Goal: Task Accomplishment & Management: Use online tool/utility

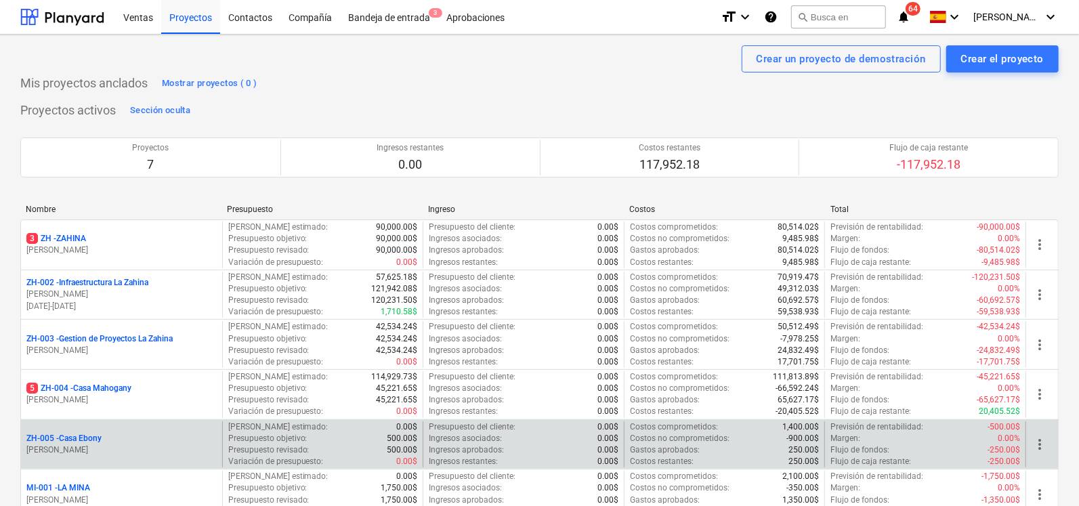
click at [85, 438] on p "ZH-005 - [GEOGRAPHIC_DATA]" at bounding box center [63, 439] width 75 height 12
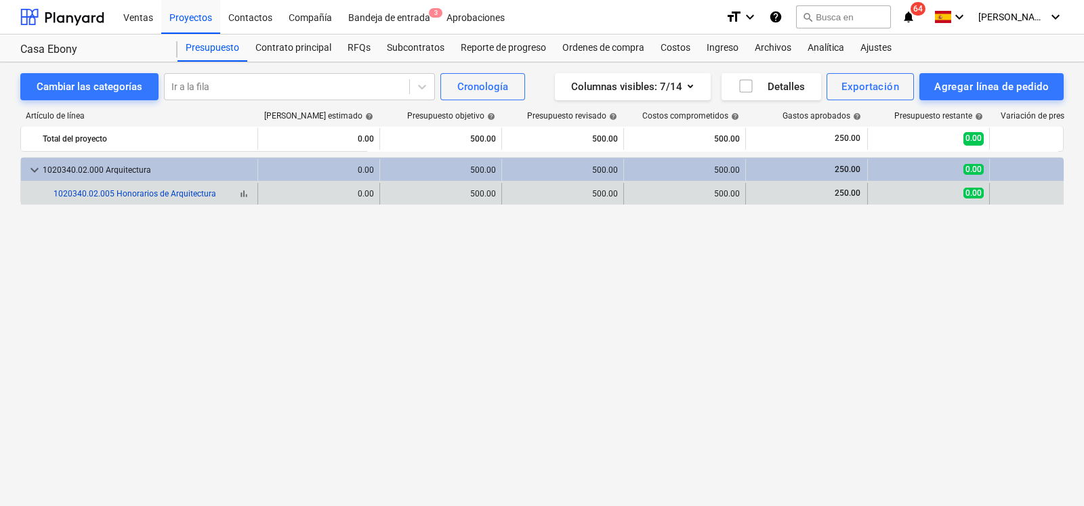
click at [140, 193] on link "1020340.02.005 Honorarios de Arquitectura" at bounding box center [135, 193] width 163 height 9
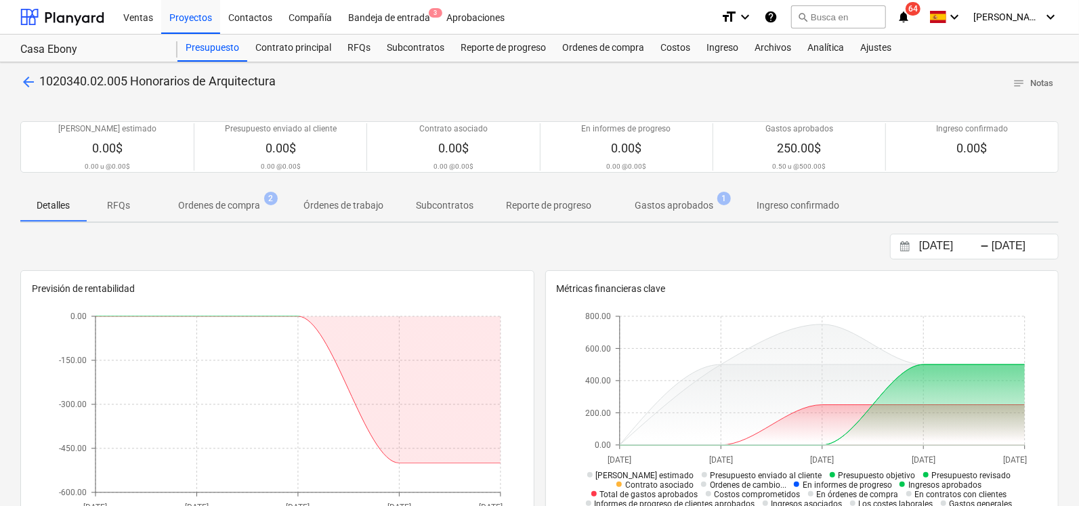
click at [220, 209] on p "Ordenes de compra" at bounding box center [219, 206] width 82 height 14
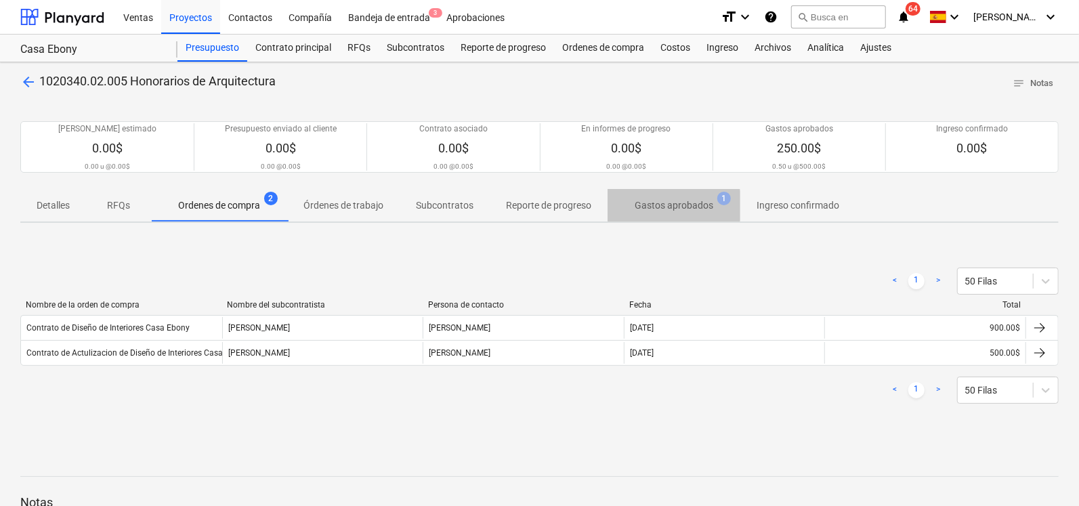
click at [657, 205] on p "Gastos aprobados" at bounding box center [674, 206] width 79 height 14
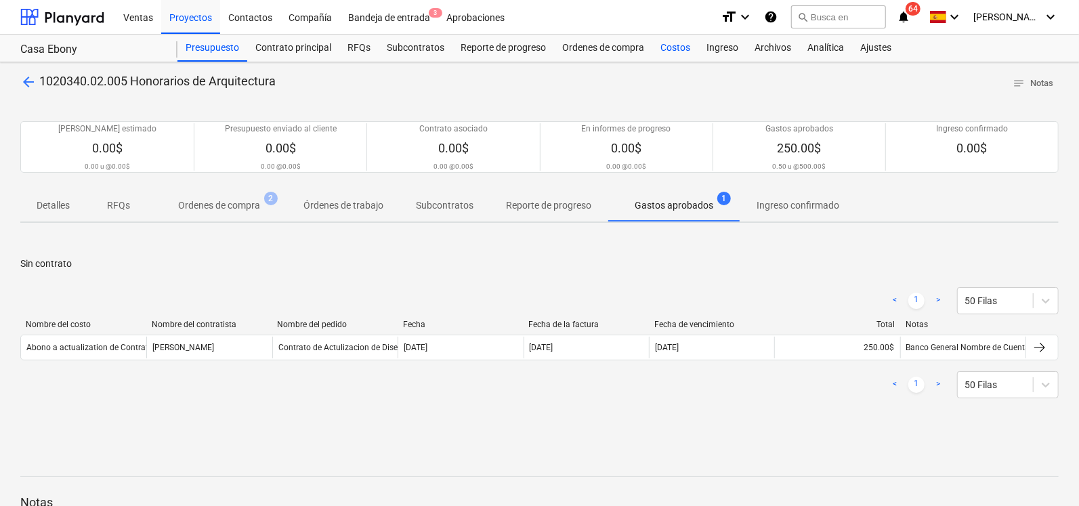
click at [667, 52] on div "Costos" at bounding box center [676, 48] width 46 height 27
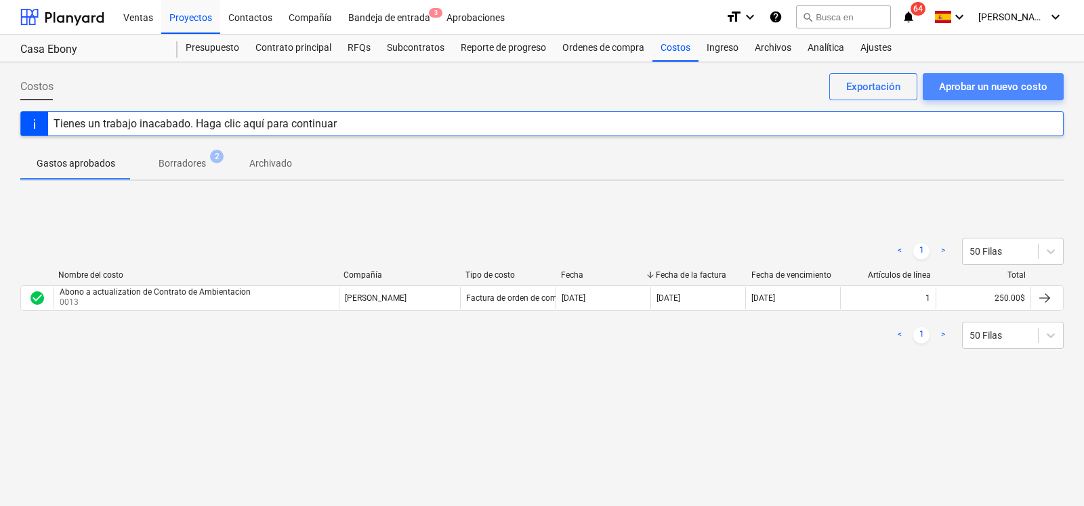
click at [968, 86] on div "Aprobar un nuevo costo" at bounding box center [993, 87] width 108 height 18
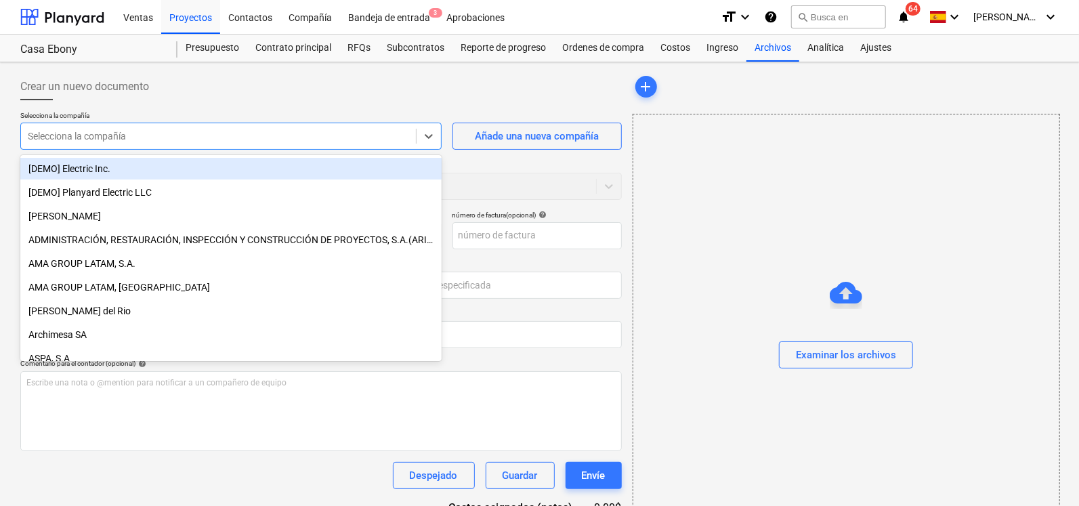
click at [148, 129] on div at bounding box center [219, 136] width 382 height 14
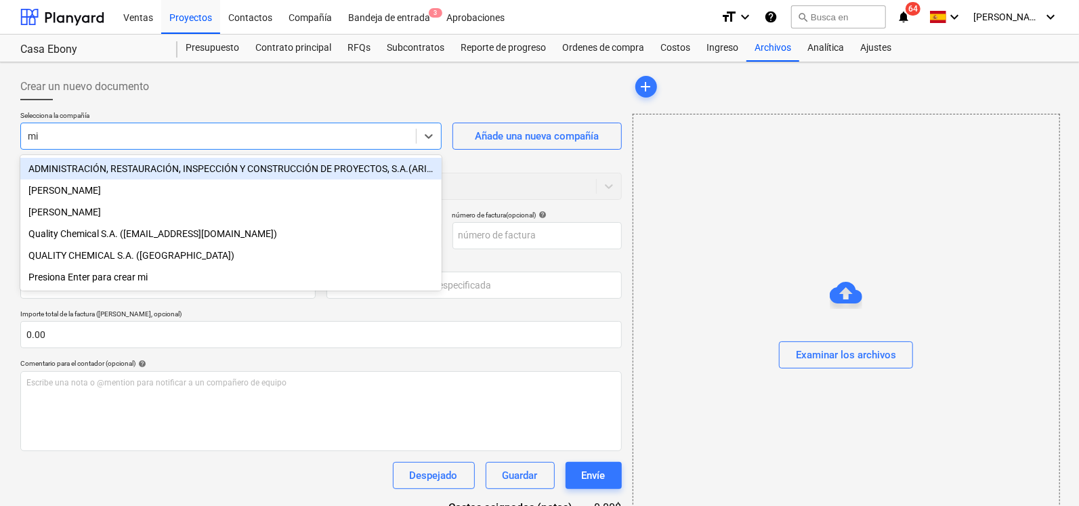
type input "mit"
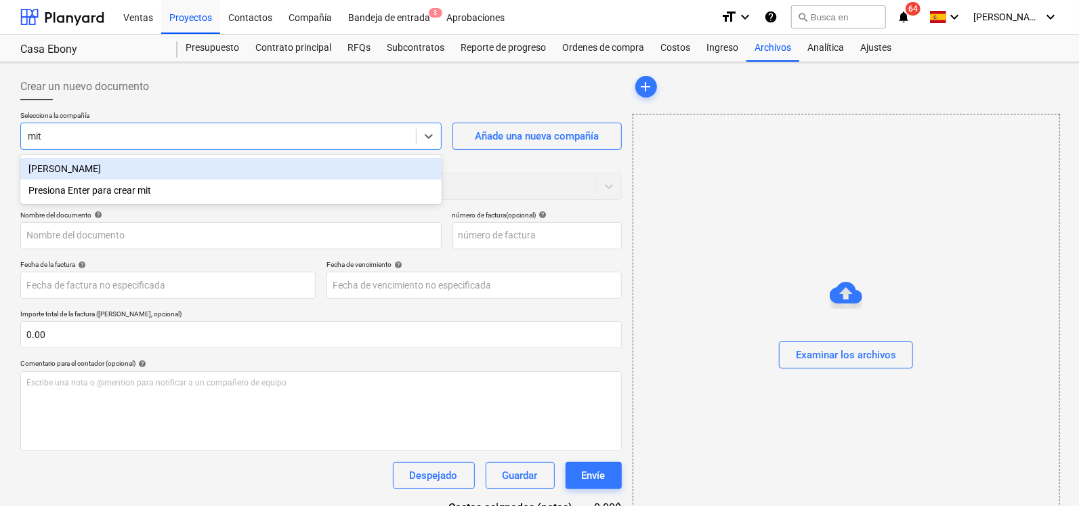
click at [146, 178] on div "[PERSON_NAME]" at bounding box center [230, 169] width 421 height 22
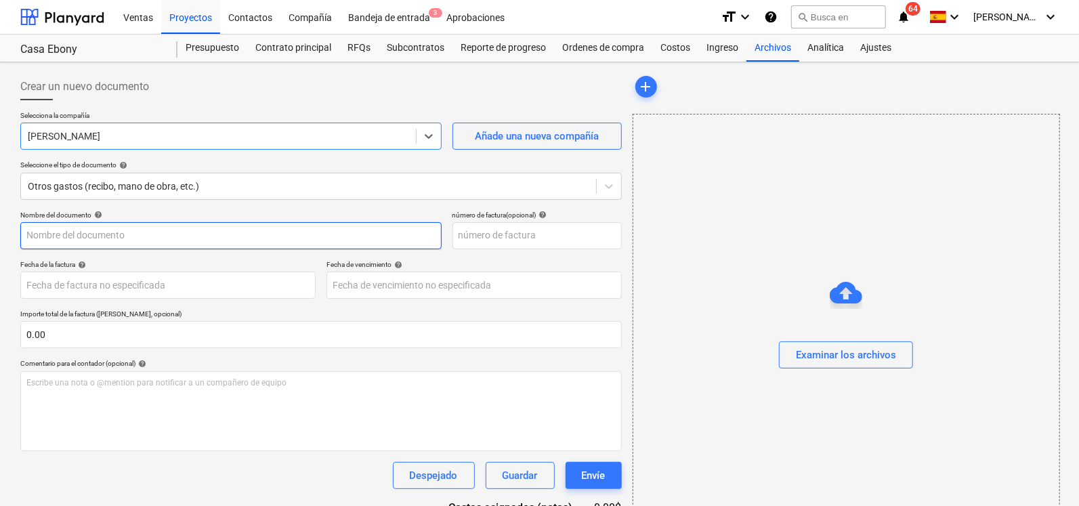
click at [81, 232] on input "text" at bounding box center [230, 235] width 421 height 27
type input "Pago de Viaticos para aprobacion de Materiales y Diseños Casa Ebony"
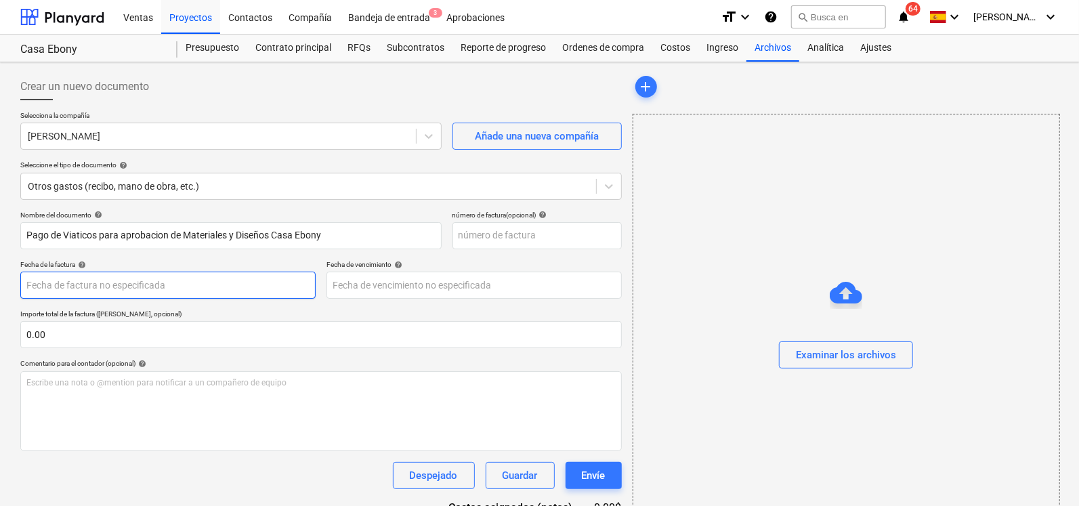
click at [100, 288] on body "Ventas Proyectos Contactos Compañía Bandeja de entrada 3 Aprobaciones format_si…" at bounding box center [539, 253] width 1079 height 506
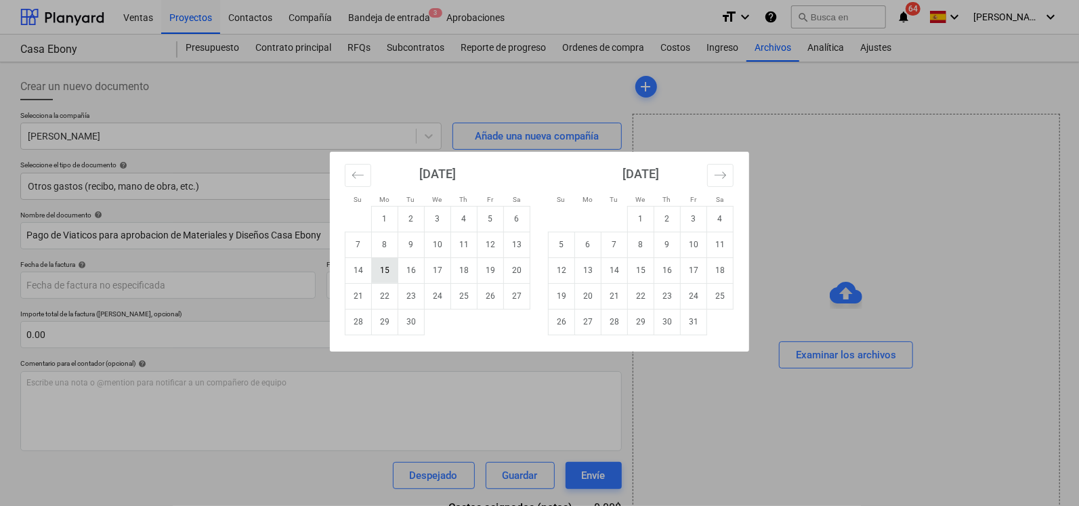
click at [380, 275] on td "15" at bounding box center [385, 270] width 26 height 26
type input "[DATE]"
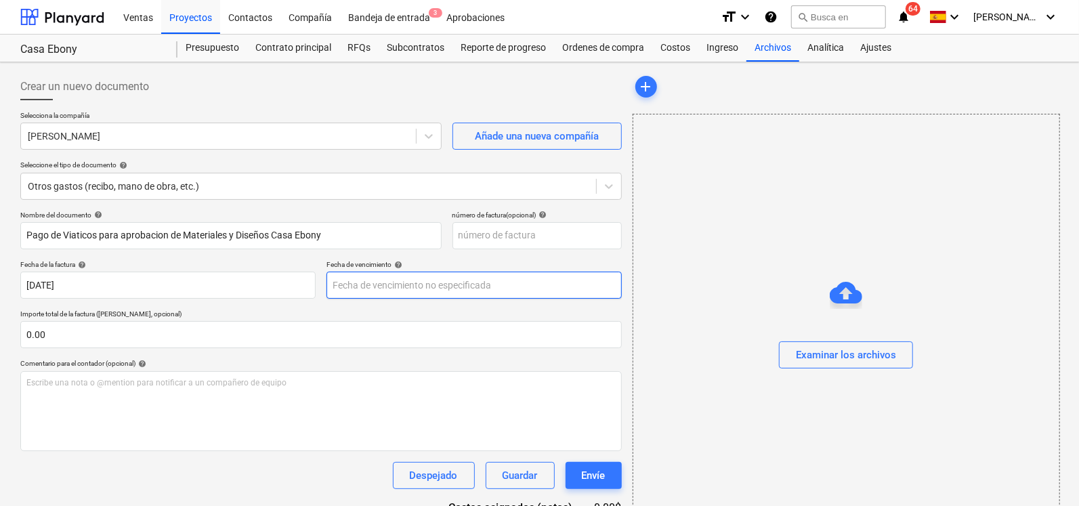
click at [421, 289] on body "Ventas Proyectos Contactos Compañía Bandeja de entrada 3 Aprobaciones format_si…" at bounding box center [539, 253] width 1079 height 506
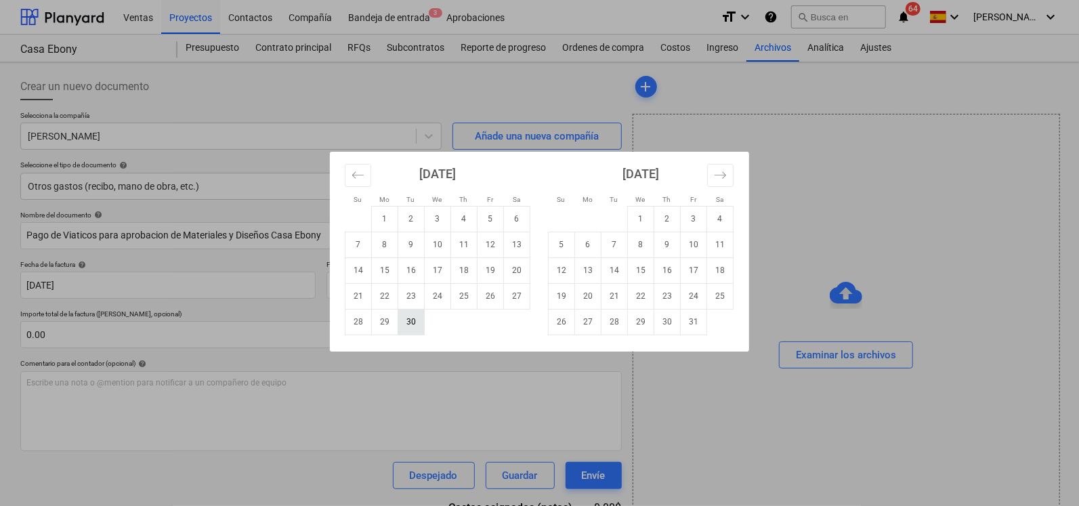
click at [405, 323] on td "30" at bounding box center [411, 322] width 26 height 26
type input "[DATE]"
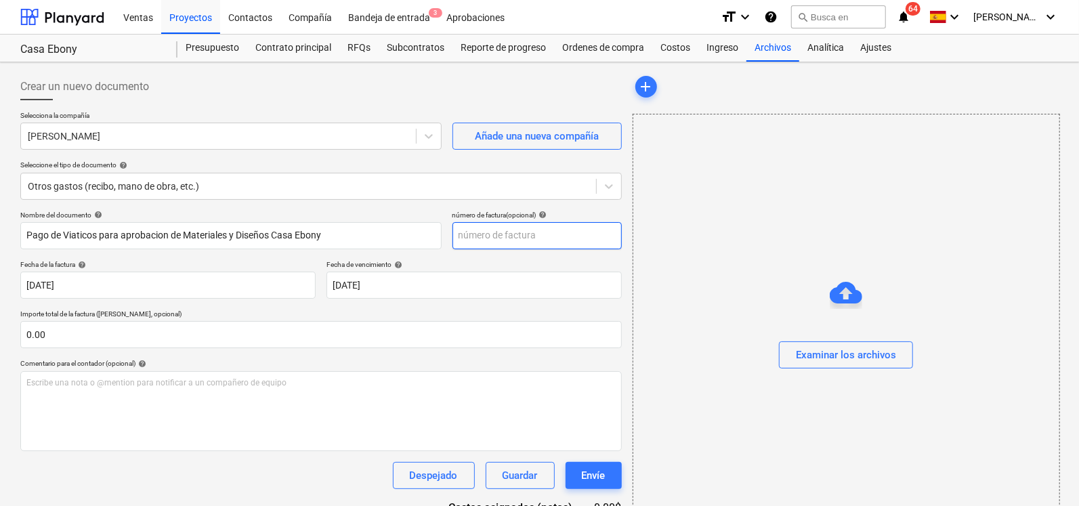
click at [487, 232] on input "text" at bounding box center [537, 235] width 169 height 27
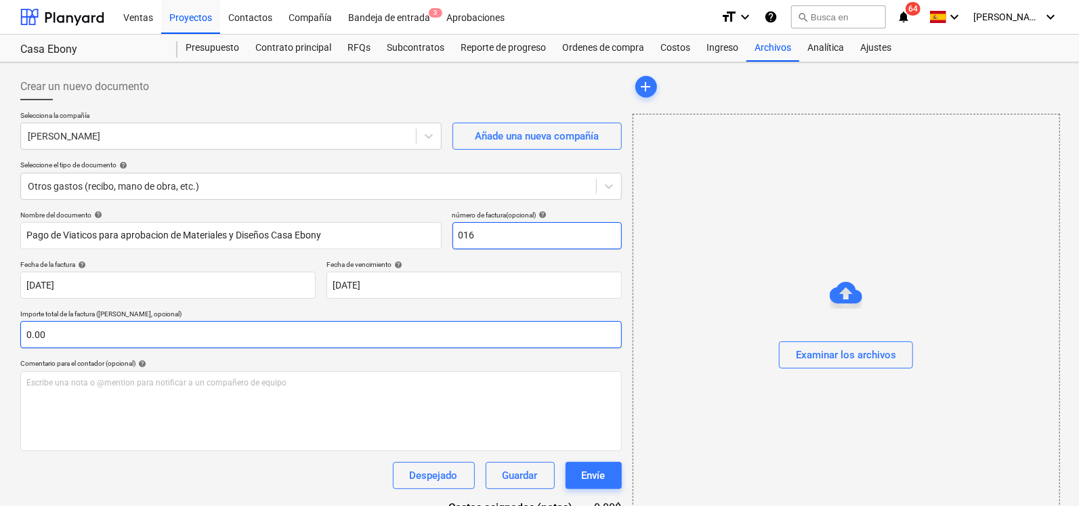
type input "016"
click at [106, 344] on input "text" at bounding box center [321, 334] width 602 height 27
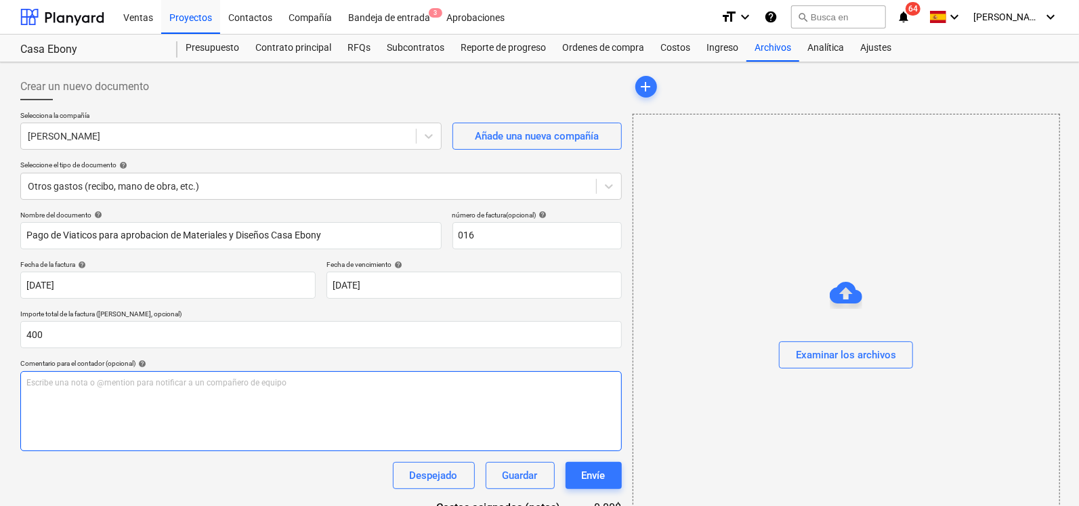
type input "400.00"
click at [98, 398] on div "Escribe una nota o @mention para notificar a un compañero de equipo ﻿" at bounding box center [321, 411] width 602 height 80
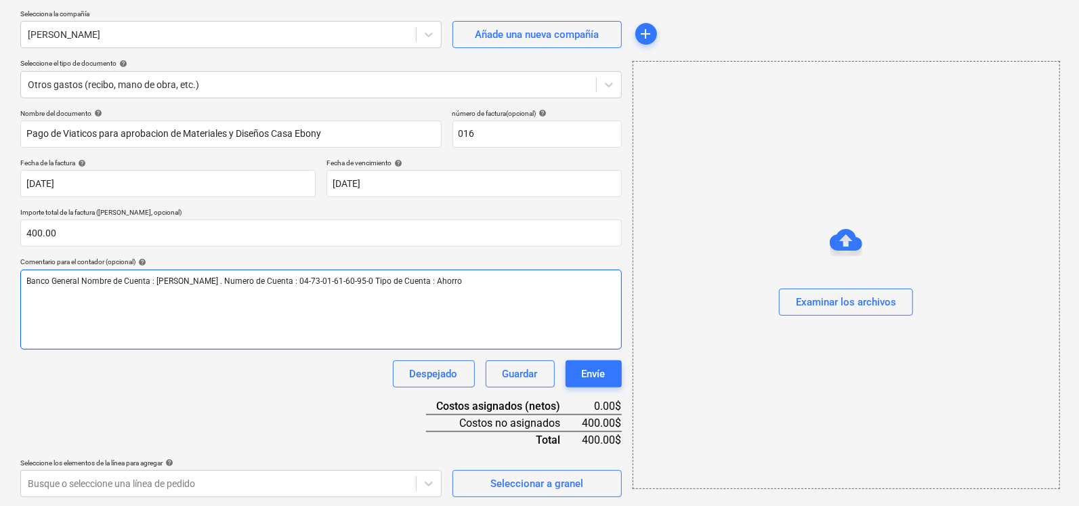
scroll to position [103, 0]
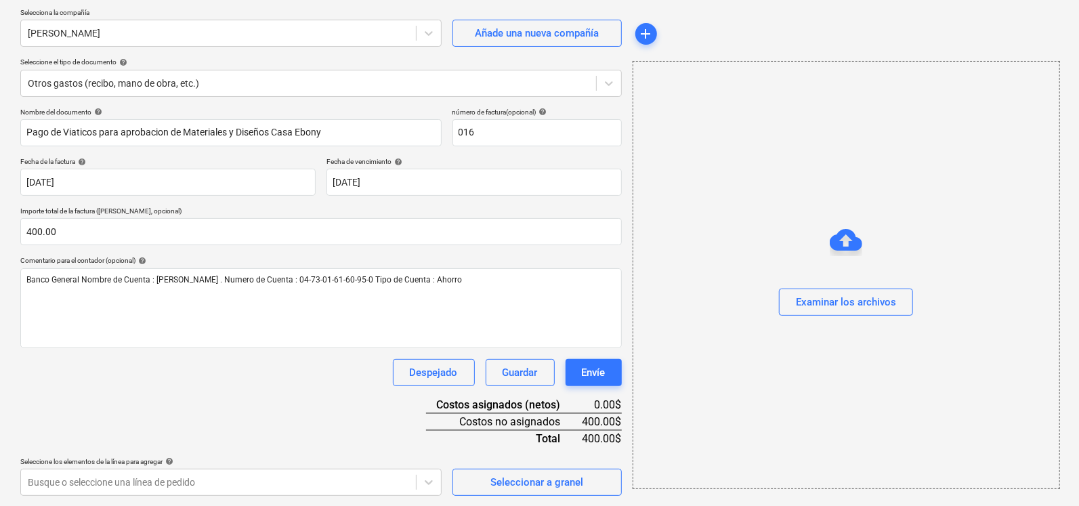
drag, startPoint x: 1077, startPoint y: 243, endPoint x: 1079, endPoint y: 283, distance: 40.0
click at [1079, 283] on div "Crear un nuevo documento Selecciona la compañía [PERSON_NAME] Añade una nueva c…" at bounding box center [539, 233] width 1079 height 548
click at [251, 403] on body "Ventas Proyectos Contactos Compañía Bandeja de entrada 3 Aprobaciones format_si…" at bounding box center [539, 150] width 1079 height 506
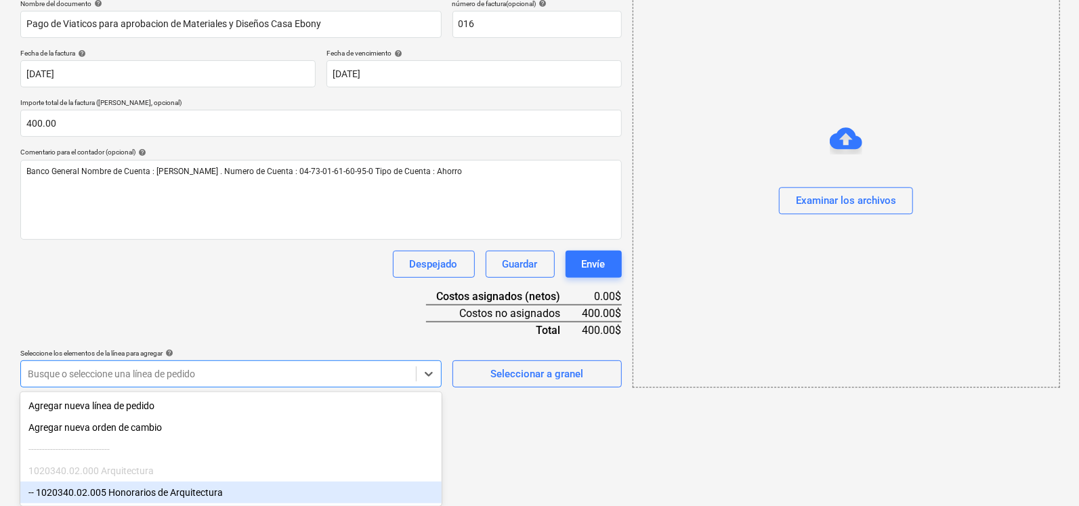
click at [186, 486] on div "-- 1020340.02.005 Honorarios de Arquitectura" at bounding box center [230, 493] width 421 height 22
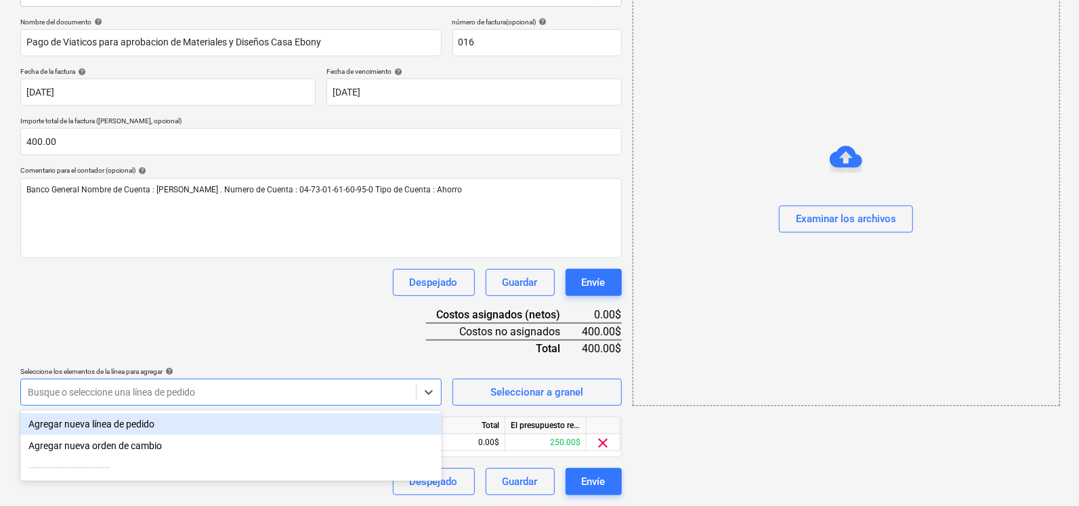
scroll to position [192, 0]
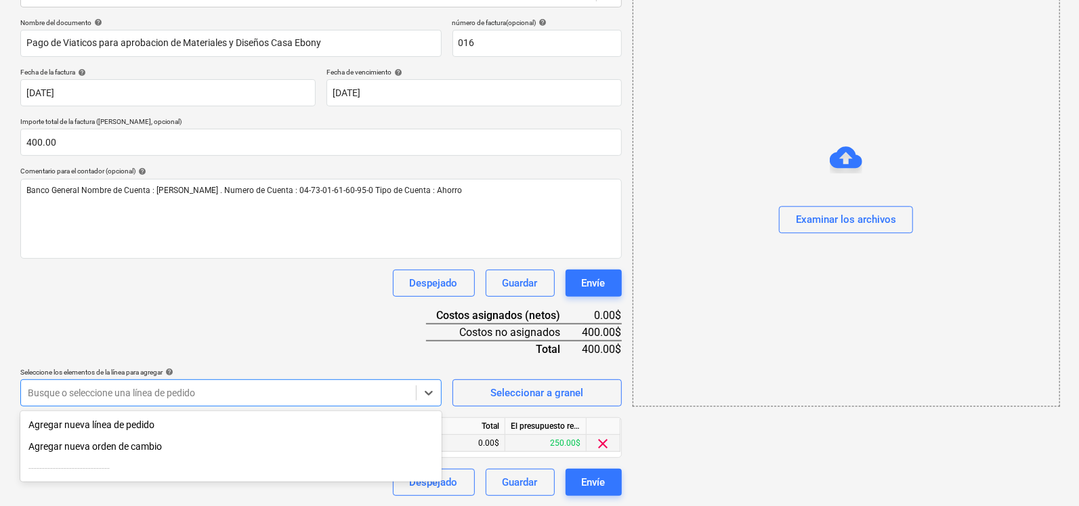
click at [511, 439] on div "250.00$" at bounding box center [546, 443] width 81 height 17
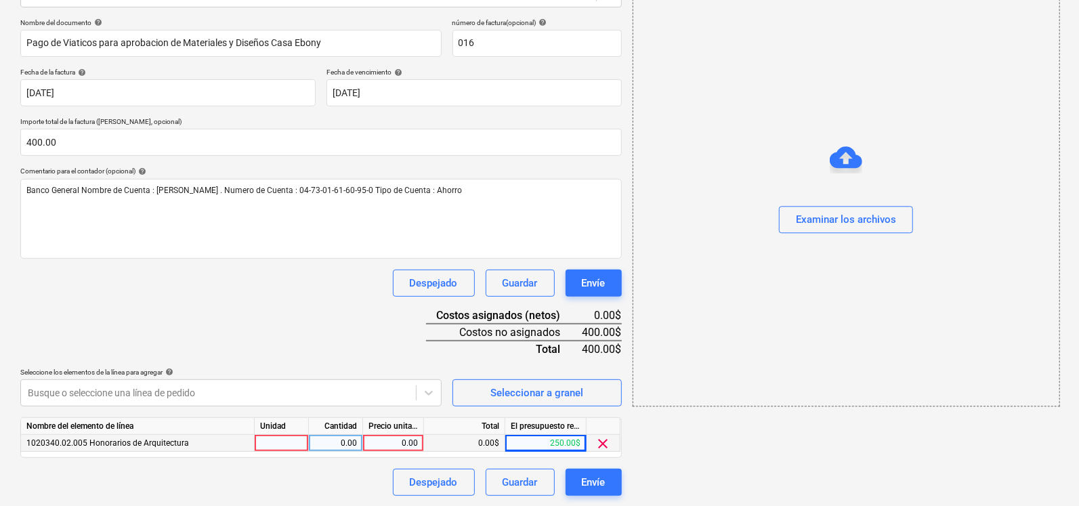
click at [267, 440] on div at bounding box center [282, 443] width 54 height 17
type input "u"
click at [331, 442] on div "0.00" at bounding box center [335, 443] width 43 height 17
type input "1"
click at [405, 438] on div "0.00" at bounding box center [393, 443] width 49 height 17
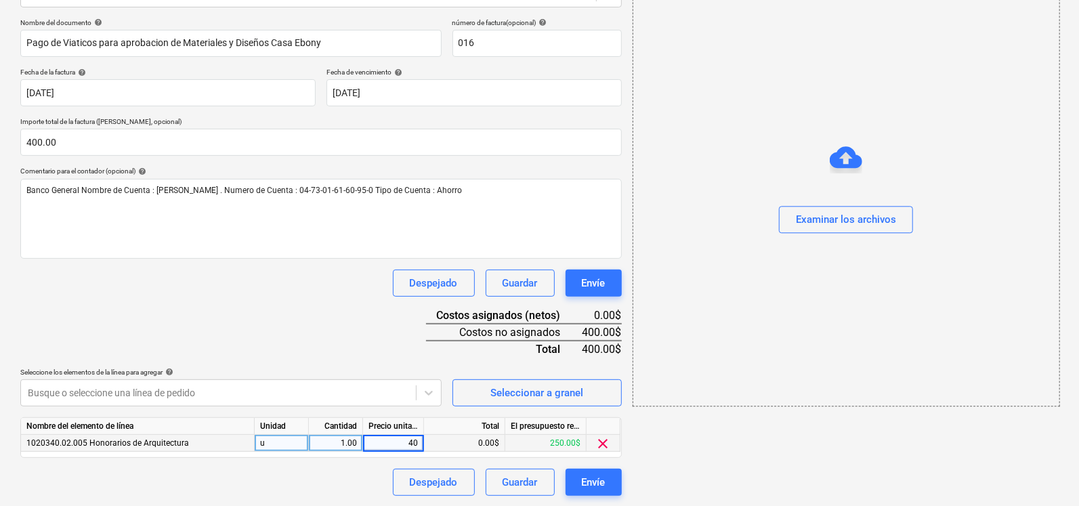
type input "400"
click at [391, 354] on div "Nombre del documento help Pago de Viaticos para aprobacion de Materiales y Dise…" at bounding box center [321, 257] width 602 height 478
click at [862, 226] on div "Examinar los archivos" at bounding box center [846, 220] width 100 height 18
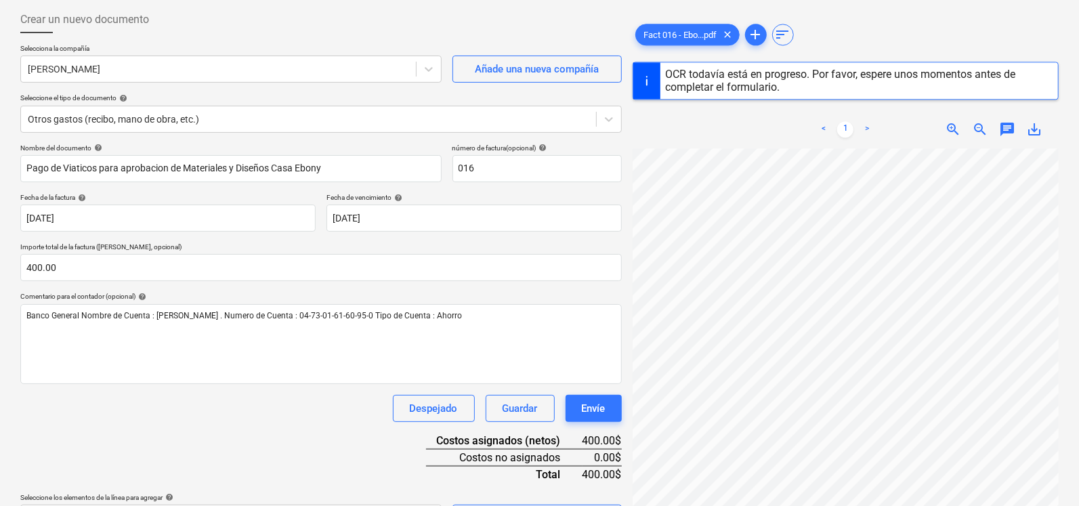
scroll to position [192, 0]
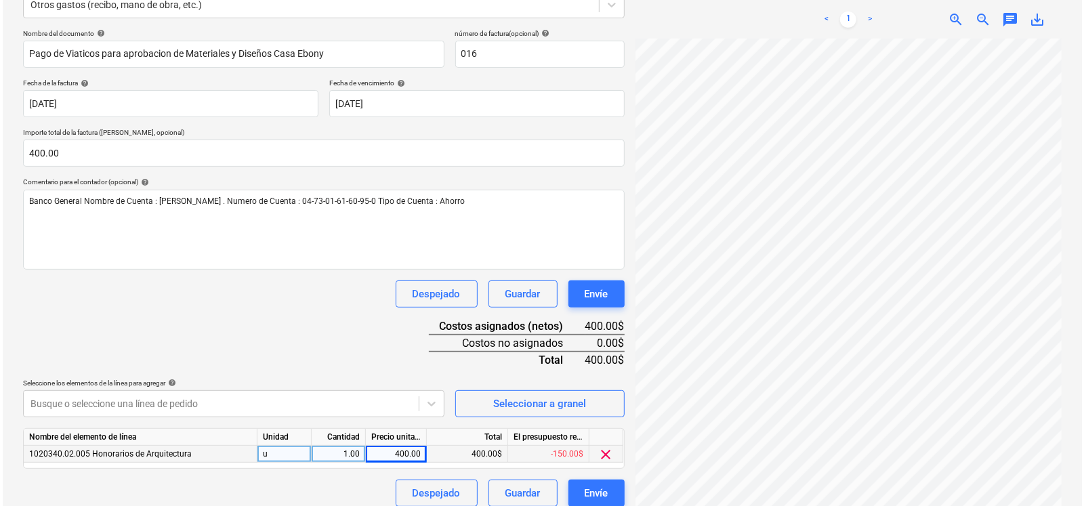
scroll to position [192, 0]
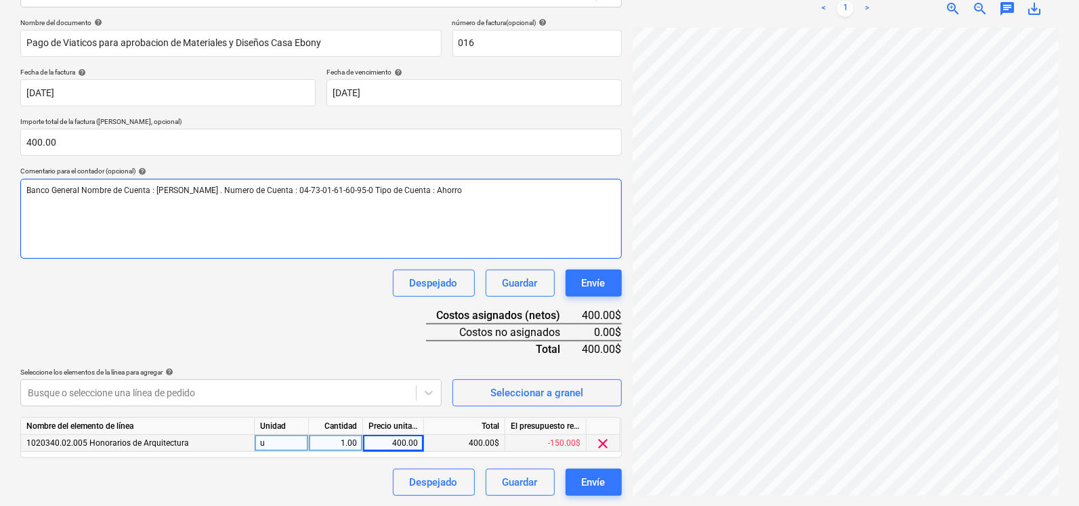
drag, startPoint x: 579, startPoint y: 480, endPoint x: 590, endPoint y: 255, distance: 224.5
click at [590, 249] on div "Nombre del documento help Pago de Viaticos para aprobacion de Materiales y Dise…" at bounding box center [321, 257] width 602 height 478
click at [589, 286] on div "Envíe" at bounding box center [594, 283] width 24 height 18
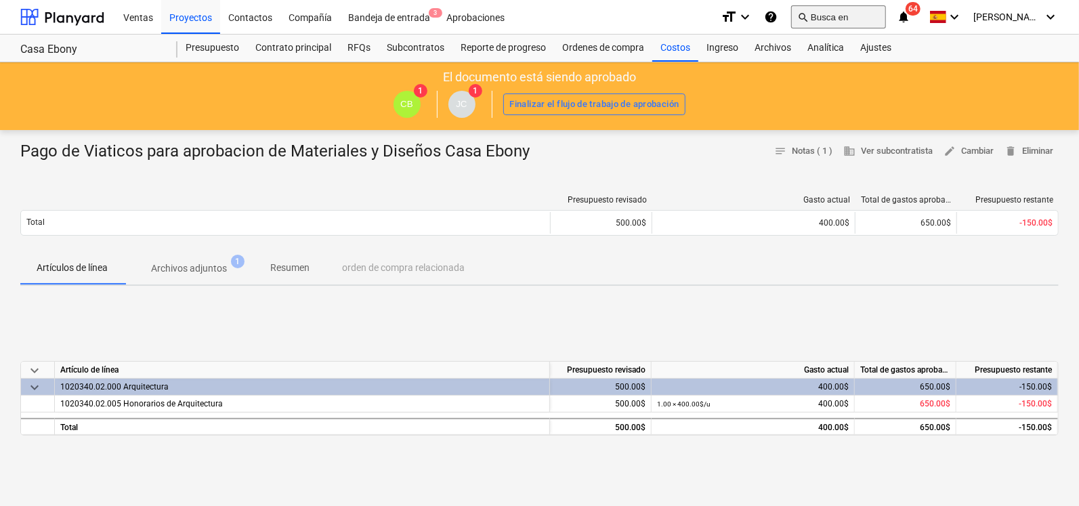
click at [874, 15] on button "search Busca en" at bounding box center [838, 16] width 95 height 23
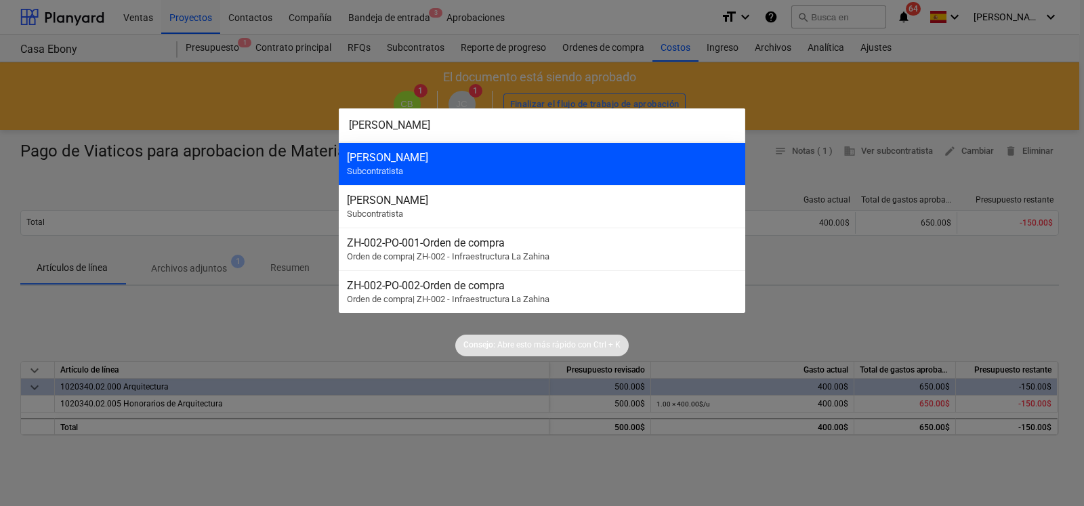
type input "[PERSON_NAME]"
click at [495, 154] on div "[PERSON_NAME]" at bounding box center [542, 157] width 390 height 13
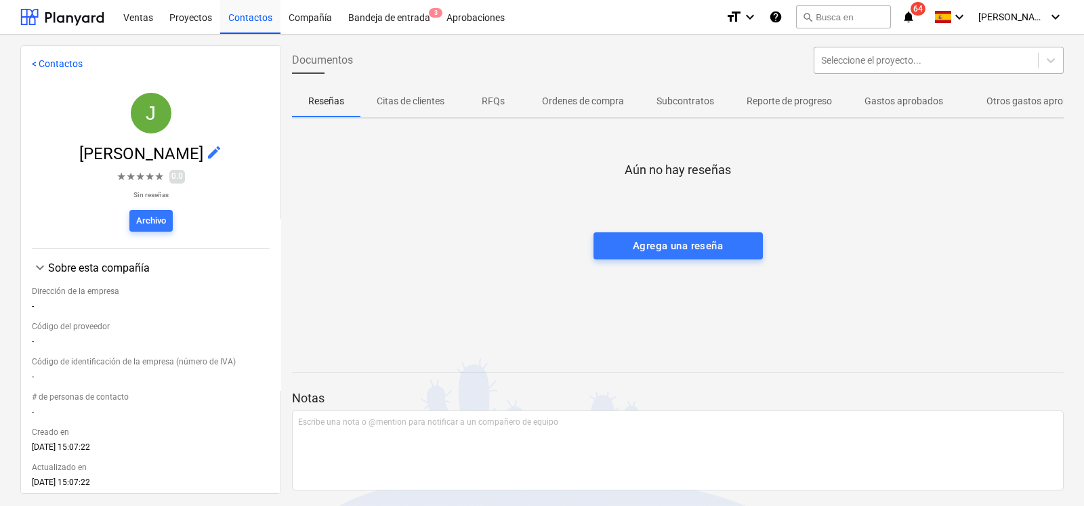
click at [854, 66] on div at bounding box center [926, 61] width 210 height 14
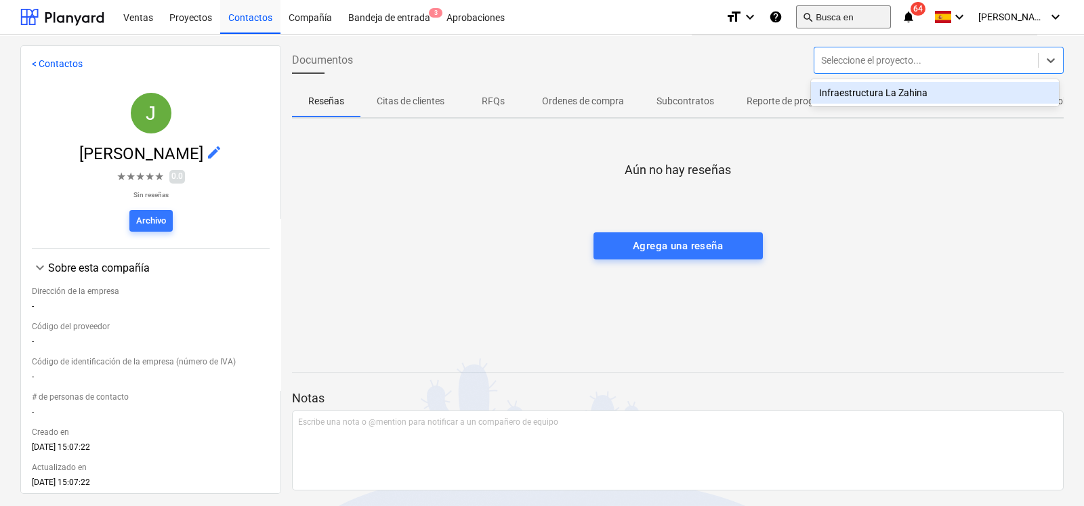
click at [860, 22] on button "search Busca en" at bounding box center [843, 16] width 95 height 23
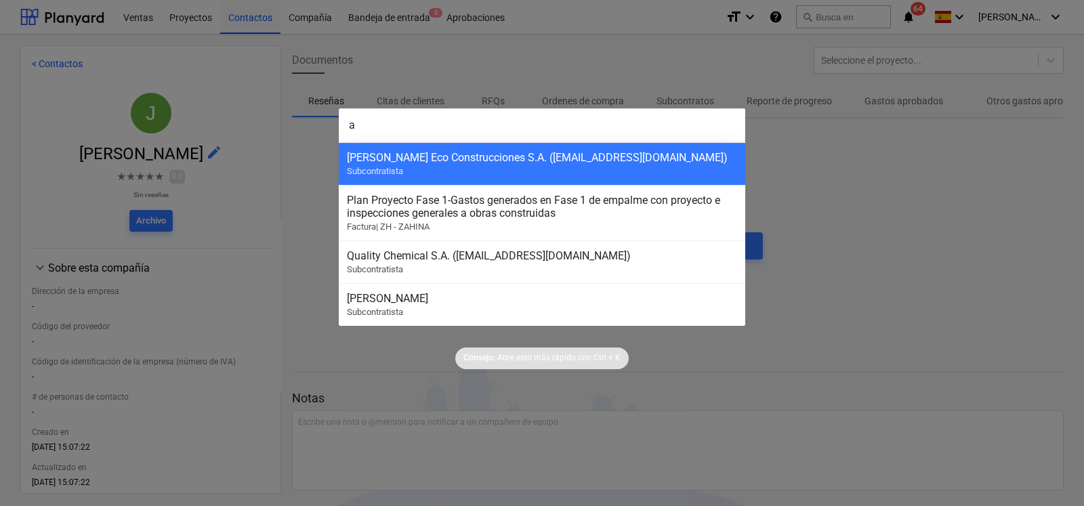
type input "a"
click at [861, 9] on div at bounding box center [542, 253] width 1084 height 506
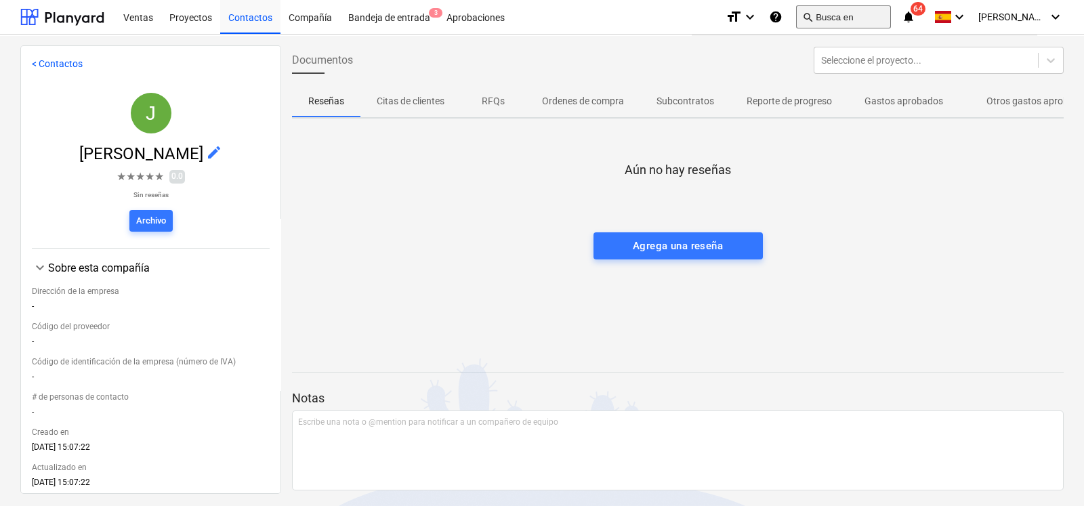
click at [855, 14] on button "search Busca en" at bounding box center [843, 16] width 95 height 23
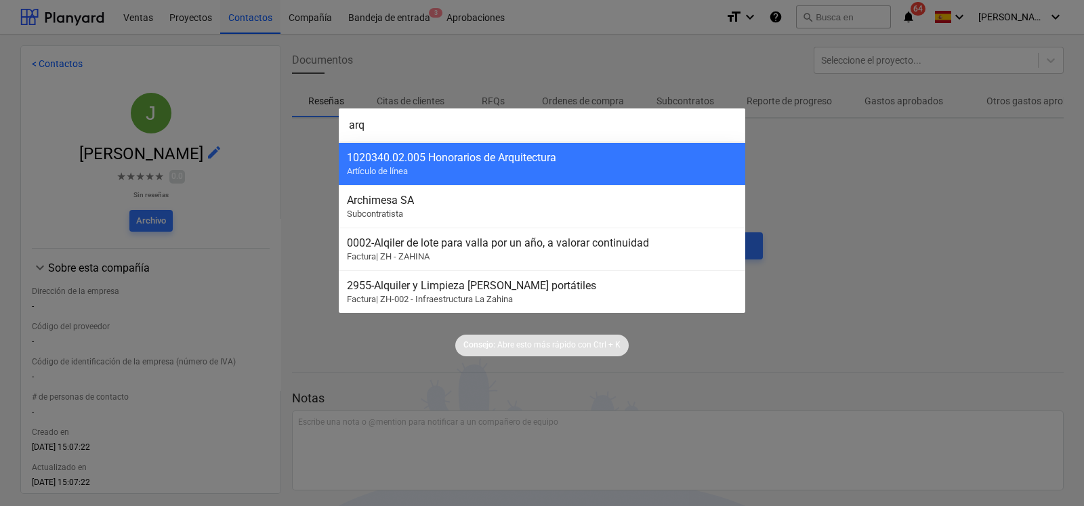
type input "arqu"
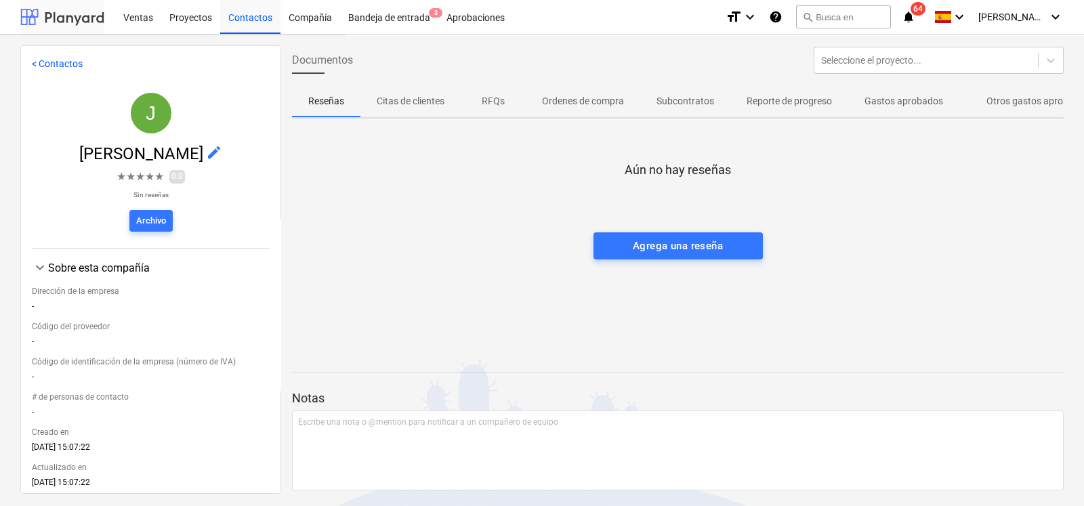
click at [77, 16] on div at bounding box center [62, 17] width 84 height 34
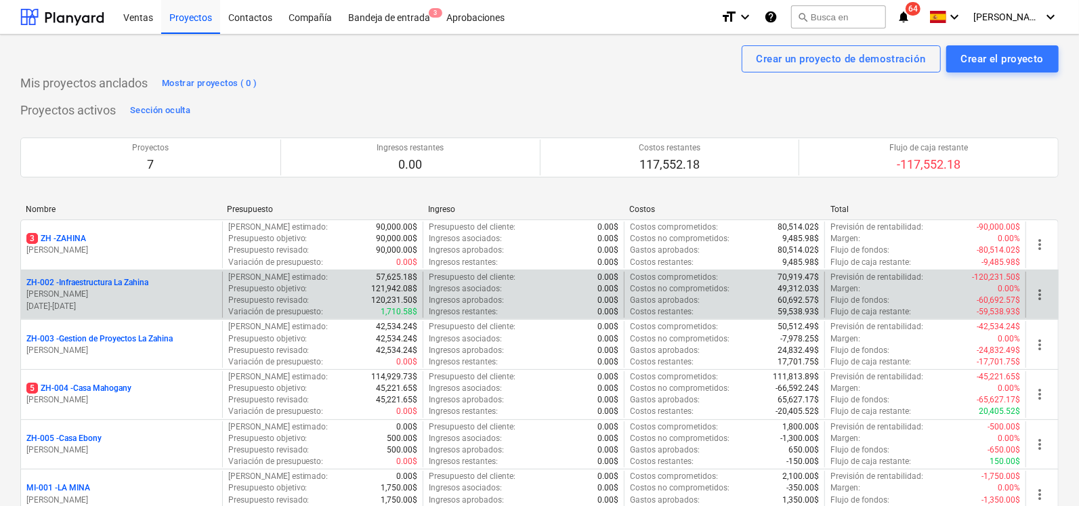
click at [124, 283] on p "ZH-002 - Infraestructura La Zahina" at bounding box center [87, 283] width 122 height 12
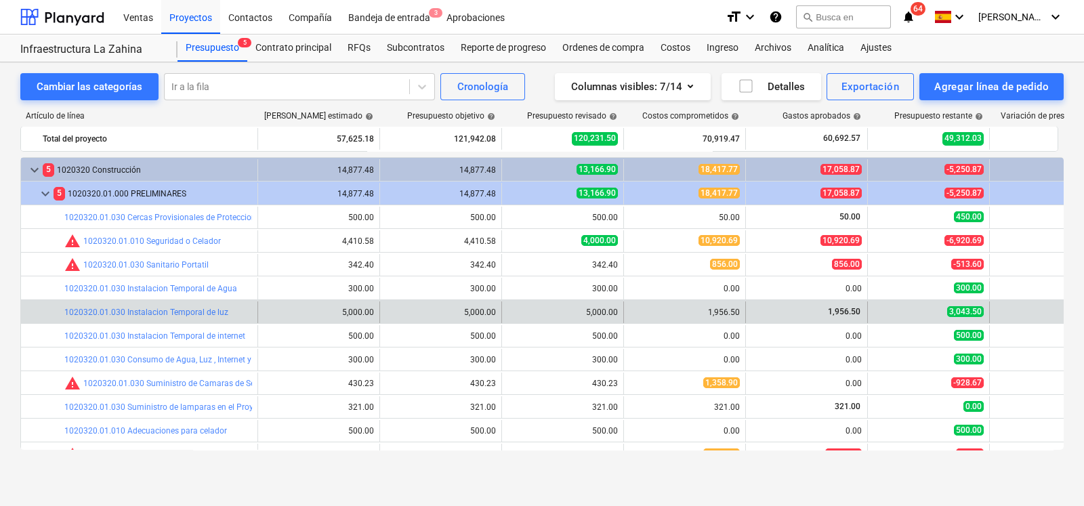
scroll to position [66, 0]
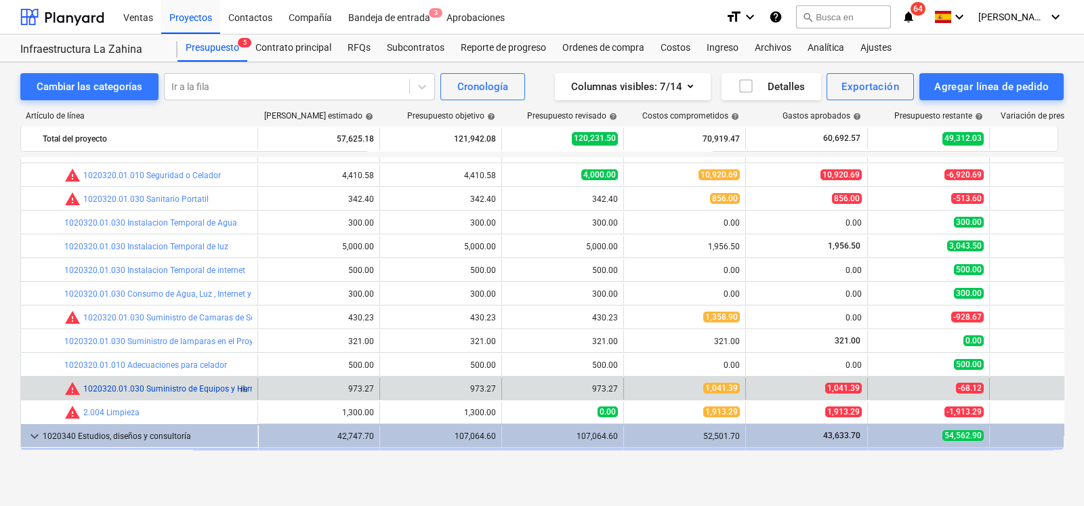
click at [173, 390] on link "1020320.01.030 Suministro de Equipos y Herramientas" at bounding box center [185, 388] width 204 height 9
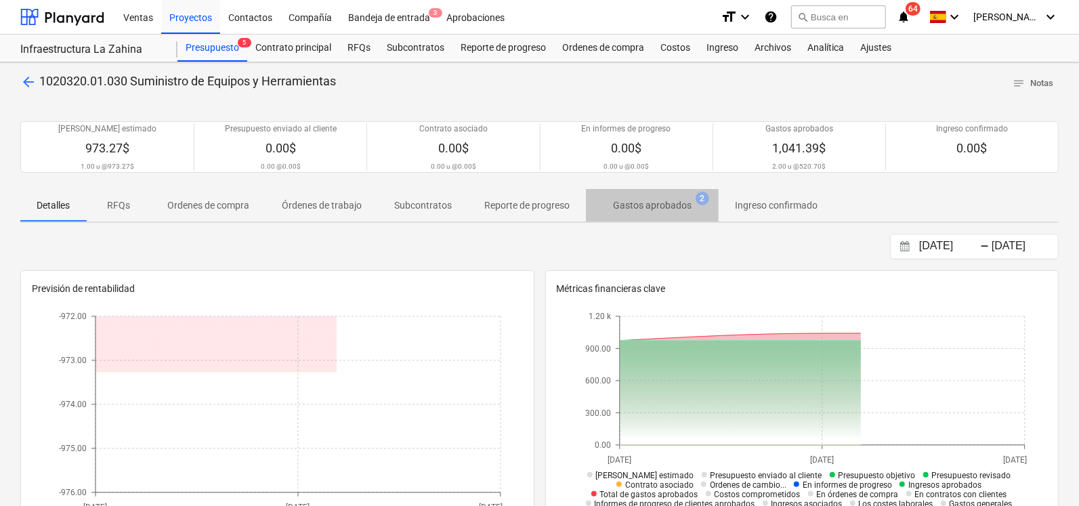
click at [656, 206] on p "Gastos aprobados" at bounding box center [652, 206] width 79 height 14
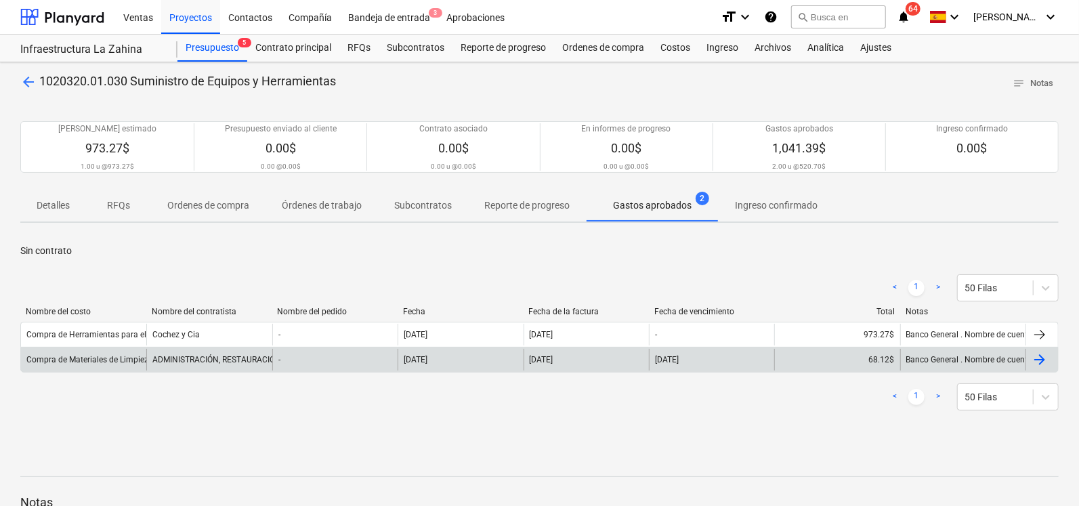
click at [85, 361] on div "Compra de Materiales de Limpieza de Terrenos . CortarGrama y [GEOGRAPHIC_DATA]" at bounding box center [181, 359] width 311 height 9
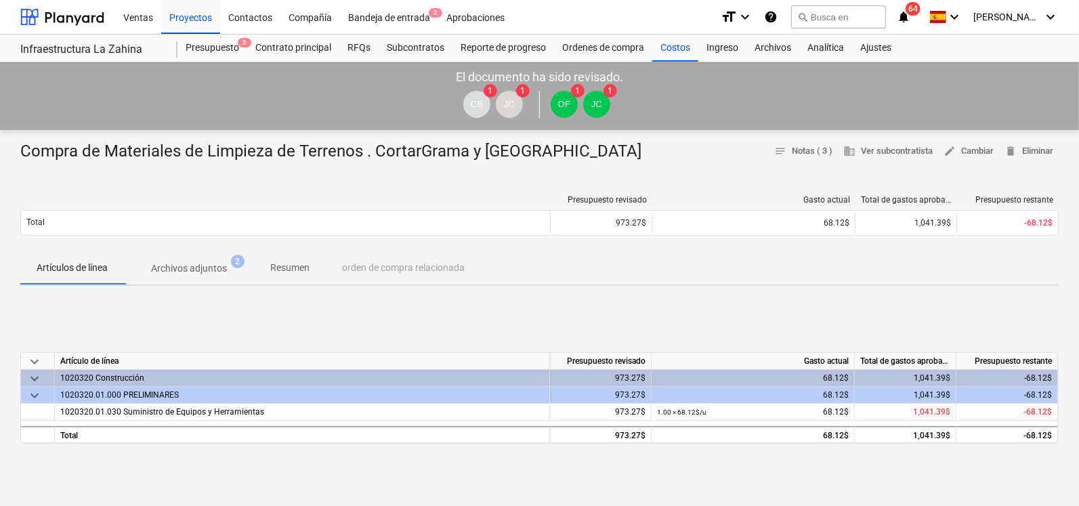
click at [207, 276] on span "Archivos adjuntos 2" at bounding box center [189, 268] width 130 height 24
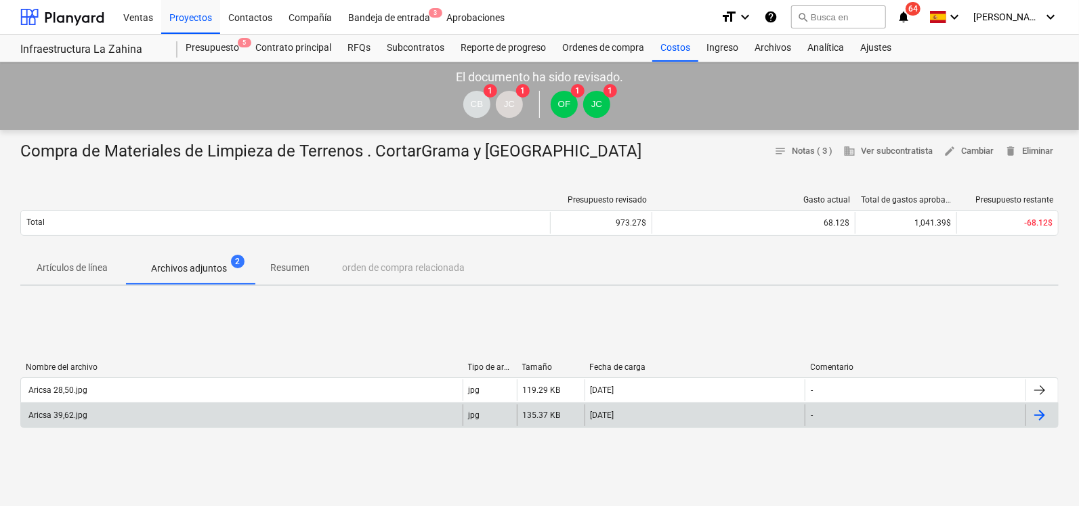
click at [86, 421] on div "Aricsa 39,62.jpg" at bounding box center [242, 416] width 442 height 22
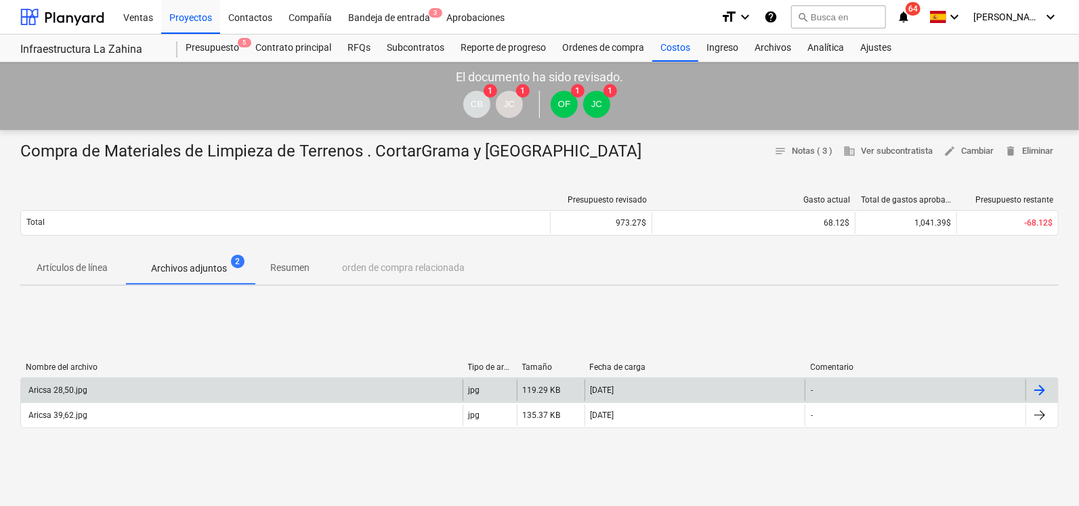
click at [85, 391] on div "Aricsa 28,50.jpg" at bounding box center [56, 390] width 61 height 9
click at [75, 18] on div at bounding box center [62, 17] width 84 height 34
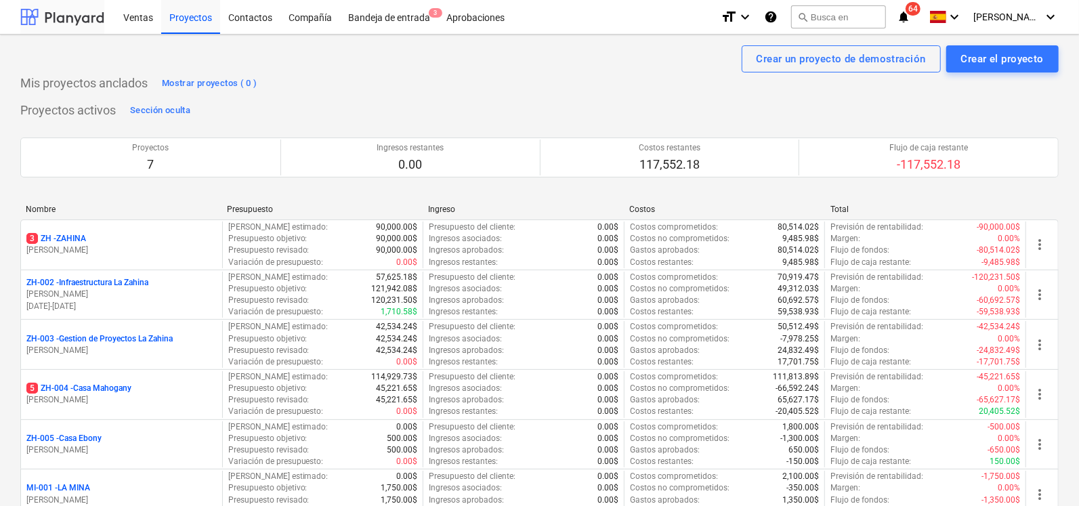
click at [95, 5] on div at bounding box center [62, 17] width 84 height 34
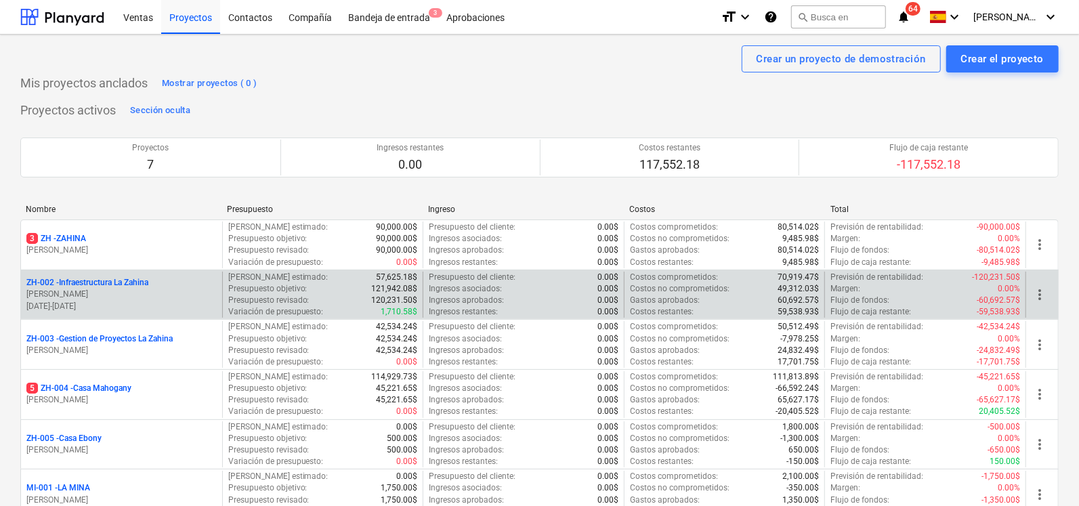
click at [103, 285] on p "ZH-002 - Infraestructura La Zahina" at bounding box center [87, 283] width 122 height 12
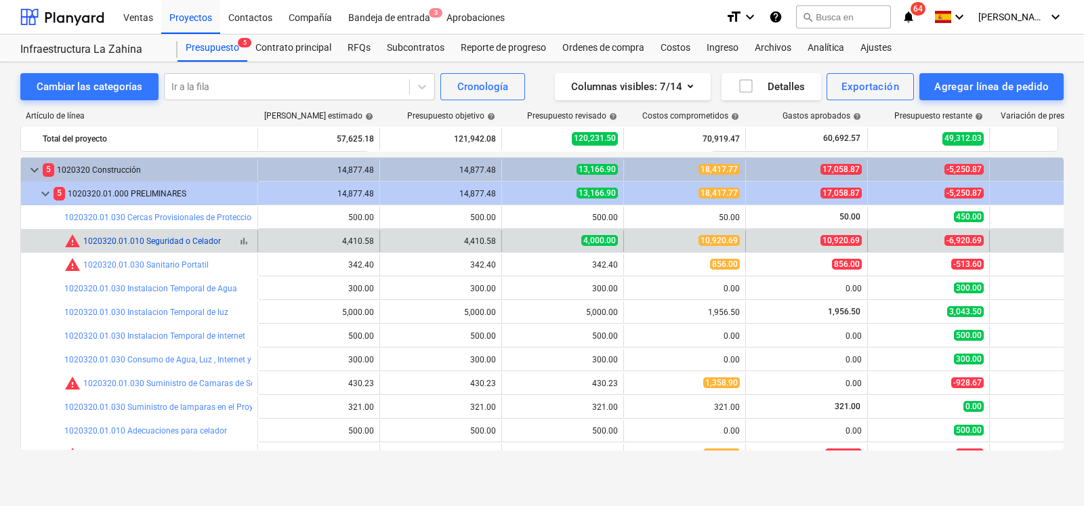
click at [160, 238] on link "1020320.01.010 Seguridad o Celador" at bounding box center [152, 240] width 138 height 9
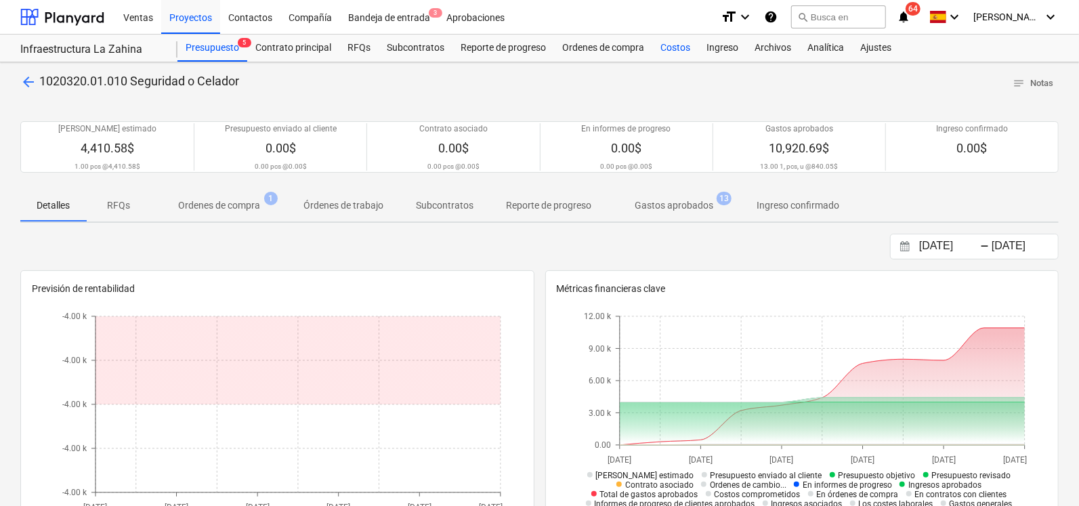
click at [669, 45] on div "Costos" at bounding box center [676, 48] width 46 height 27
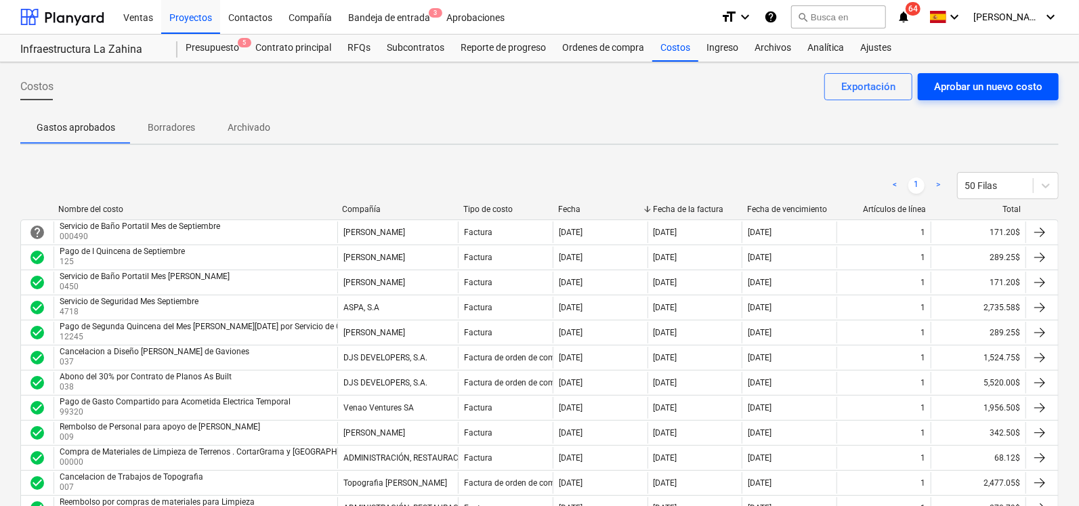
click at [969, 92] on div "Aprobar un nuevo costo" at bounding box center [988, 87] width 108 height 18
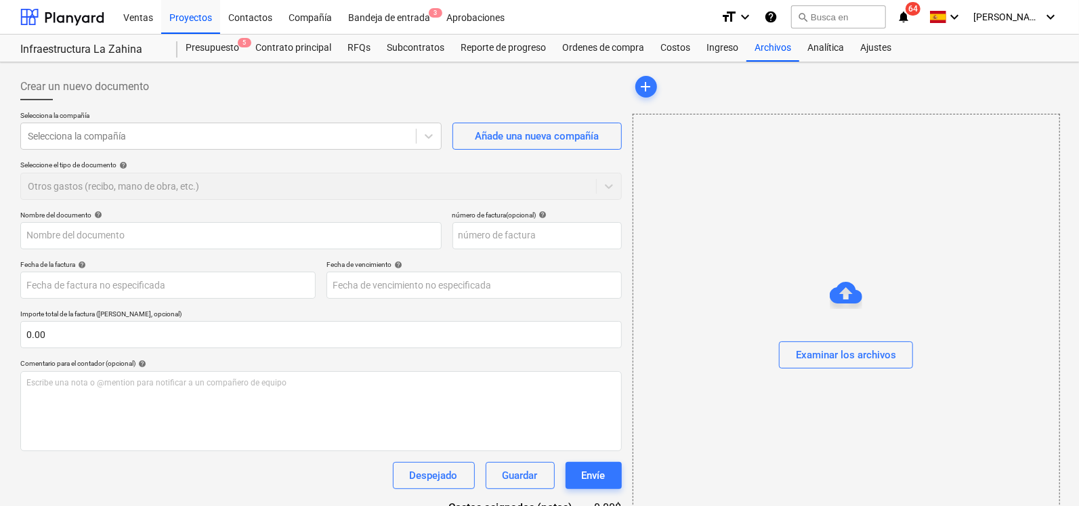
click at [184, 121] on p "Selecciona la compañía" at bounding box center [230, 117] width 421 height 12
click at [176, 131] on div at bounding box center [219, 136] width 382 height 14
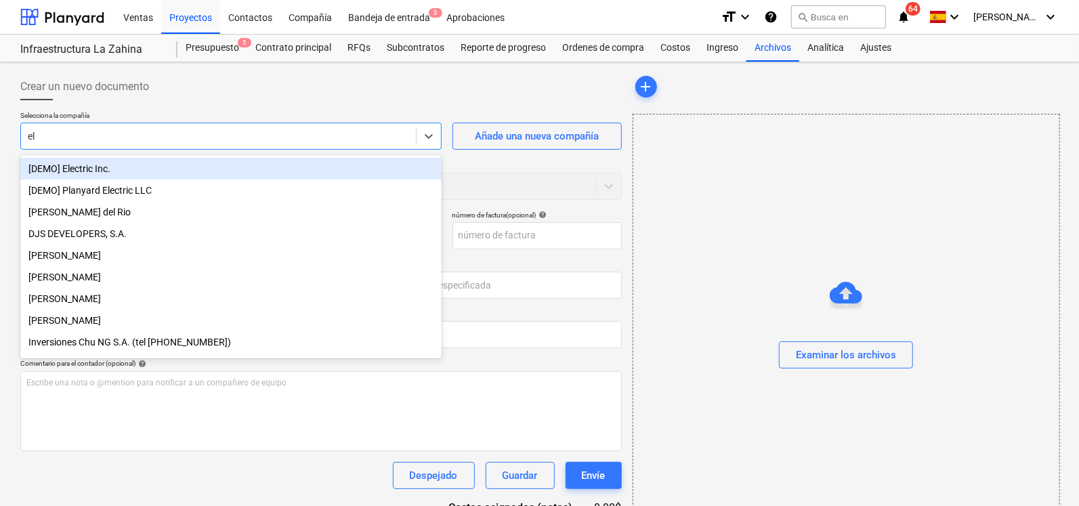
type input "ele"
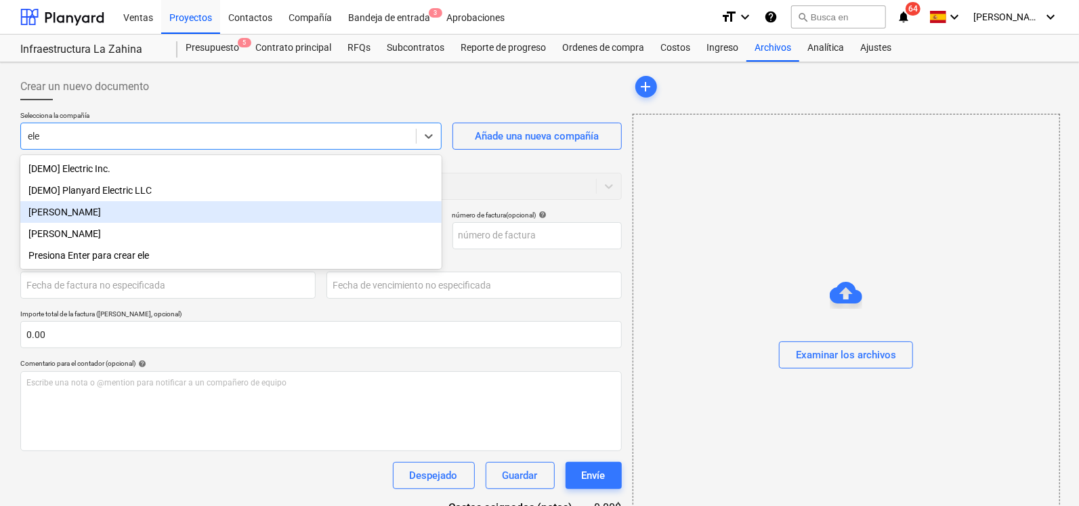
click at [131, 217] on div "[PERSON_NAME]" at bounding box center [230, 212] width 421 height 22
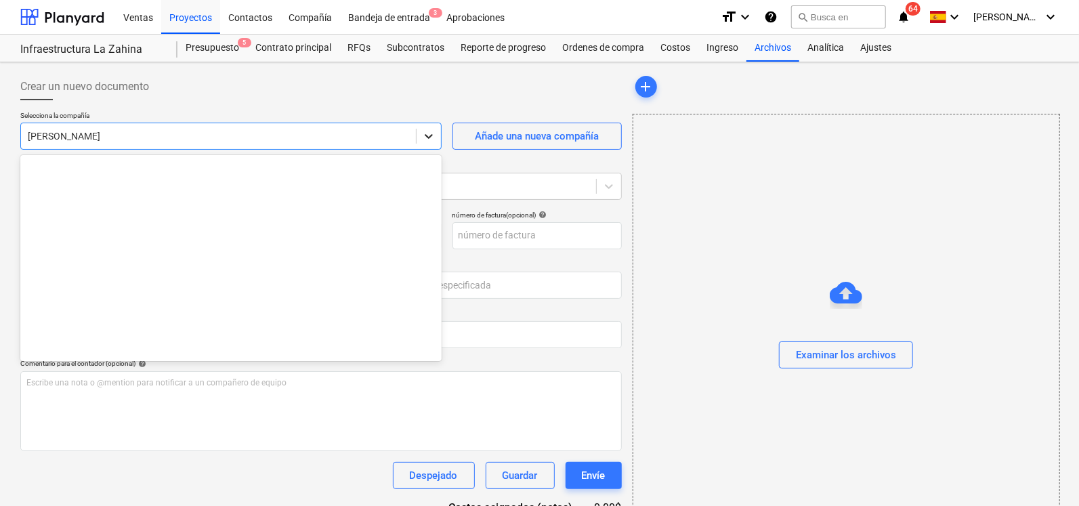
click at [428, 133] on icon at bounding box center [429, 136] width 14 height 14
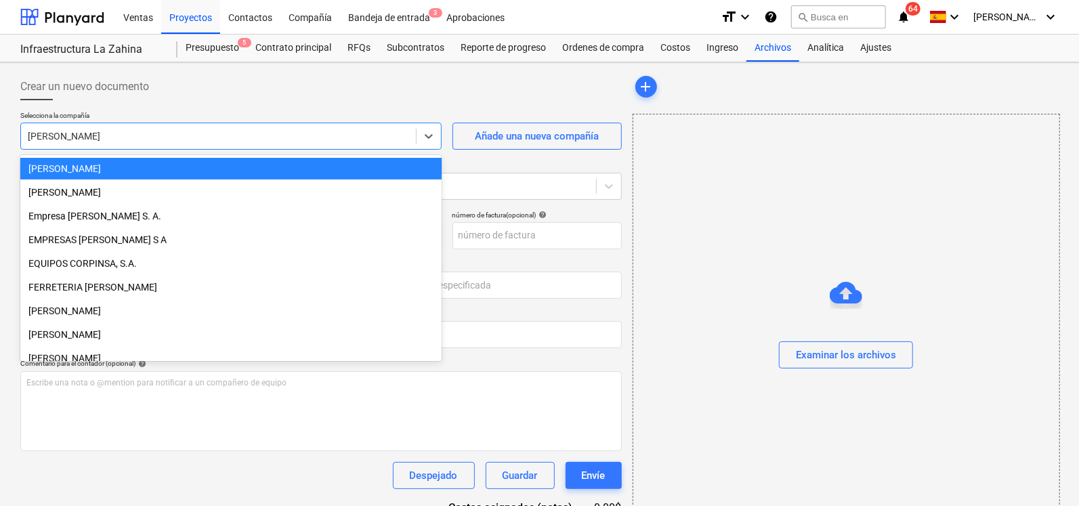
click at [287, 169] on div "[PERSON_NAME]" at bounding box center [230, 169] width 421 height 22
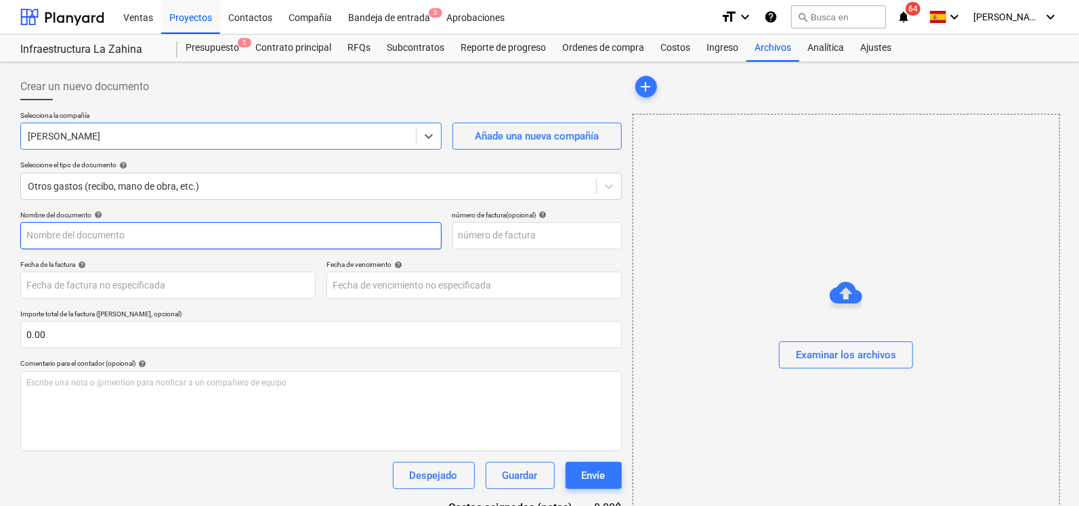
click at [109, 233] on input "text" at bounding box center [230, 235] width 421 height 27
drag, startPoint x: 192, startPoint y: 232, endPoint x: 227, endPoint y: 236, distance: 34.9
click at [227, 236] on input "Pago de Segunda Quincena del Mes [PERSON_NAME][DATE] por Servicio de Celador" at bounding box center [230, 235] width 421 height 27
type input "Pago de Segunda Quincena del Mes de [DATE] por Servicio de Celador"
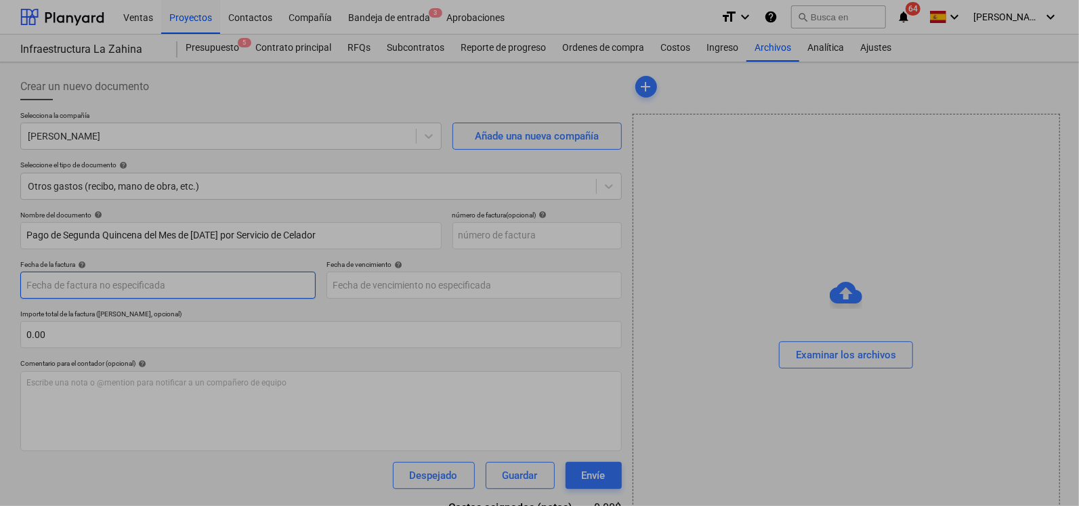
click at [109, 285] on body "Ventas Proyectos Contactos Compañía Bandeja de entrada 3 Aprobaciones format_si…" at bounding box center [539, 253] width 1079 height 506
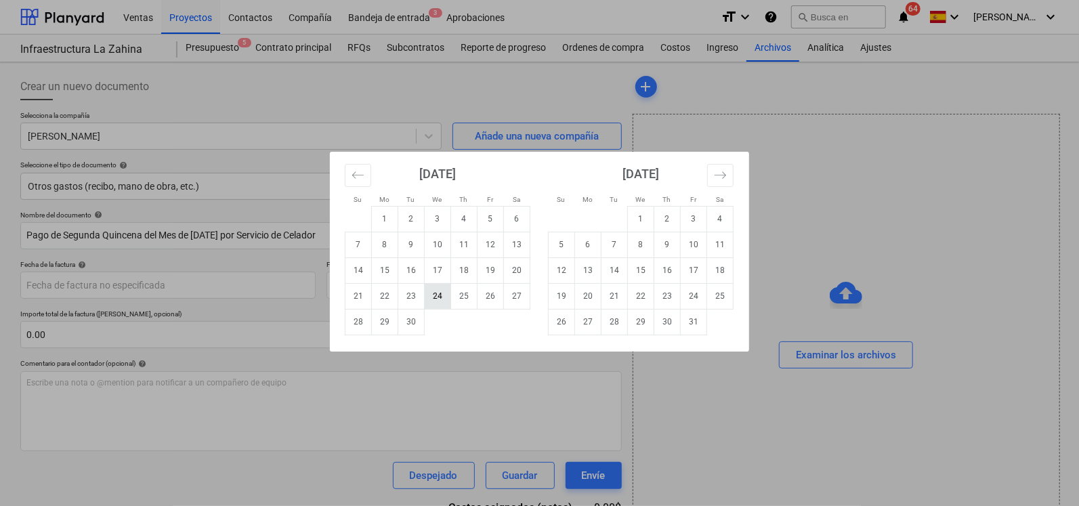
click at [438, 296] on td "24" at bounding box center [438, 296] width 26 height 26
type input "[DATE]"
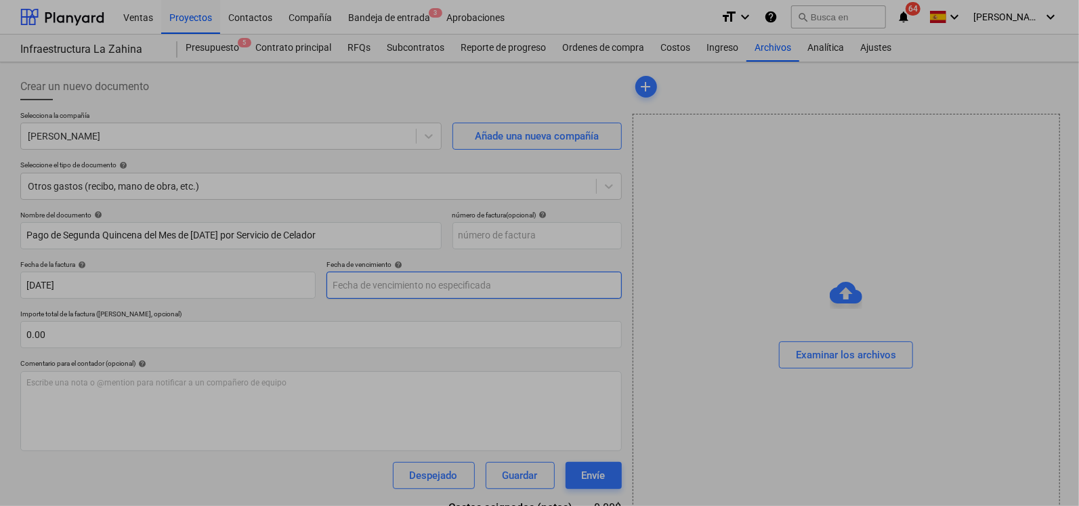
click at [434, 291] on body "Ventas Proyectos Contactos Compañía Bandeja de entrada 3 Aprobaciones format_si…" at bounding box center [539, 253] width 1079 height 506
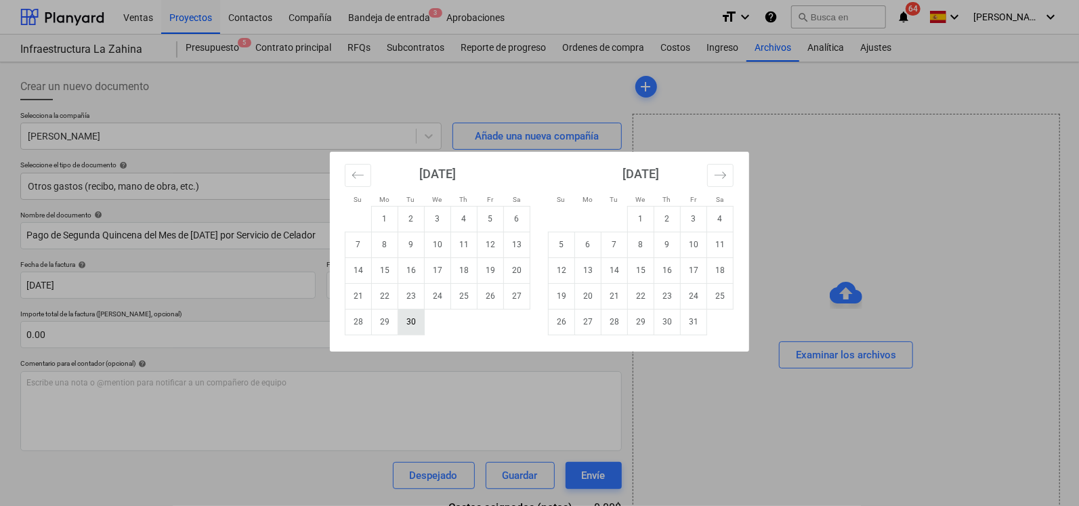
click at [413, 332] on td "30" at bounding box center [411, 322] width 26 height 26
type input "[DATE]"
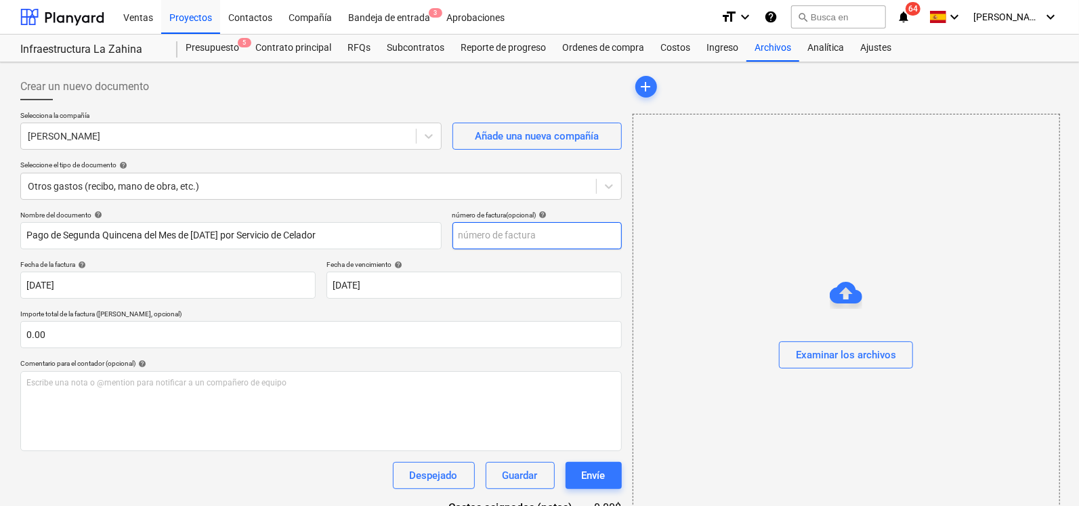
click at [519, 230] on input "text" at bounding box center [537, 235] width 169 height 27
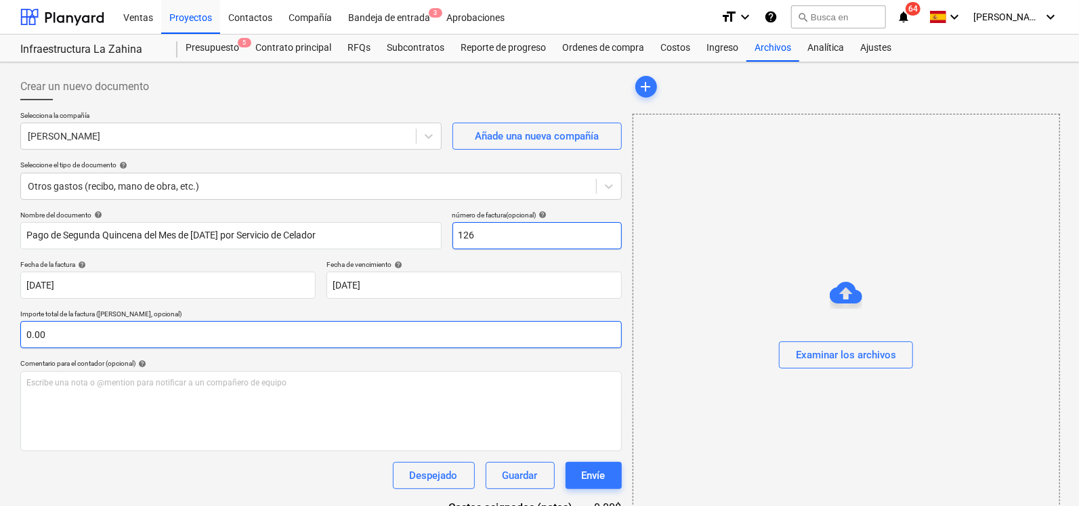
type input "126"
click at [131, 335] on input "text" at bounding box center [321, 334] width 602 height 27
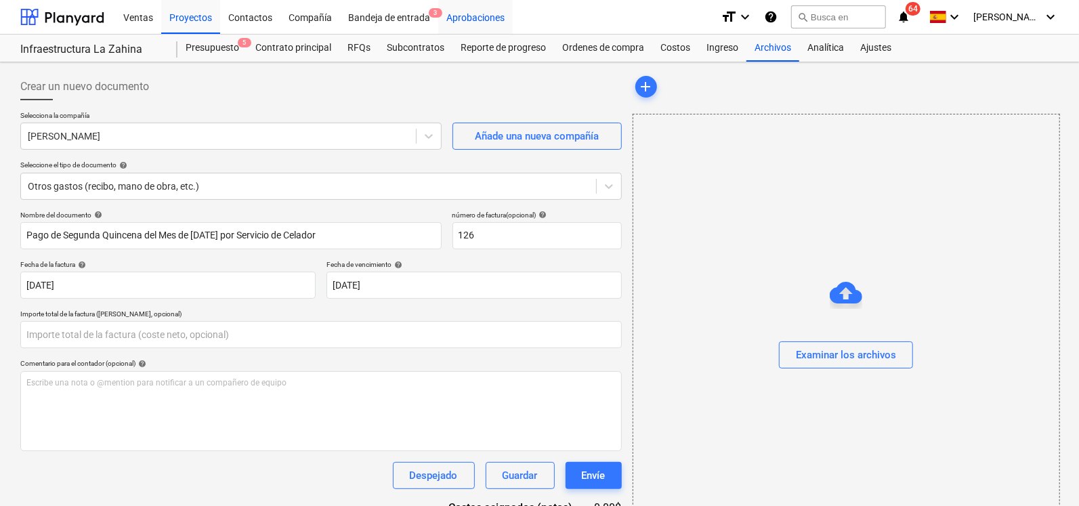
type input "0.00"
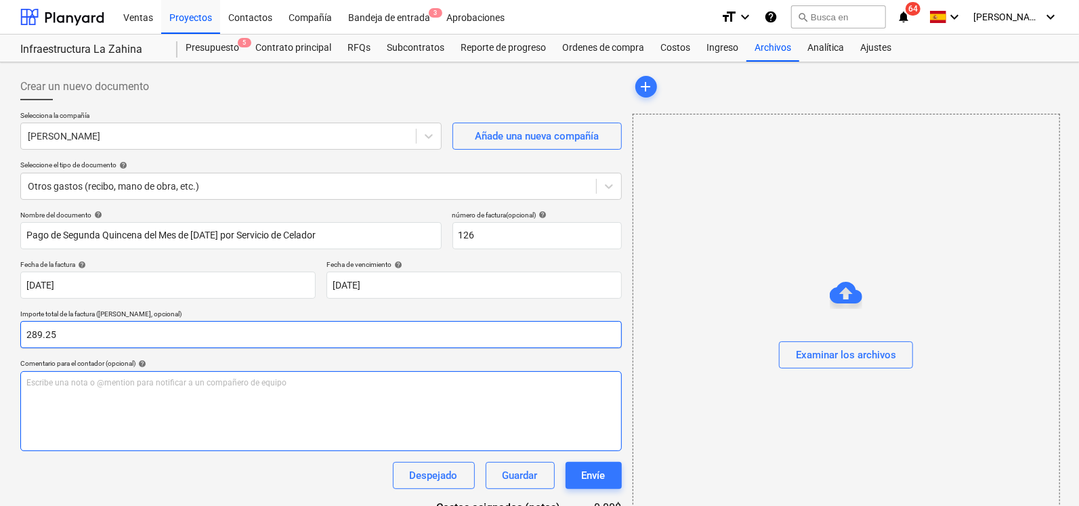
type input "289.25"
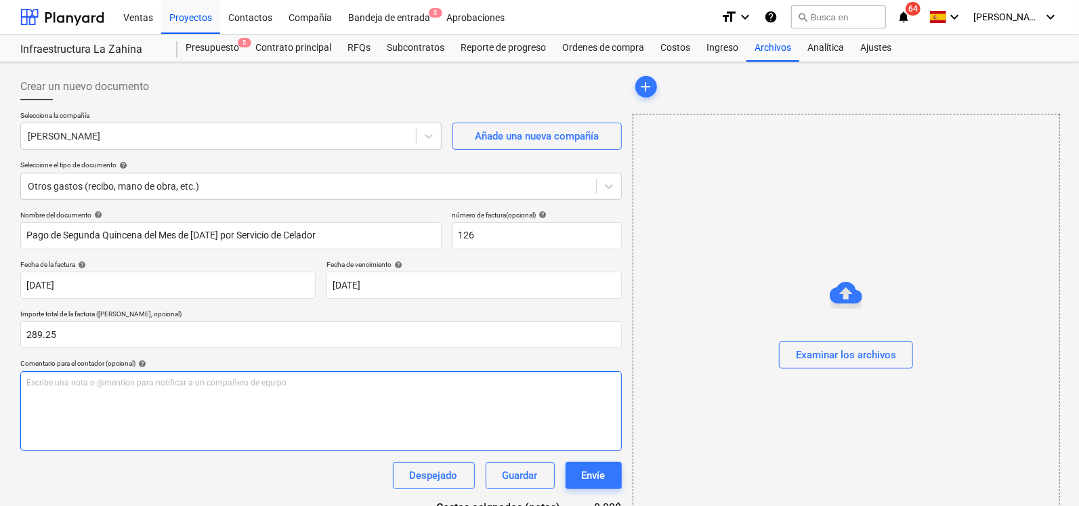
click at [94, 404] on div "Escribe una nota o @mention para notificar a un compañero de equipo ﻿" at bounding box center [321, 411] width 602 height 80
click at [346, 401] on div "[PERSON_NAME] 04-72-96-210052-9 Cuenta de Ahorro Banco General" at bounding box center [321, 411] width 602 height 80
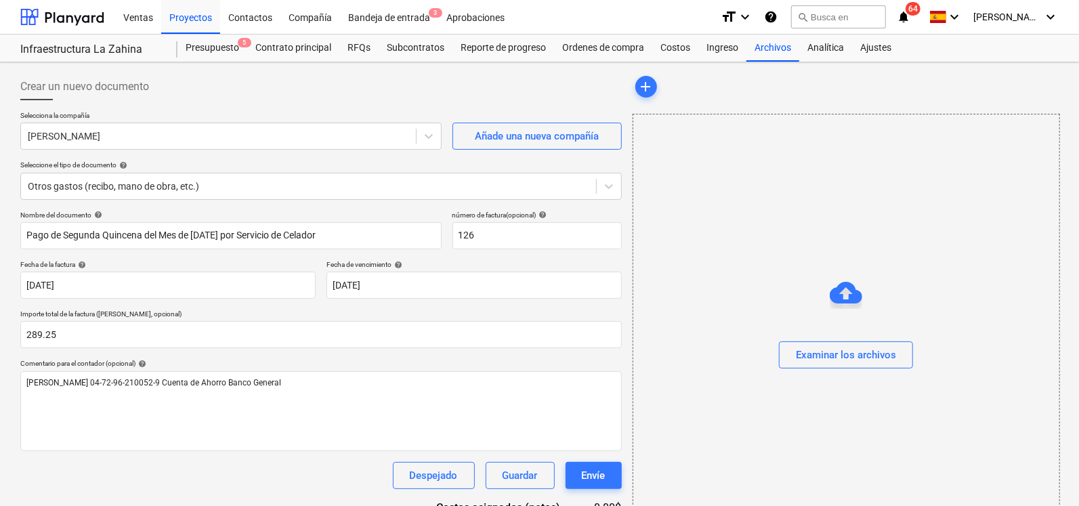
click at [836, 371] on div at bounding box center [847, 374] width 426 height 11
click at [836, 367] on button "Examinar los archivos" at bounding box center [846, 355] width 134 height 27
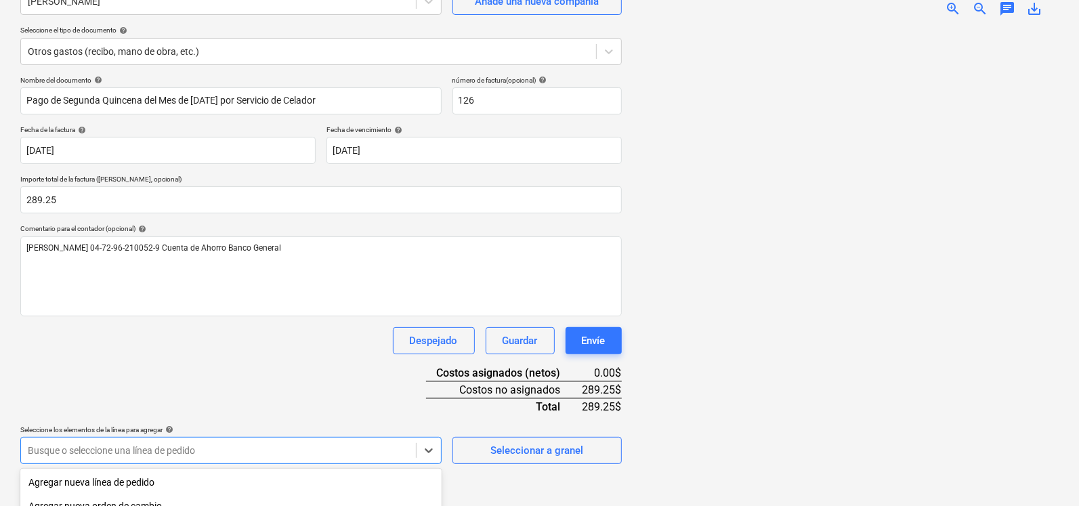
scroll to position [304, 0]
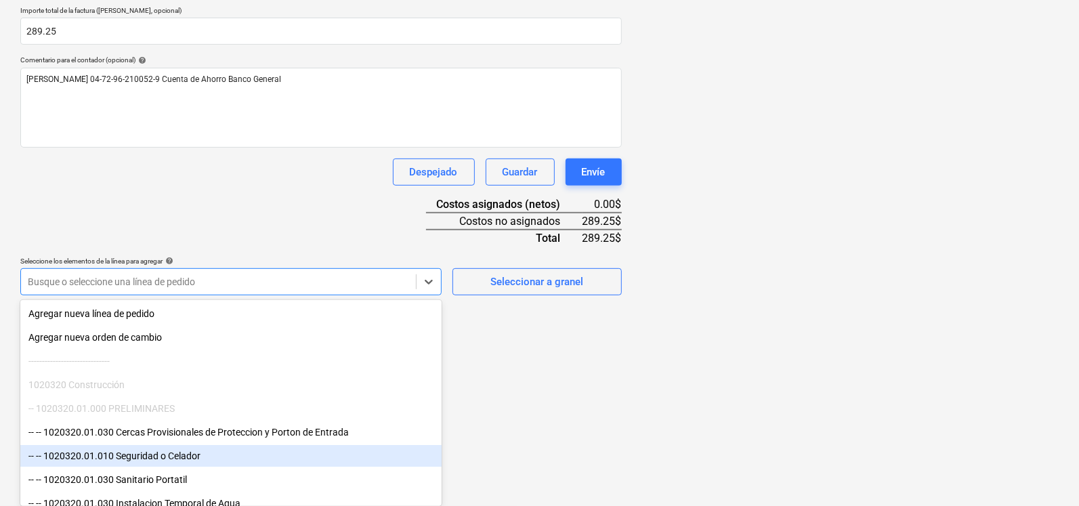
click at [142, 455] on div "-- -- 1020320.01.010 Seguridad o Celador" at bounding box center [230, 456] width 421 height 22
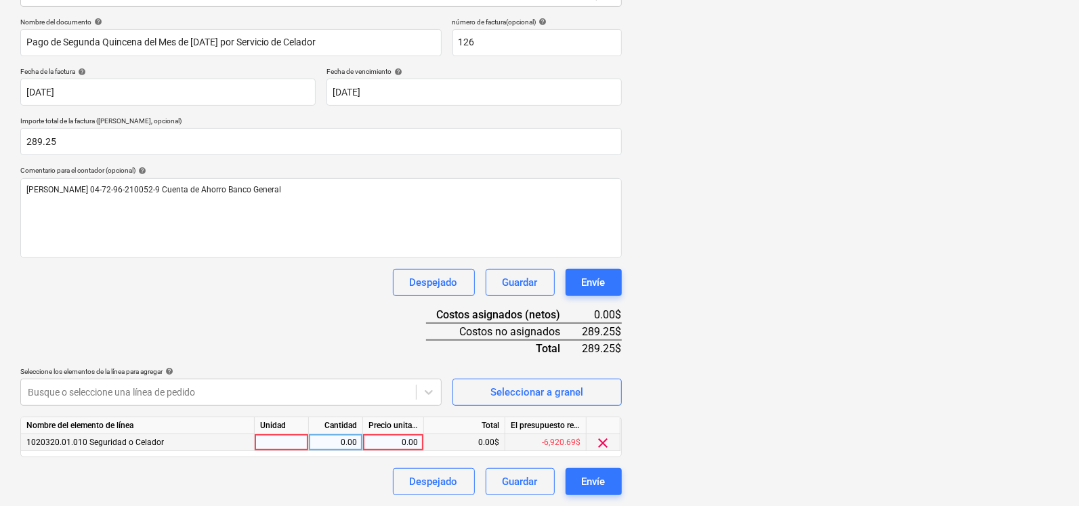
click at [495, 324] on div "Nombre del documento help Pago de Segunda Quincena del Mes de [DATE] por Servic…" at bounding box center [321, 257] width 602 height 478
click at [383, 447] on div "0.00" at bounding box center [393, 443] width 49 height 17
type input "1"
click at [301, 440] on div at bounding box center [282, 443] width 54 height 17
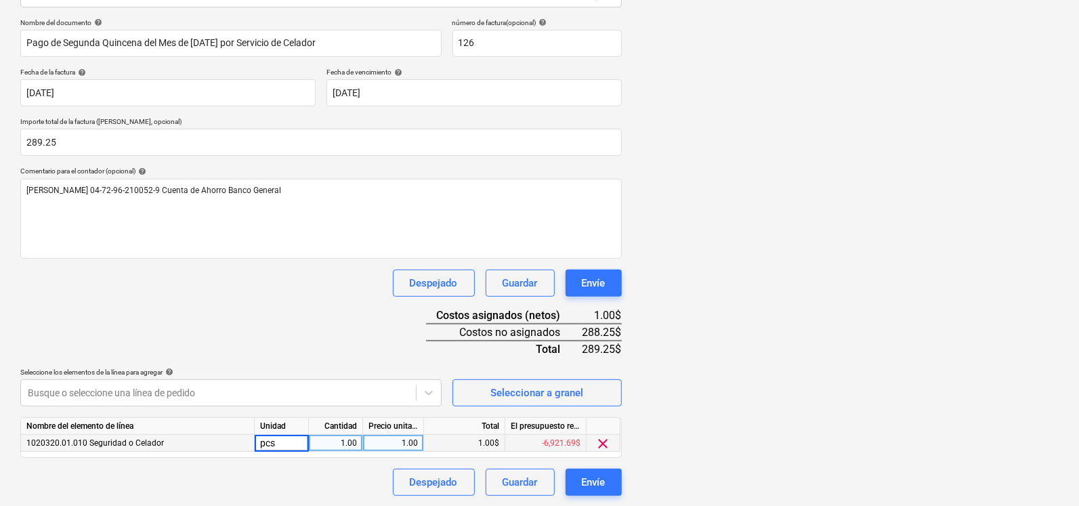
type input "u"
click at [377, 445] on div "1.00" at bounding box center [393, 443] width 49 height 17
click at [390, 442] on input "1" at bounding box center [393, 443] width 60 height 16
type input "289.25"
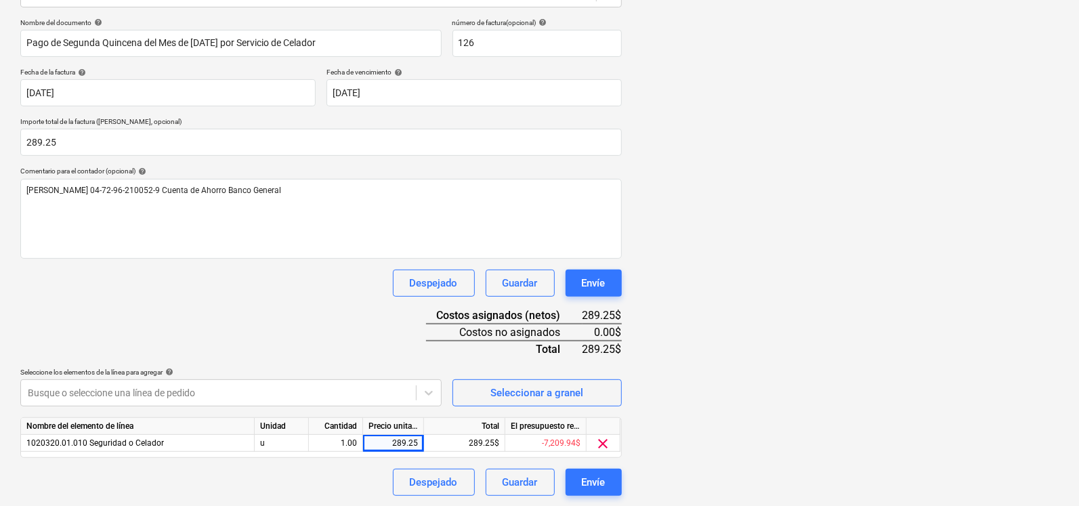
click at [731, 391] on div at bounding box center [846, 204] width 426 height 468
click at [579, 480] on button "Envíe" at bounding box center [594, 482] width 56 height 27
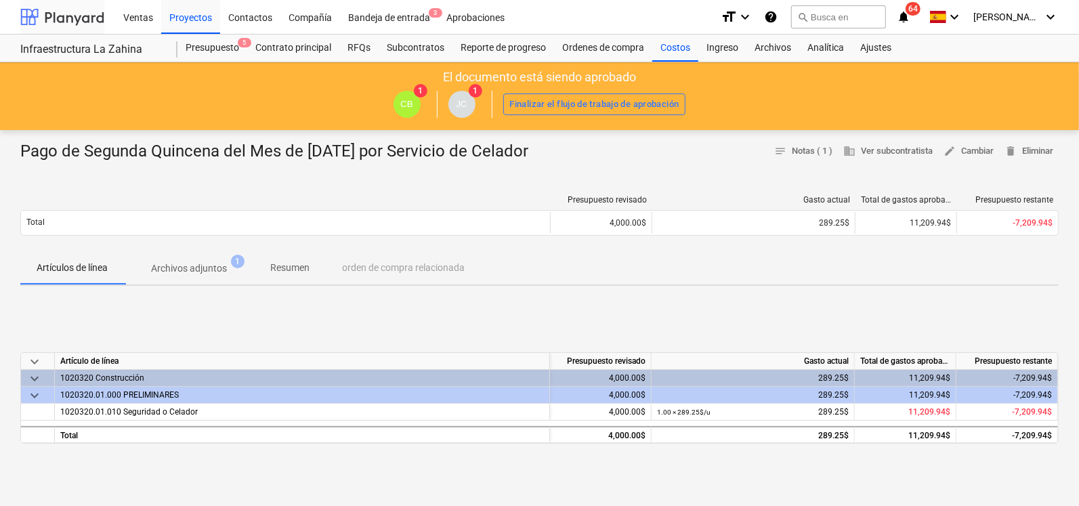
click at [75, 27] on div at bounding box center [62, 17] width 84 height 34
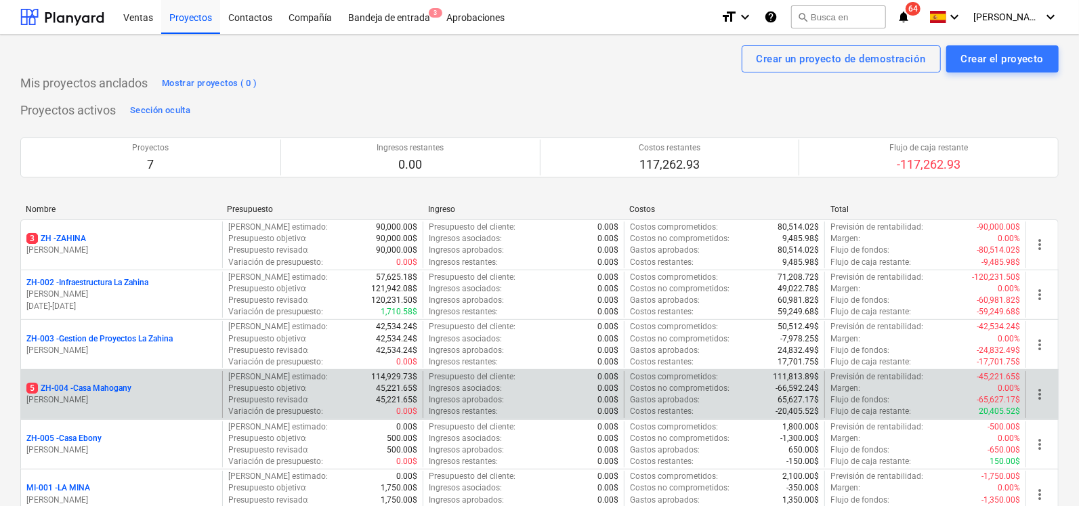
click at [129, 384] on p "5 ZH-004 - Casa Mahogany" at bounding box center [78, 389] width 105 height 12
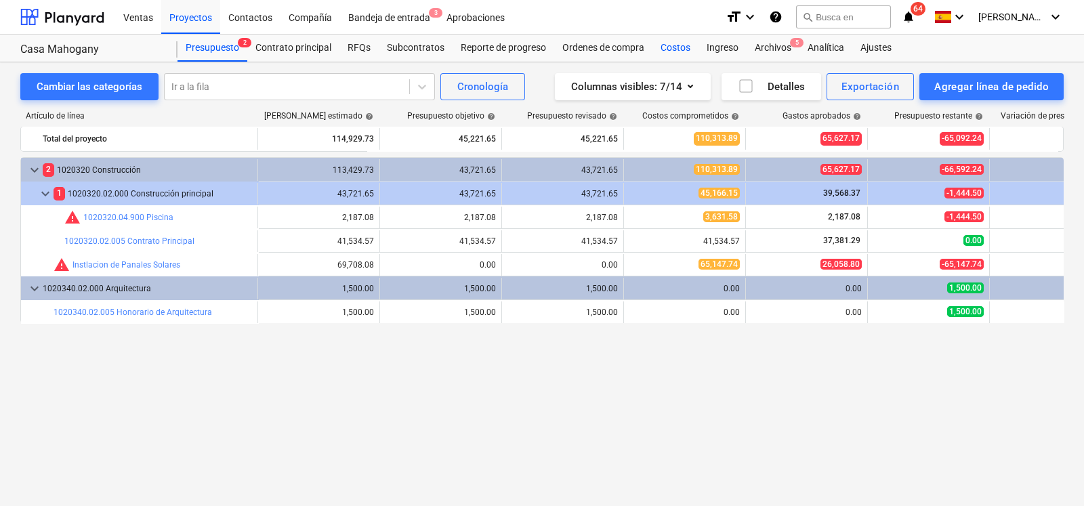
click at [684, 45] on div "Costos" at bounding box center [676, 48] width 46 height 27
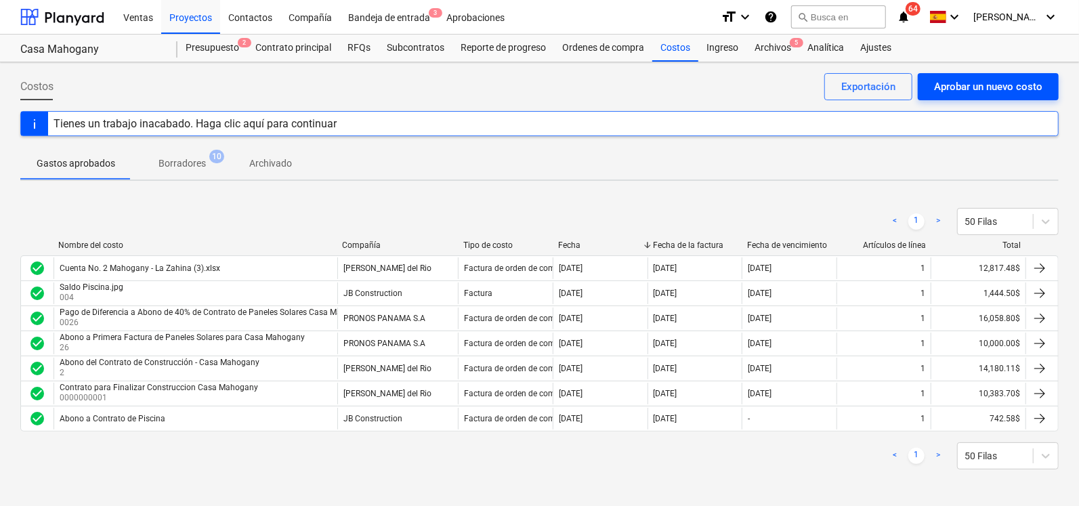
click at [957, 80] on div "Aprobar un nuevo costo" at bounding box center [988, 87] width 108 height 18
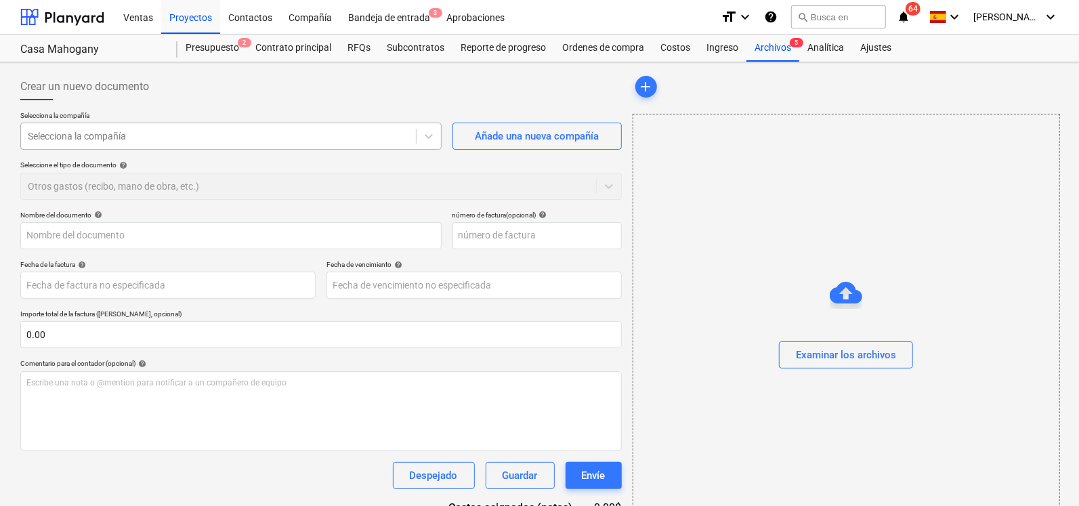
click at [227, 136] on div at bounding box center [219, 136] width 382 height 14
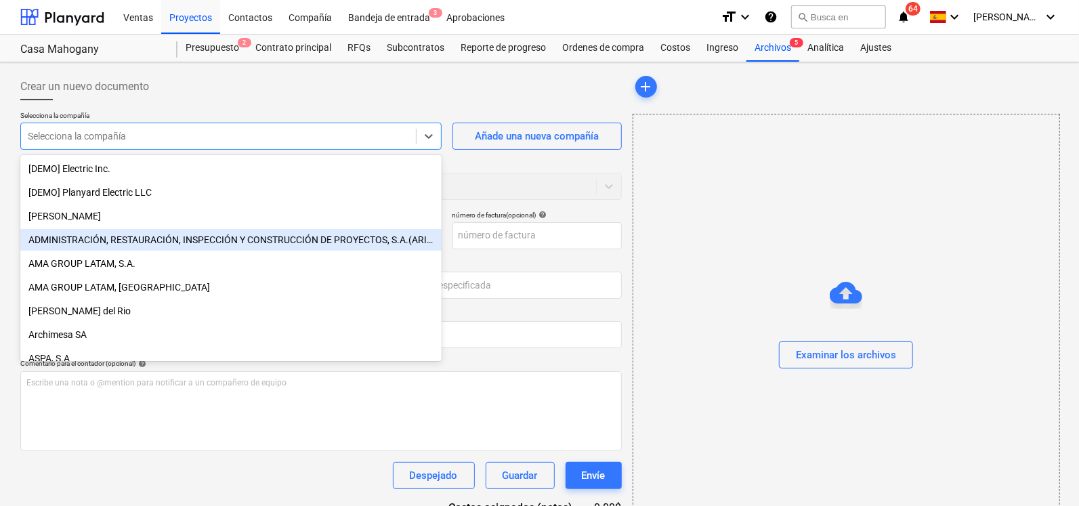
click at [142, 247] on div "ADMINISTRACIÓN, RESTAURACIÓN, INSPECCIÓN Y CONSTRUCCIÓN DE PROYECTOS, S.A.(ARIC…" at bounding box center [230, 240] width 421 height 22
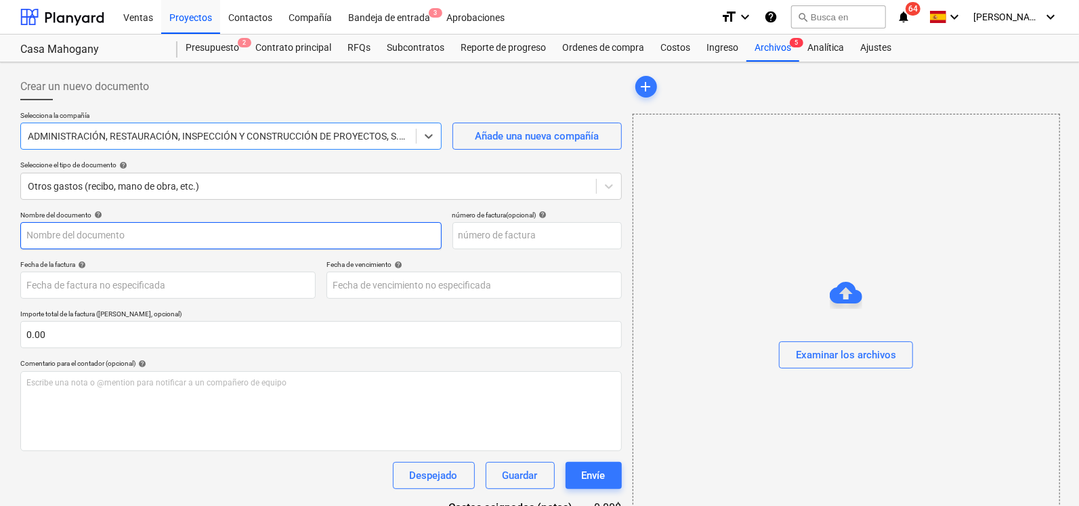
click at [108, 233] on input "text" at bounding box center [230, 235] width 421 height 27
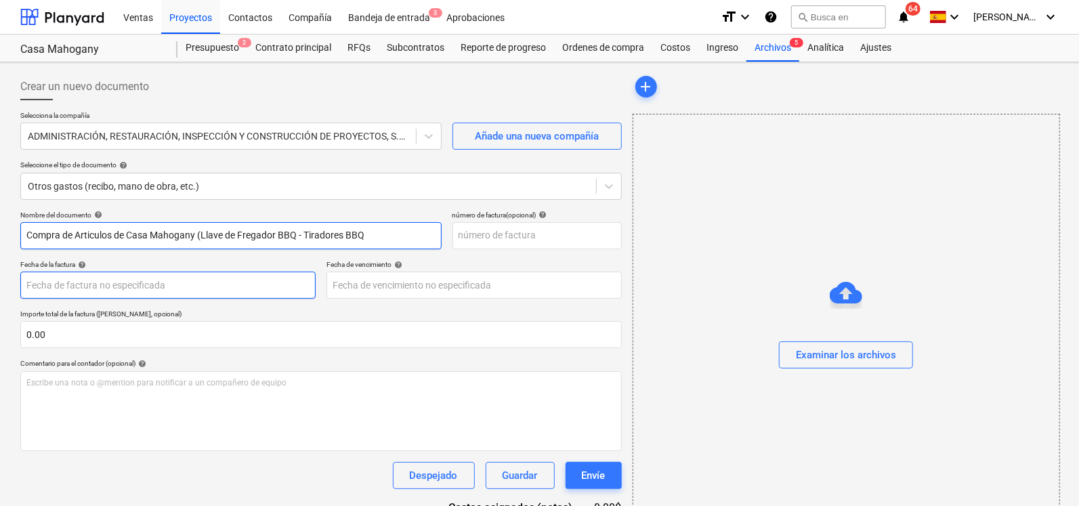
type input "Compra de Articulos de Casa Mahogany (Llave de Fregador BBQ - Tiradores BBQ"
click at [111, 289] on body "Ventas Proyectos Contactos Compañía Bandeja de entrada 3 Aprobaciones format_si…" at bounding box center [539, 253] width 1079 height 506
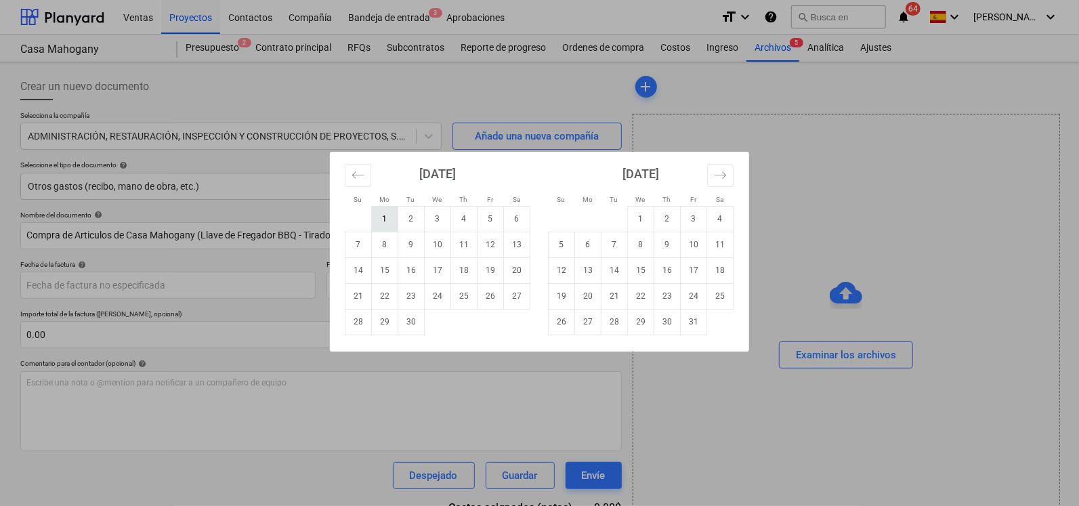
click at [388, 220] on td "1" at bounding box center [385, 219] width 26 height 26
type input "[DATE]"
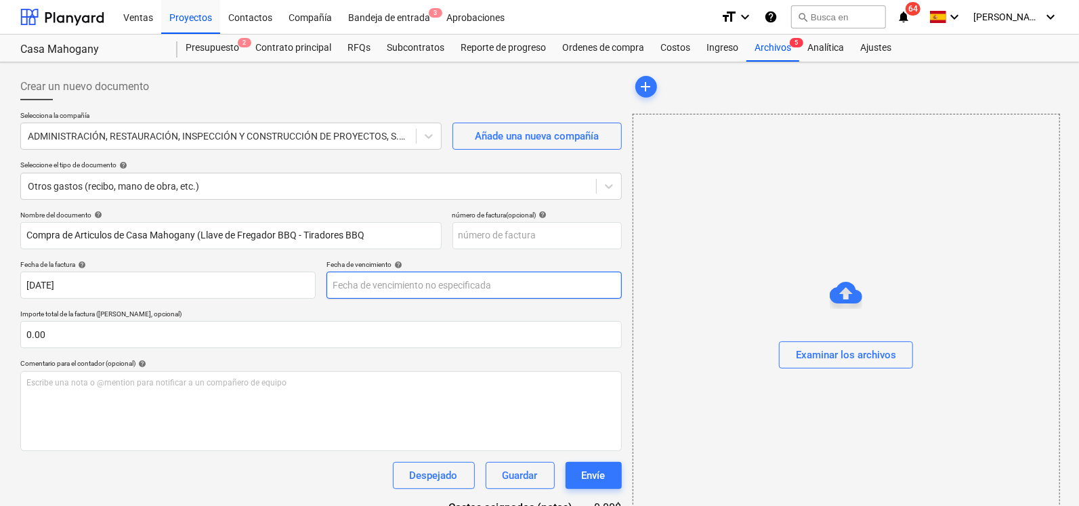
click at [415, 286] on body "Ventas Proyectos Contactos Compañía Bandeja de entrada 3 Aprobaciones format_si…" at bounding box center [539, 253] width 1079 height 506
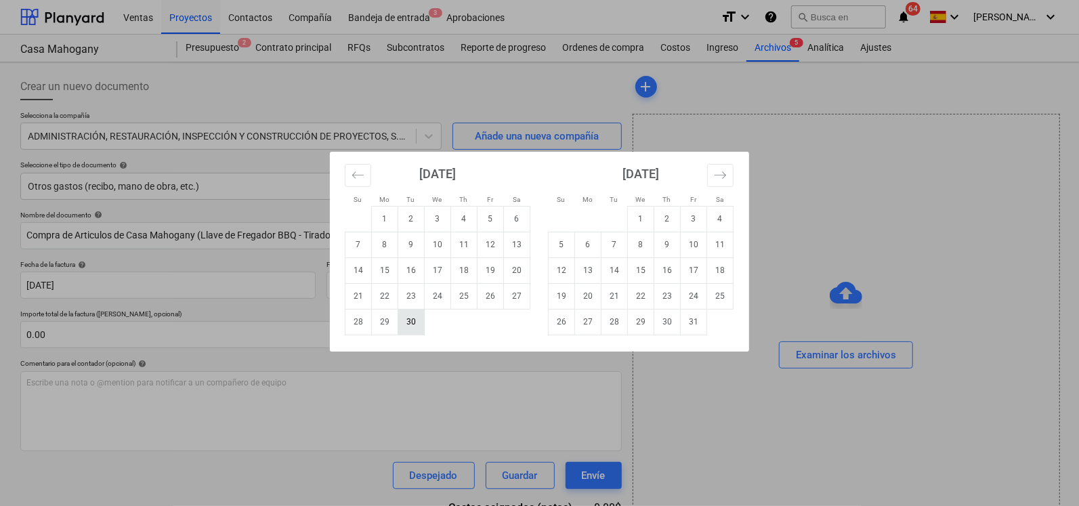
click at [408, 320] on td "30" at bounding box center [411, 322] width 26 height 26
type input "[DATE]"
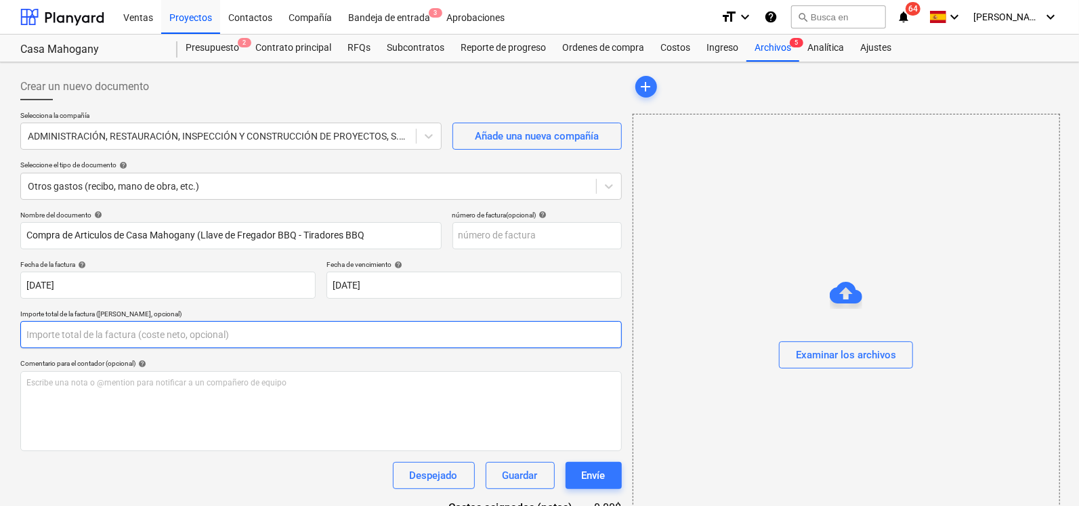
click at [124, 333] on input "text" at bounding box center [321, 334] width 602 height 27
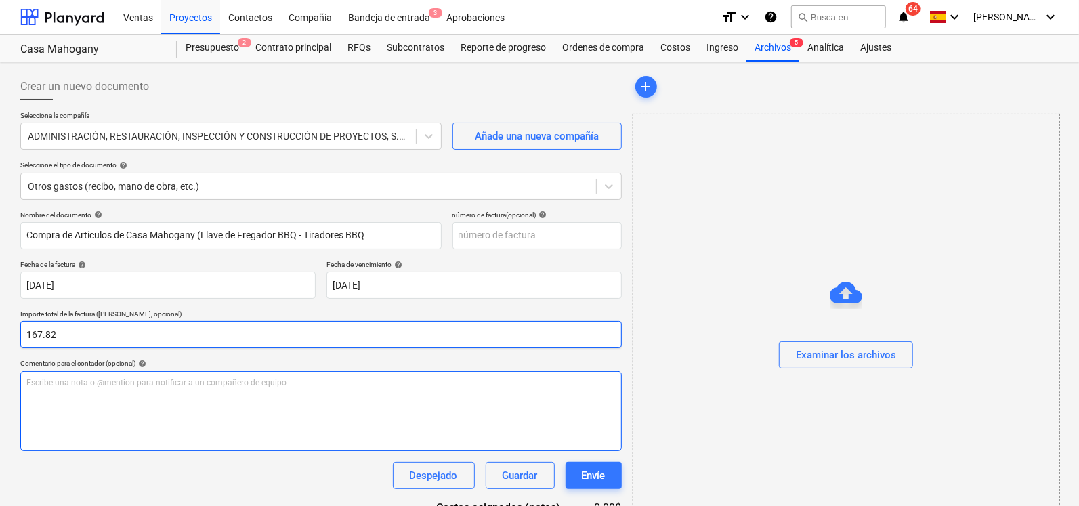
type input "167.82"
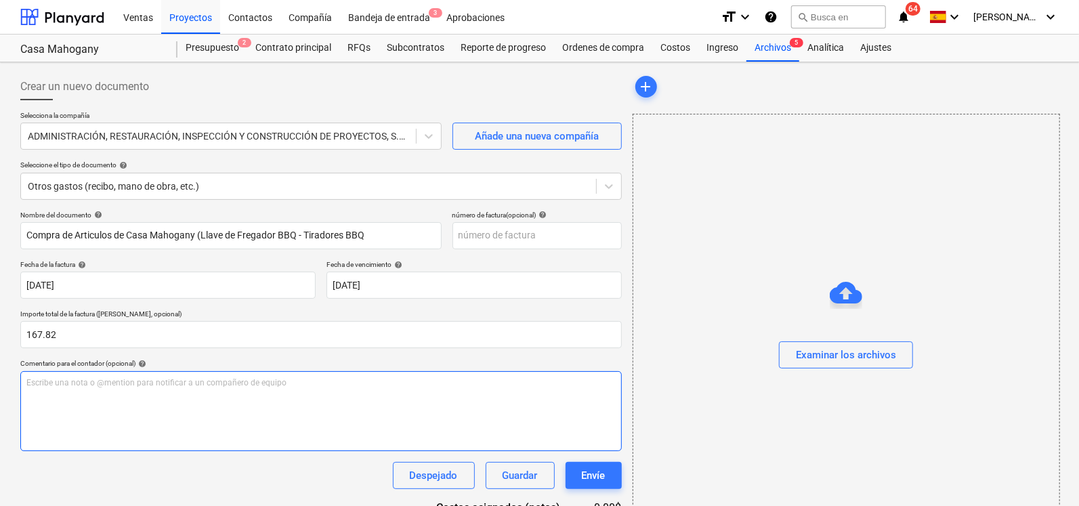
click at [68, 388] on div "Escribe una nota o @mention para notificar a un compañero de equipo ﻿" at bounding box center [321, 411] width 602 height 80
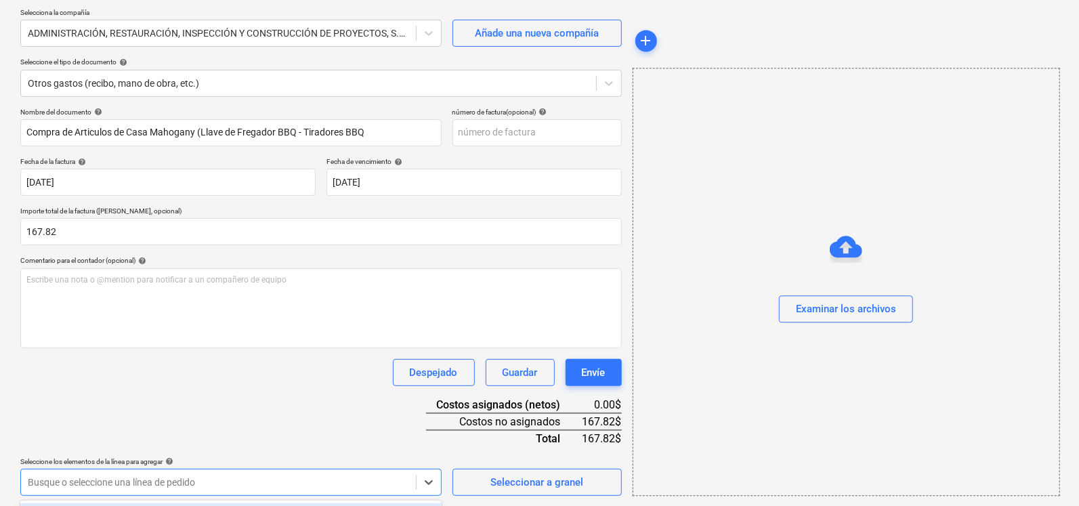
scroll to position [301, 0]
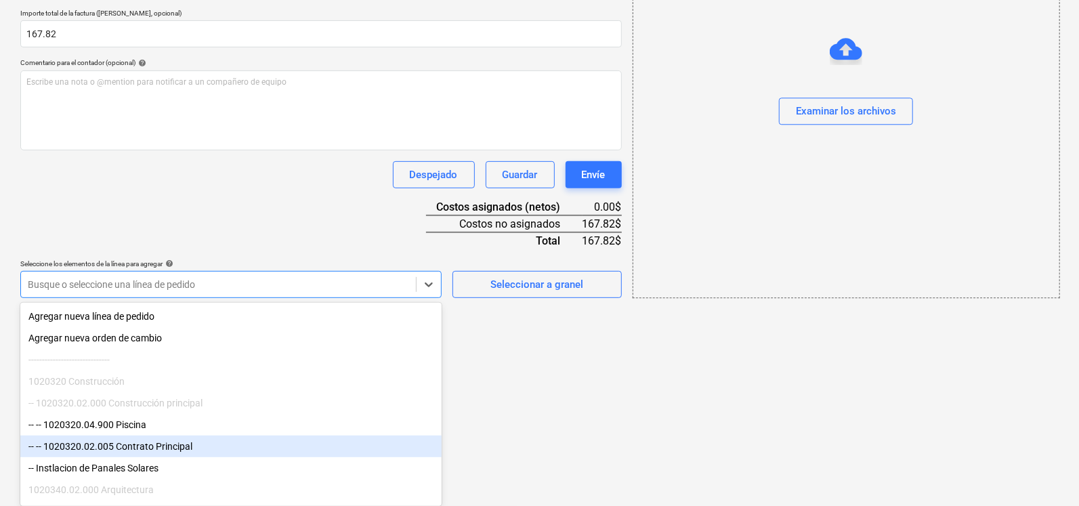
click at [166, 449] on div "-- -- 1020320.02.005 Contrato Principal" at bounding box center [230, 447] width 421 height 22
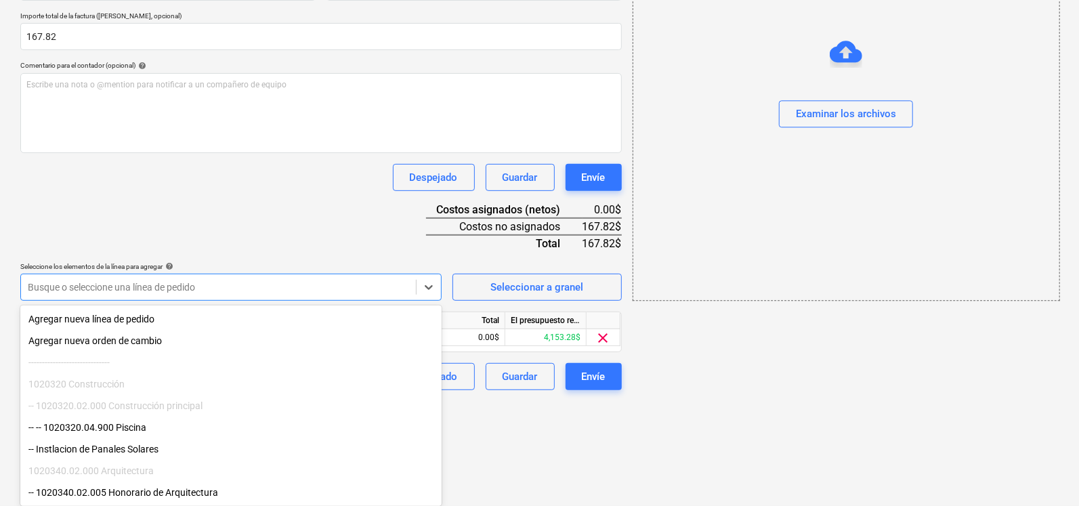
scroll to position [192, 0]
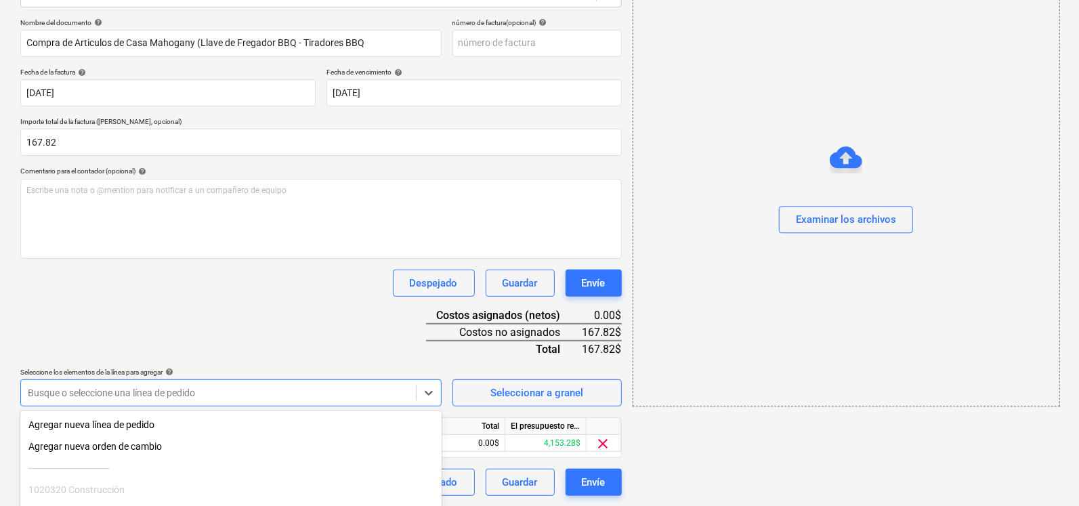
click at [531, 314] on html "Ventas Proyectos Contactos Compañía Bandeja de entrada 3 Aprobaciones format_si…" at bounding box center [539, 61] width 1079 height 506
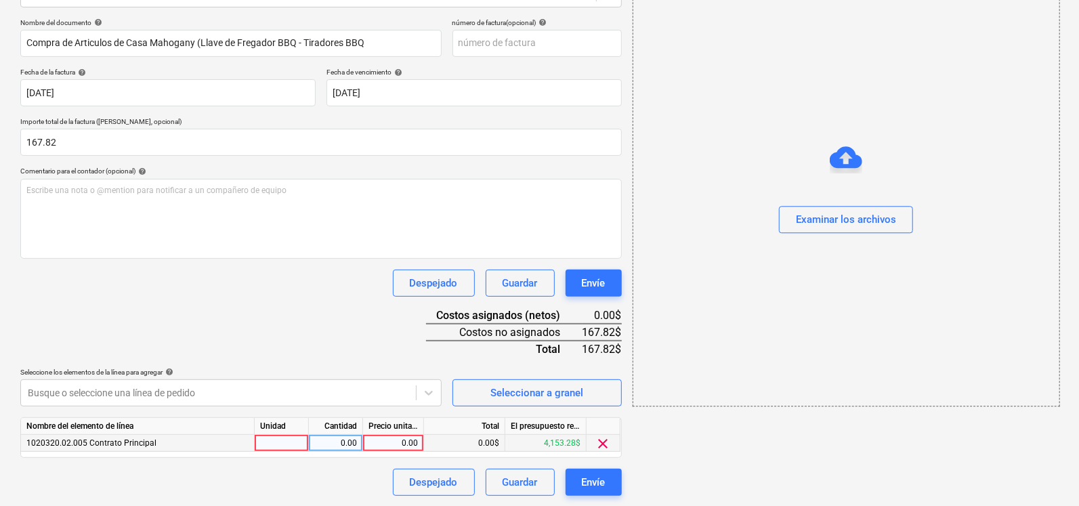
click at [284, 442] on div at bounding box center [282, 443] width 54 height 17
type input "u"
click at [334, 442] on div "0.00" at bounding box center [335, 443] width 43 height 17
click at [406, 440] on div "0.00" at bounding box center [393, 443] width 49 height 17
click at [386, 434] on div "Precio unitario" at bounding box center [393, 426] width 61 height 17
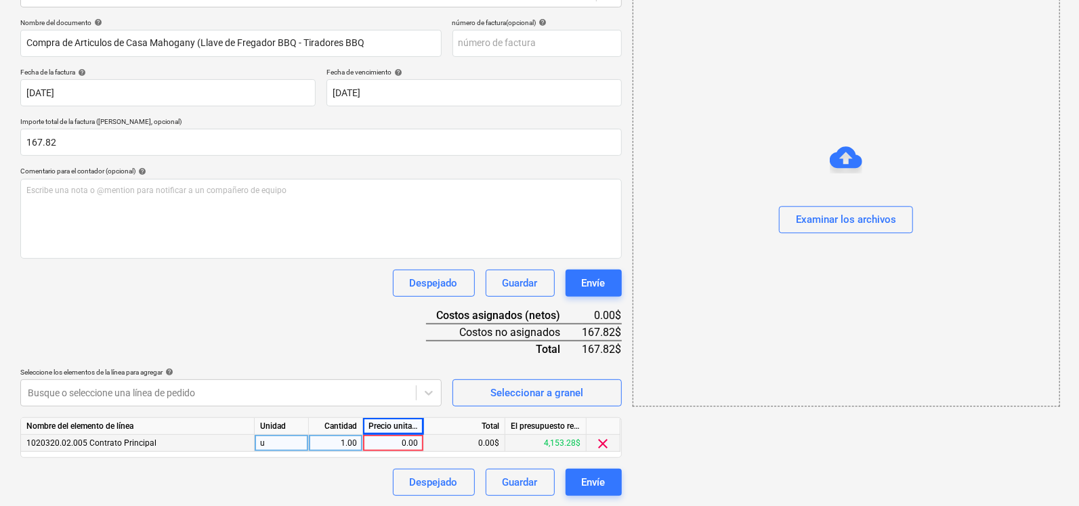
click at [392, 444] on div "0.00" at bounding box center [393, 443] width 49 height 17
type input "167.82"
click at [721, 436] on div "add Examinar los archivos" at bounding box center [845, 188] width 437 height 626
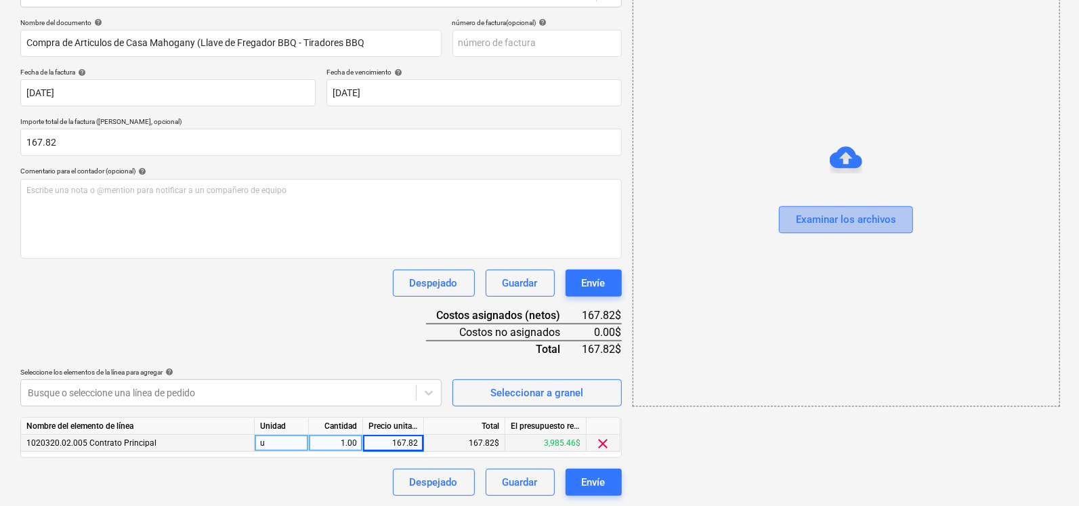
click at [867, 220] on div "Examinar los archivos" at bounding box center [846, 220] width 100 height 18
click at [852, 228] on div "Examinar los archivos" at bounding box center [846, 220] width 100 height 18
click at [844, 211] on div "Examinar los archivos" at bounding box center [846, 220] width 100 height 18
click at [817, 211] on div "Examinar los archivos" at bounding box center [846, 220] width 100 height 18
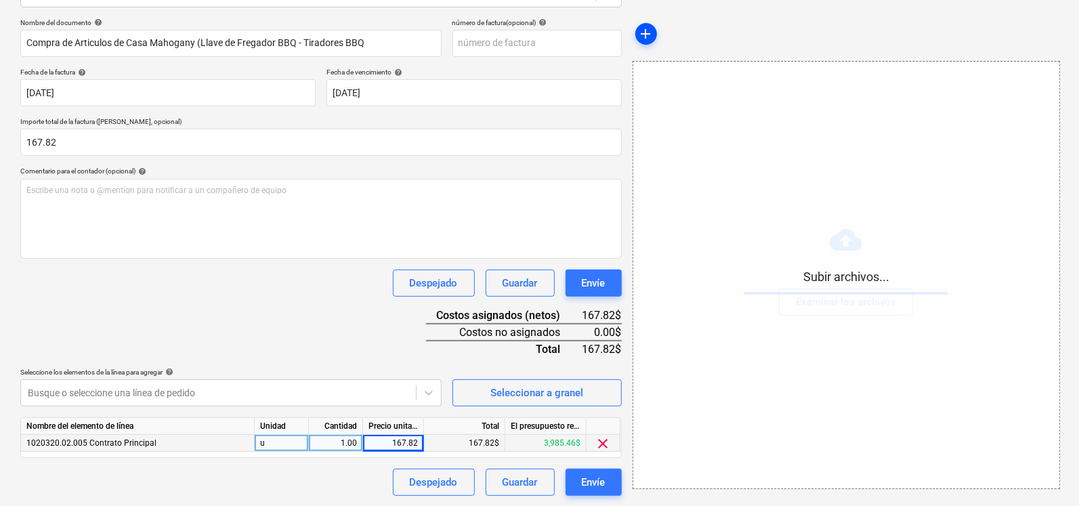
click at [641, 30] on span "add" at bounding box center [646, 34] width 16 height 16
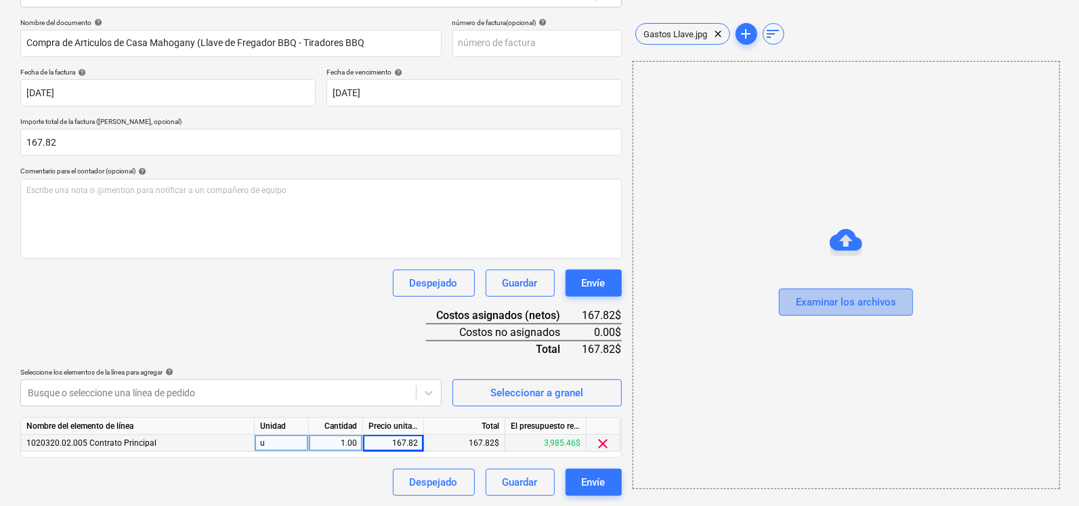
click at [877, 306] on div "Examinar los archivos" at bounding box center [846, 302] width 100 height 18
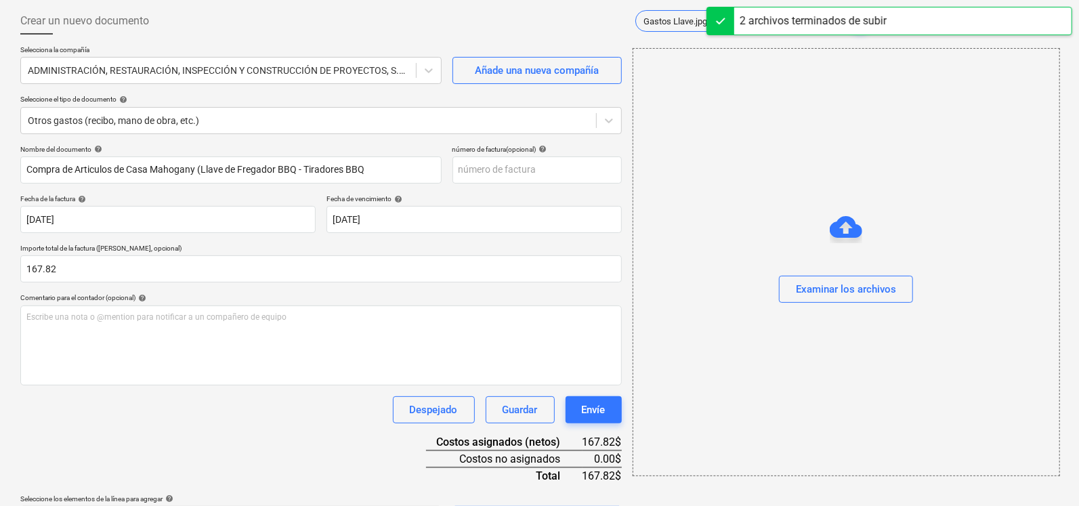
scroll to position [27, 0]
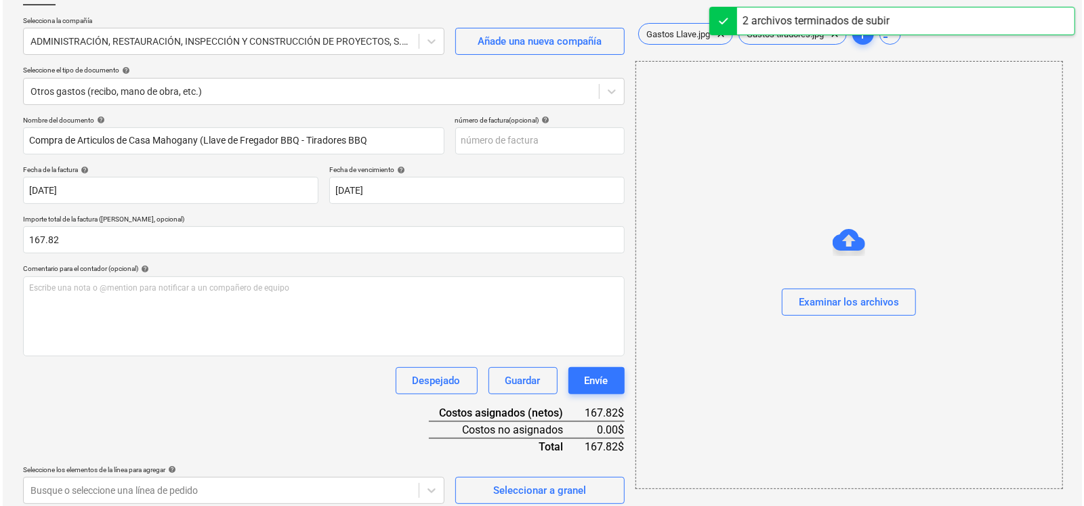
scroll to position [192, 0]
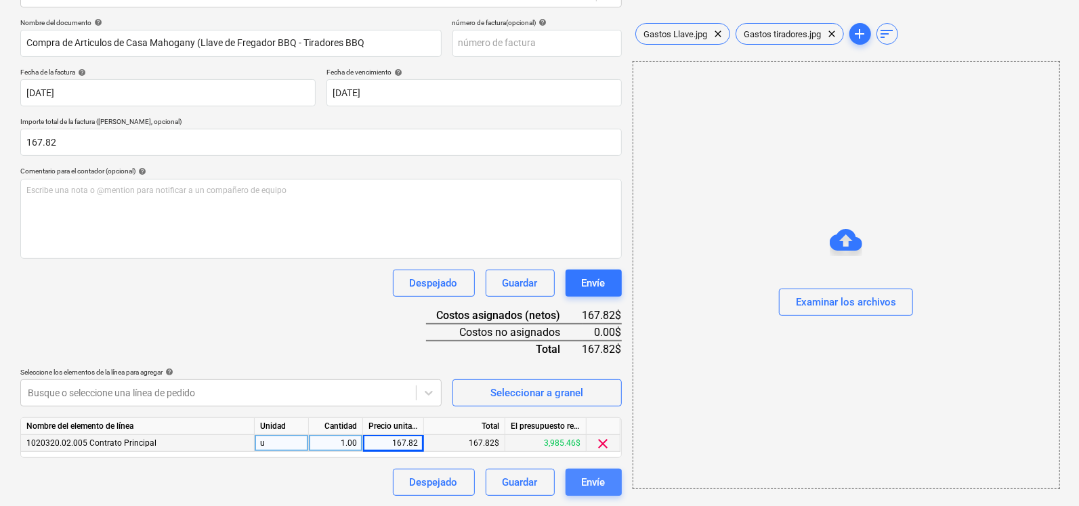
click at [590, 480] on div "Envíe" at bounding box center [594, 483] width 24 height 18
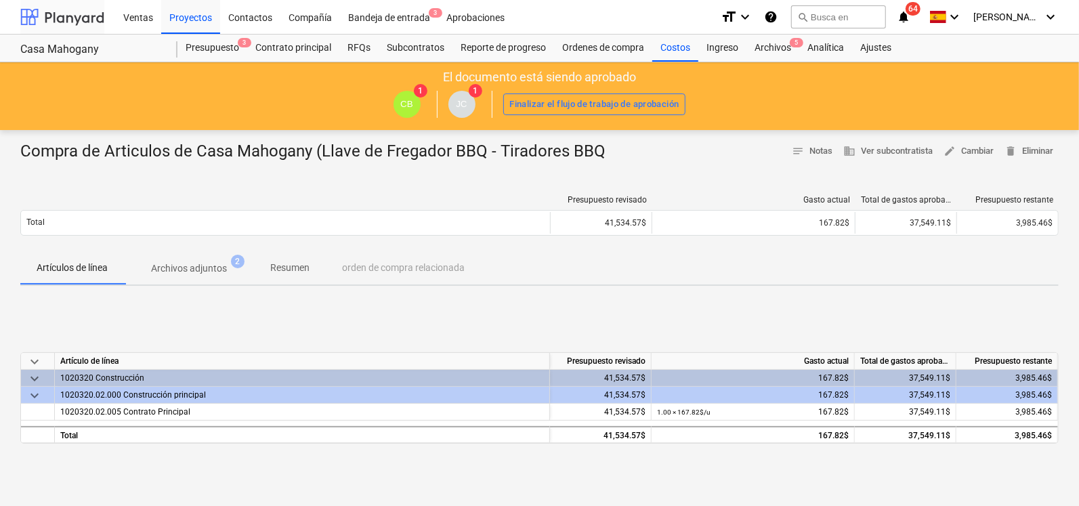
click at [85, 18] on div at bounding box center [62, 17] width 84 height 34
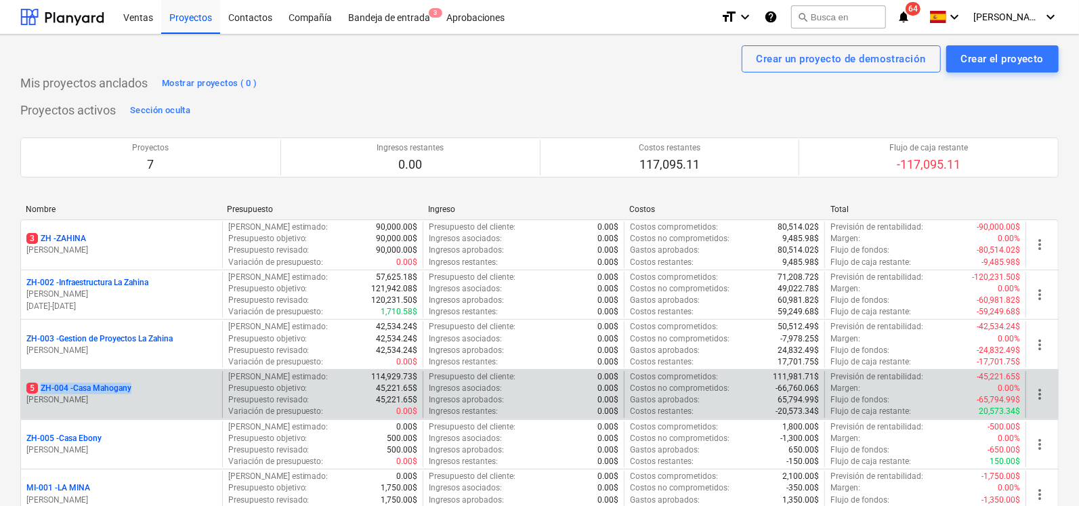
drag, startPoint x: 148, startPoint y: 390, endPoint x: 39, endPoint y: 392, distance: 109.1
click at [39, 392] on div "5 ZH-004 - Casa Mahogany" at bounding box center [121, 389] width 190 height 12
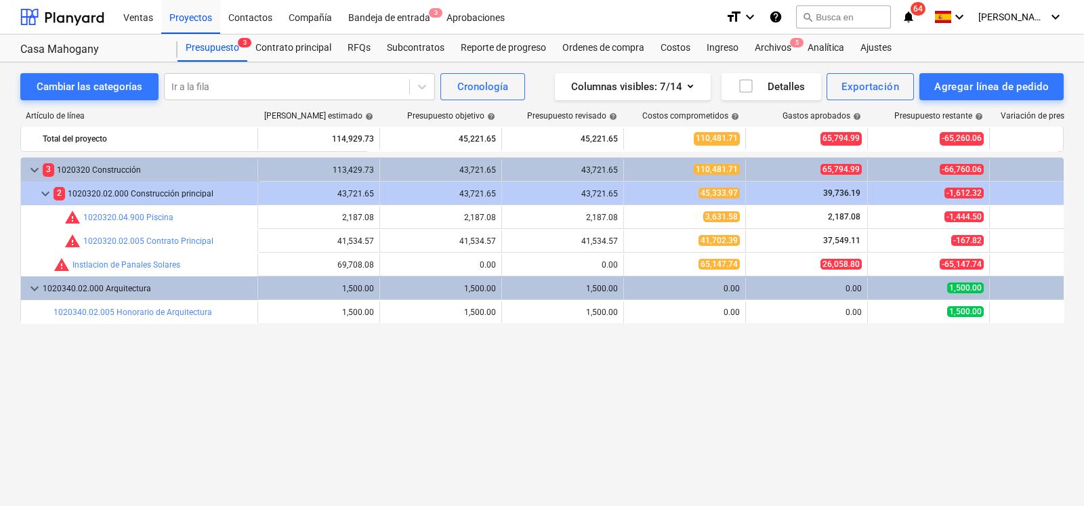
drag, startPoint x: 48, startPoint y: 389, endPoint x: 136, endPoint y: 455, distance: 109.8
click at [136, 455] on div "Artículo de línea Costo neto estimado help Presupuesto objetivo help Presupuest…" at bounding box center [542, 283] width 1044 height 366
click at [65, 21] on div at bounding box center [62, 17] width 84 height 34
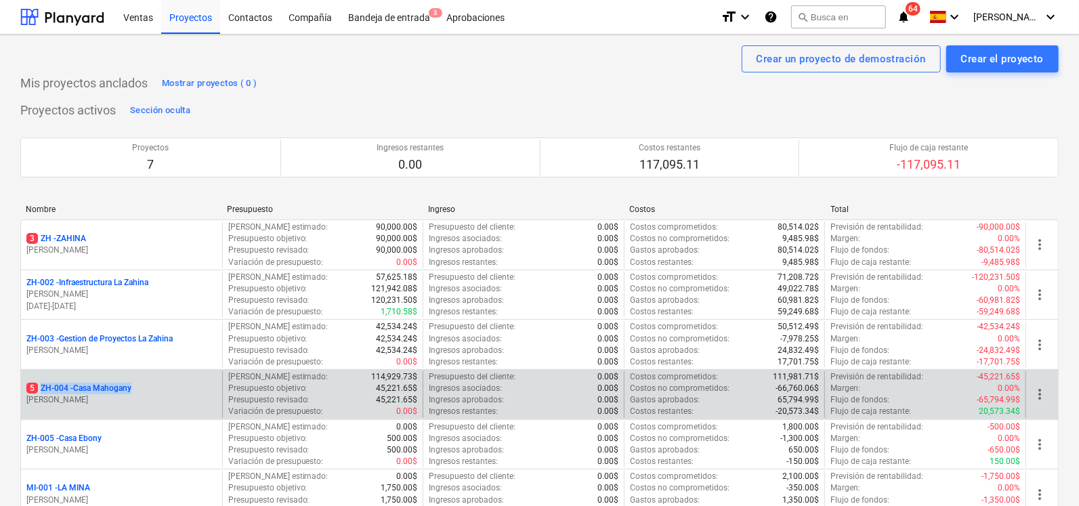
drag, startPoint x: 159, startPoint y: 387, endPoint x: 35, endPoint y: 387, distance: 124.0
click at [35, 387] on div "5 ZH-004 - Casa Mahogany" at bounding box center [121, 389] width 190 height 12
drag, startPoint x: 144, startPoint y: 405, endPoint x: 44, endPoint y: 389, distance: 101.5
click at [44, 389] on div "5 ZH-004 - Casa Mahogany [PERSON_NAME]" at bounding box center [121, 394] width 190 height 23
drag, startPoint x: 42, startPoint y: 386, endPoint x: 146, endPoint y: 386, distance: 104.4
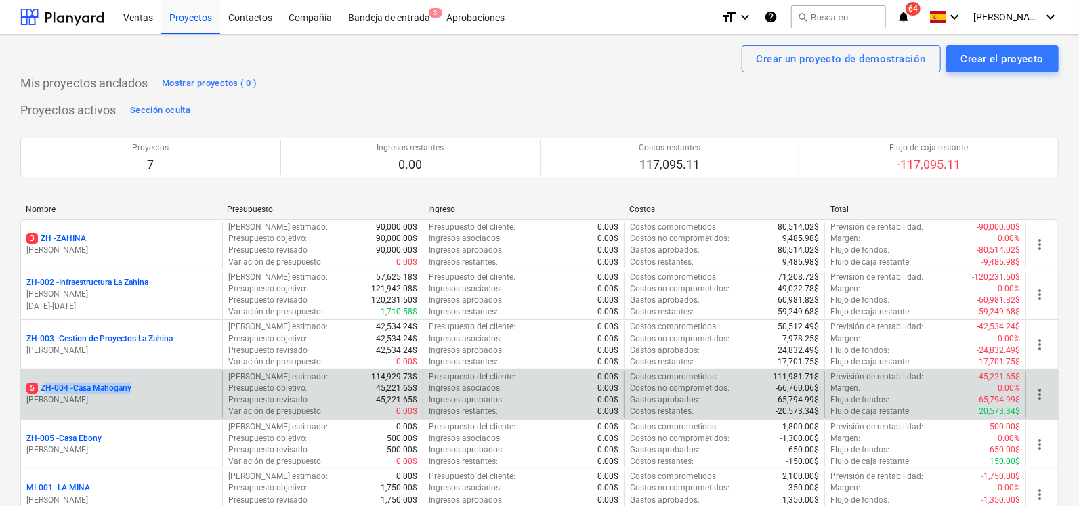
click at [146, 386] on div "5 ZH-004 - Casa Mahogany" at bounding box center [121, 389] width 190 height 12
click at [136, 388] on div "5 ZH-004 - Casa Mahogany" at bounding box center [121, 389] width 190 height 12
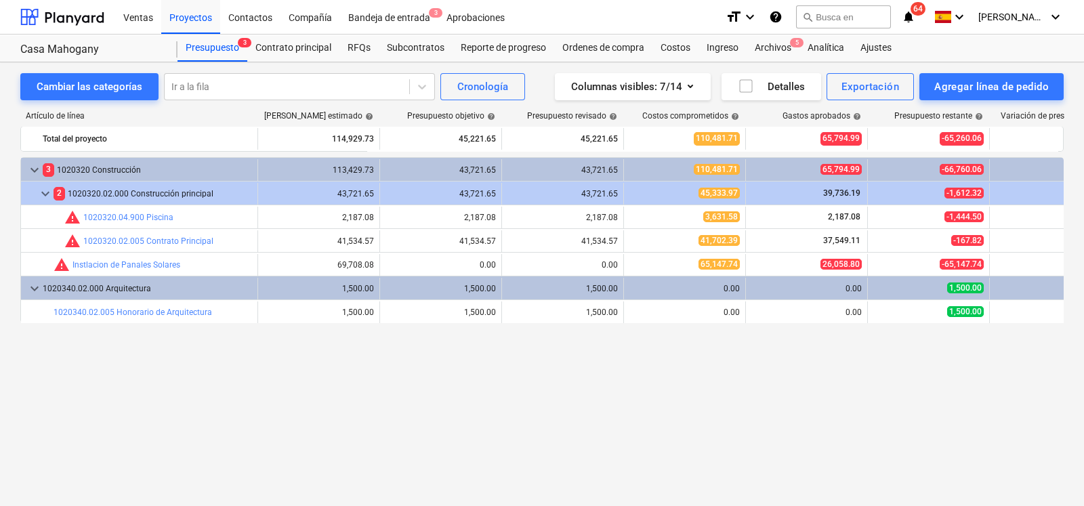
click at [104, 371] on div "keyboard_arrow_down 3 1020320 Construcción 113,429.73 43,721.65 43,721.65 110,4…" at bounding box center [542, 303] width 1044 height 293
click at [78, 22] on div at bounding box center [62, 17] width 84 height 34
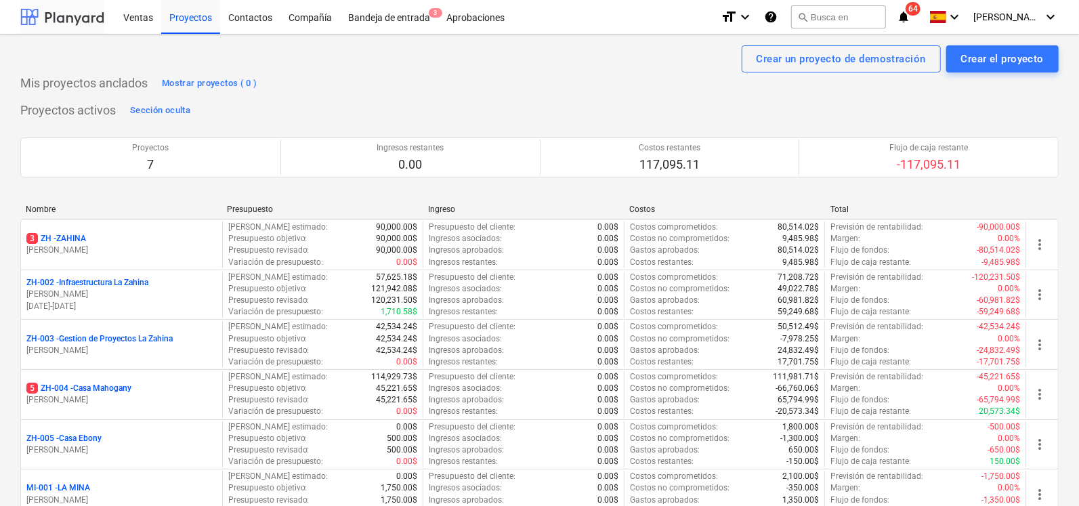
click at [58, 20] on div at bounding box center [62, 17] width 84 height 34
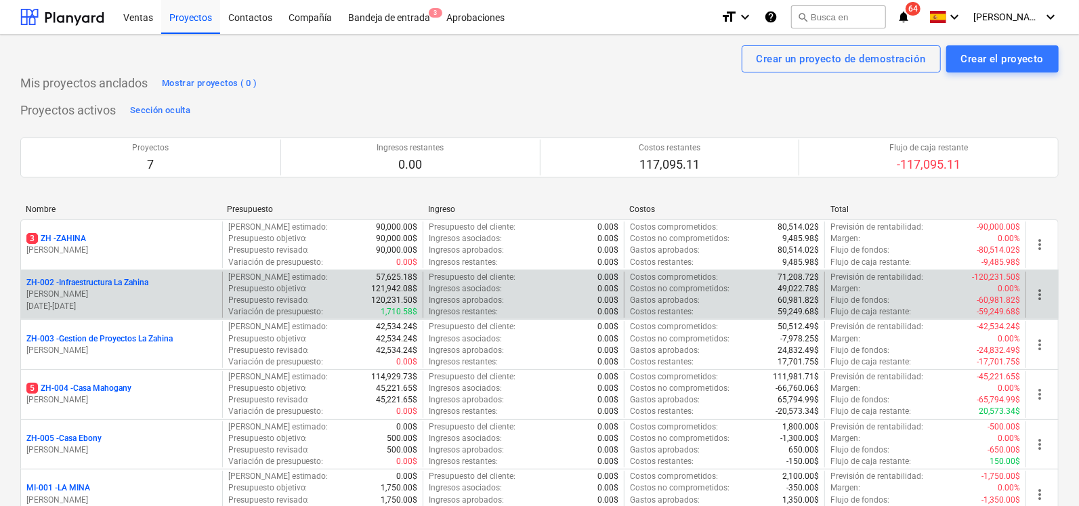
click at [106, 279] on p "ZH-002 - Infraestructura La Zahina" at bounding box center [87, 283] width 122 height 12
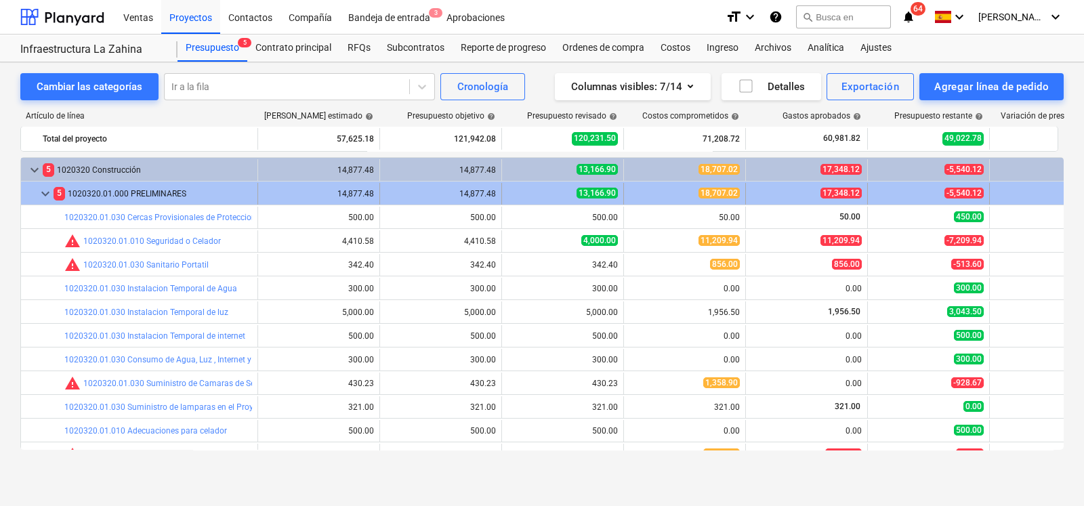
click at [43, 191] on span "keyboard_arrow_down" at bounding box center [45, 194] width 16 height 16
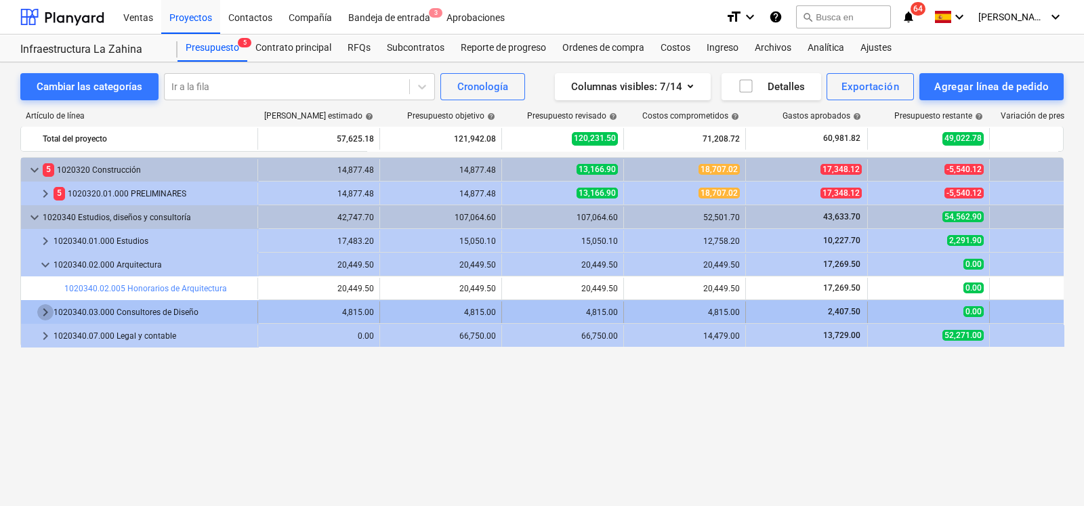
click at [41, 310] on span "keyboard_arrow_right" at bounding box center [45, 312] width 16 height 16
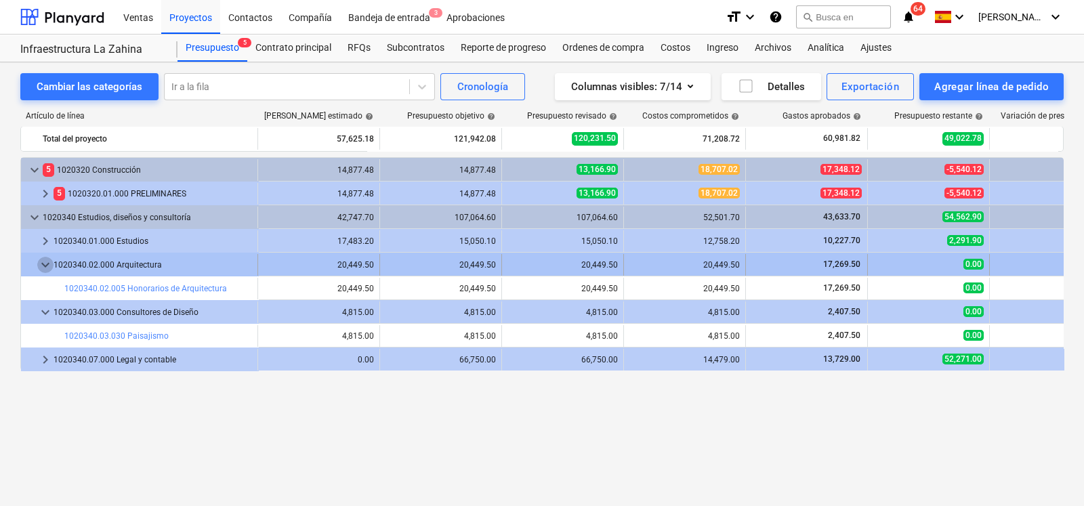
click at [39, 262] on span "keyboard_arrow_down" at bounding box center [45, 265] width 16 height 16
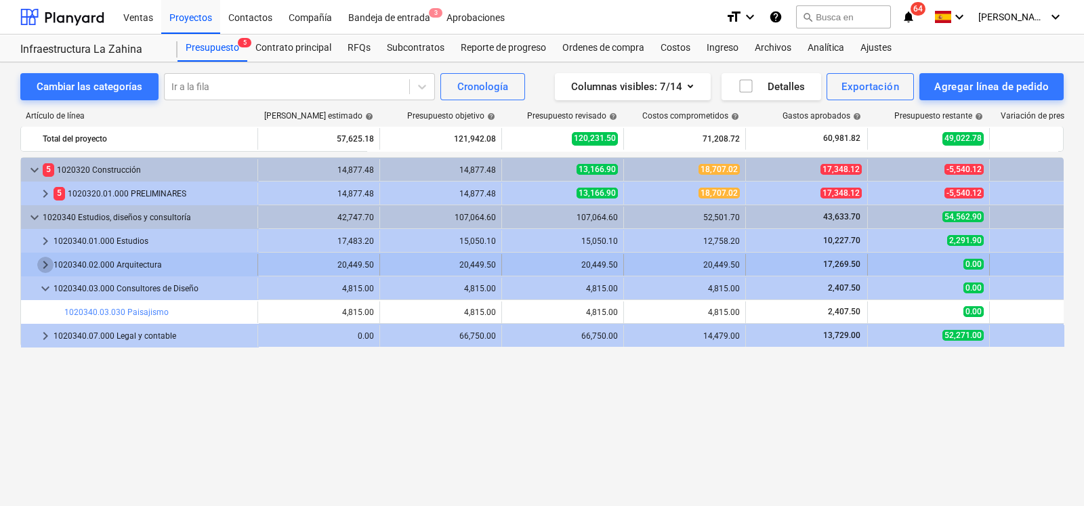
click at [39, 265] on span "keyboard_arrow_right" at bounding box center [45, 265] width 16 height 16
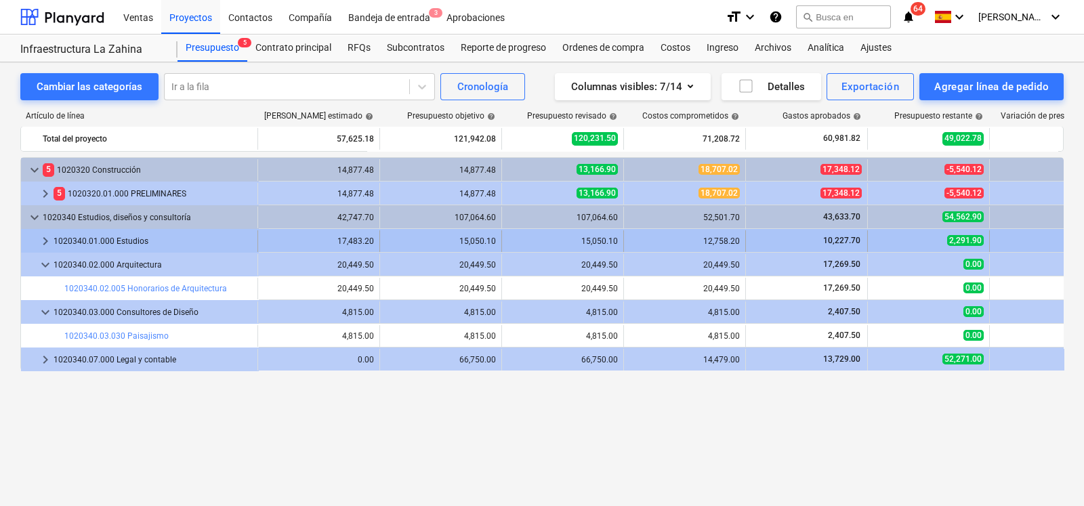
click at [43, 240] on span "keyboard_arrow_right" at bounding box center [45, 241] width 16 height 16
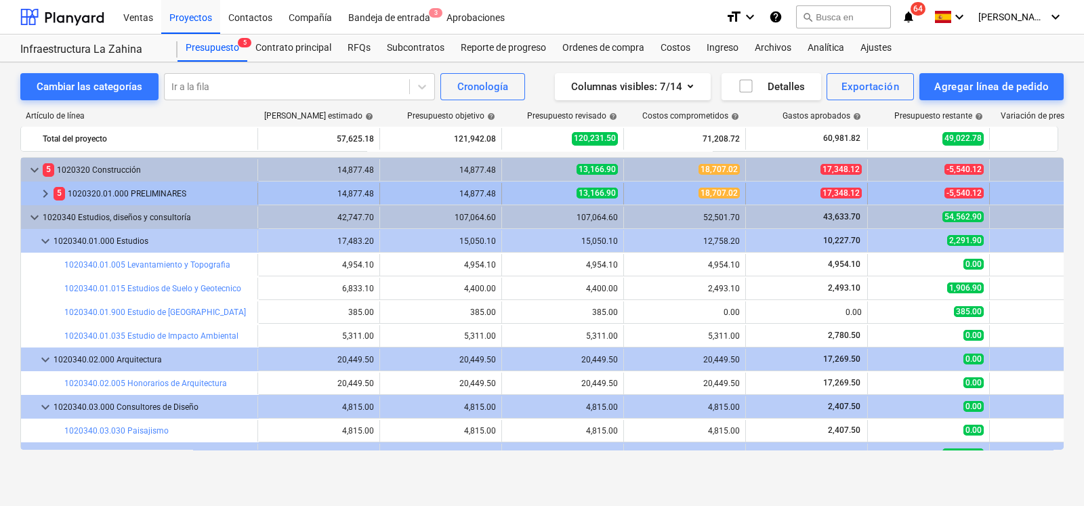
click at [86, 194] on div "5 1020320.01.000 PRELIMINARES" at bounding box center [153, 194] width 199 height 22
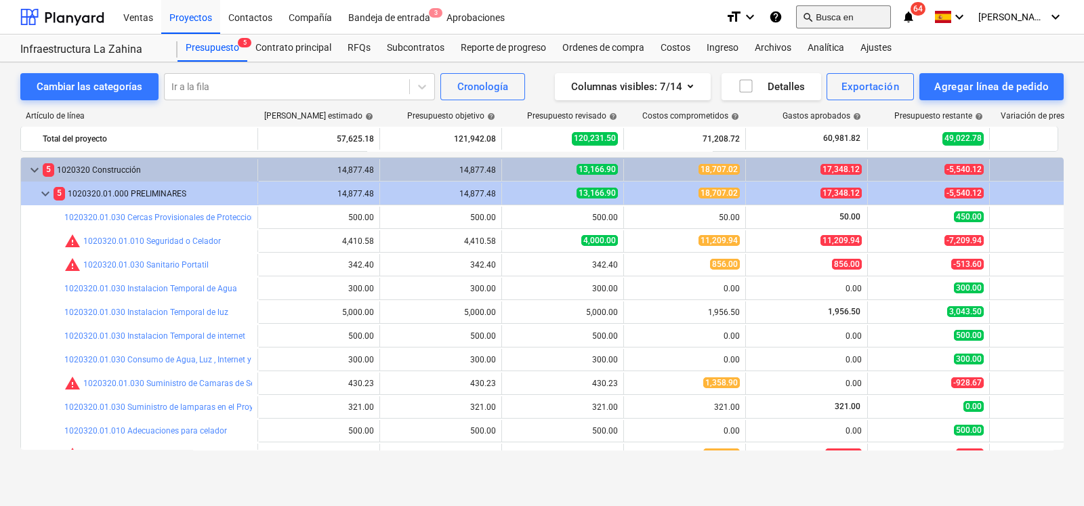
click at [891, 17] on button "search Busca en" at bounding box center [843, 16] width 95 height 23
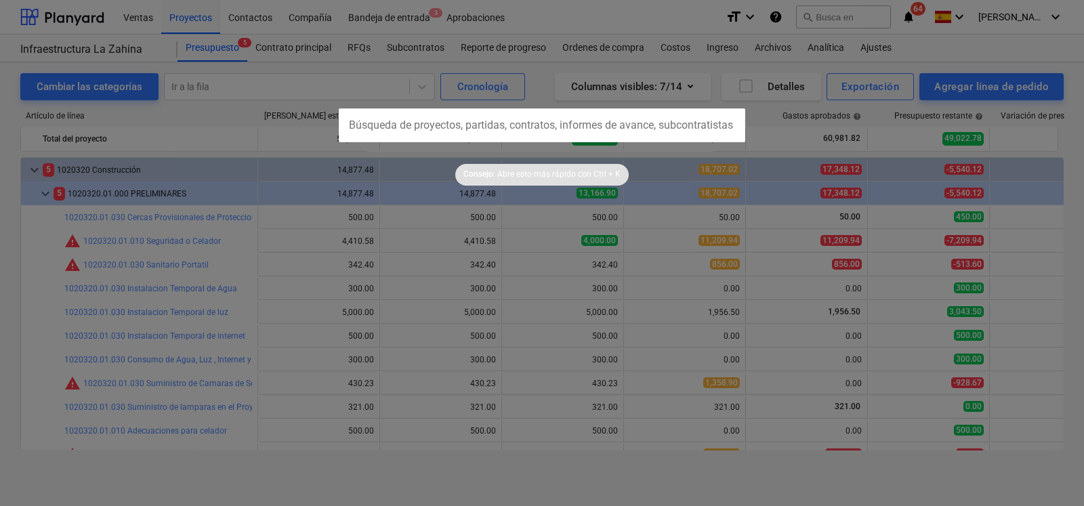
click at [575, 124] on input "text" at bounding box center [542, 125] width 407 height 34
type input "copias planos"
click at [884, 34] on div at bounding box center [542, 253] width 1084 height 506
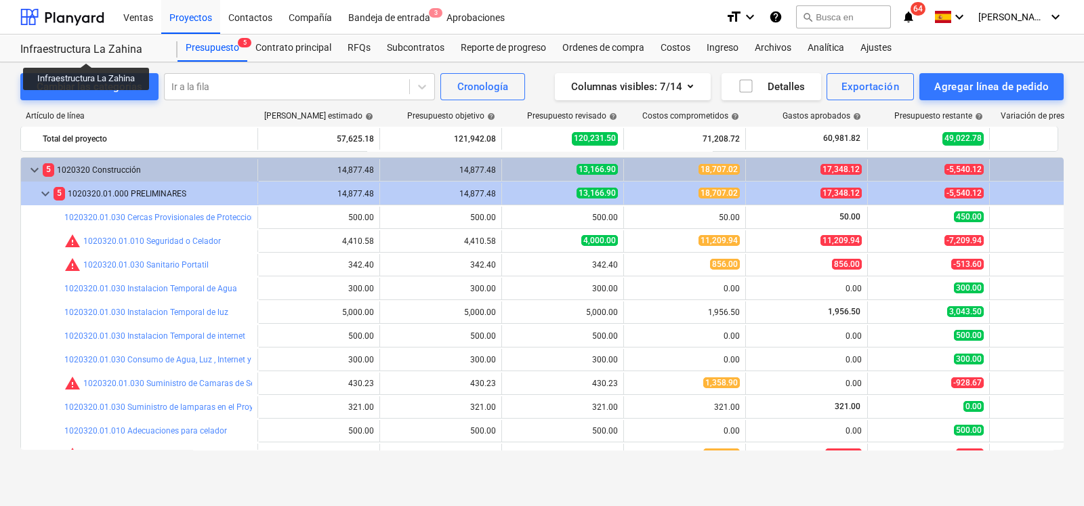
click at [87, 51] on div "Infraestructura La Zahina" at bounding box center [90, 50] width 141 height 14
click at [81, 18] on div at bounding box center [62, 17] width 84 height 34
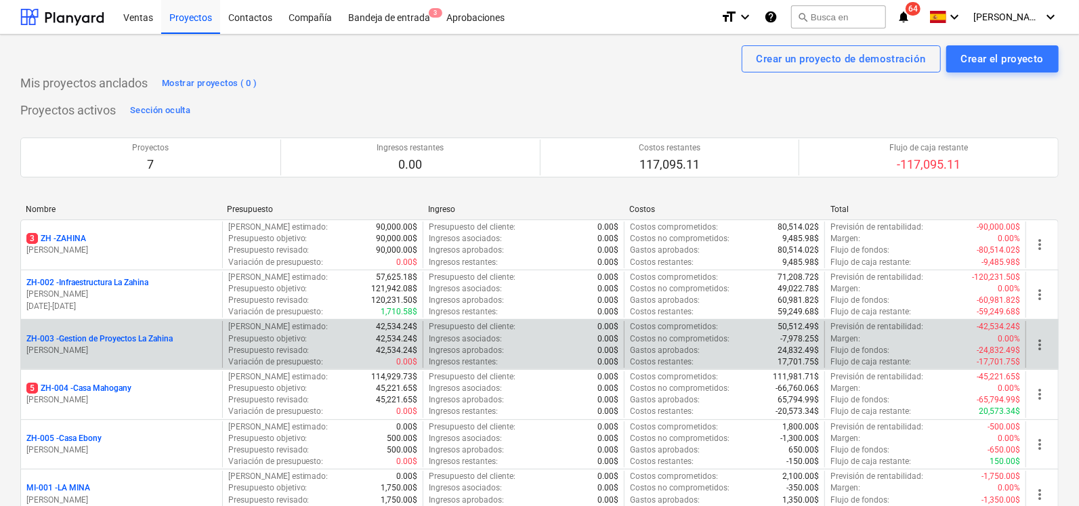
click at [94, 342] on p "ZH-003 - Gestion de Proyectos La Zahina" at bounding box center [99, 339] width 146 height 12
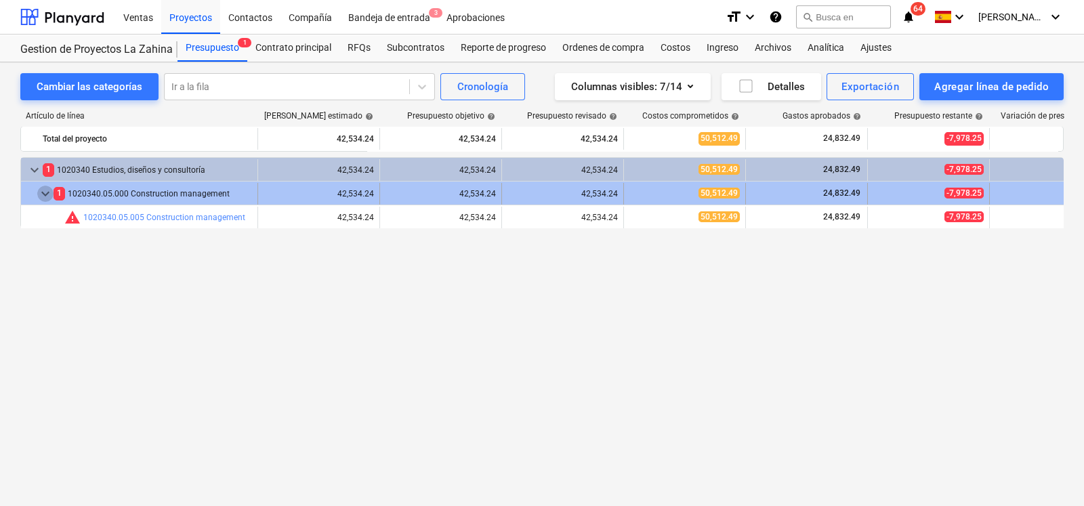
click at [39, 188] on span "keyboard_arrow_down" at bounding box center [45, 194] width 16 height 16
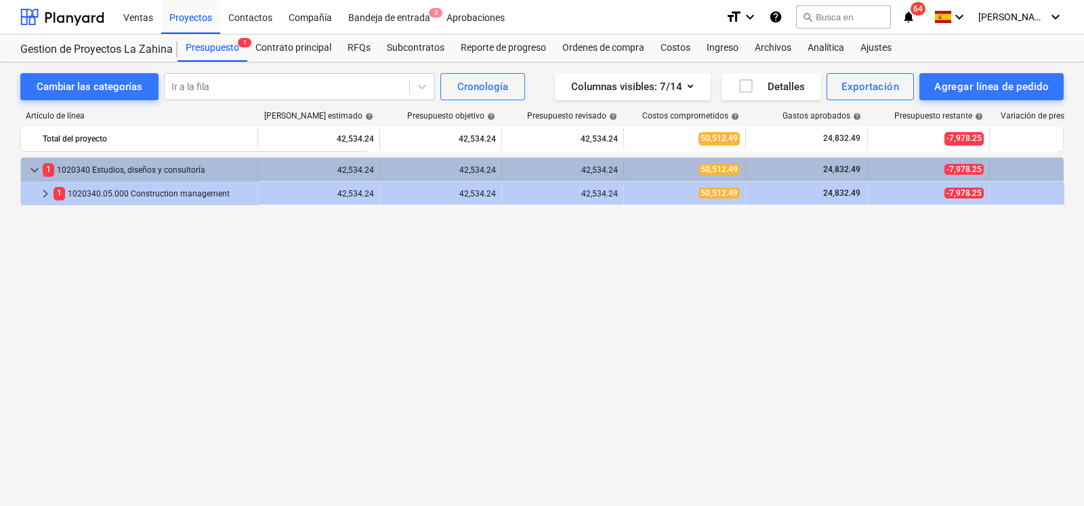
click at [30, 167] on span "keyboard_arrow_down" at bounding box center [34, 170] width 16 height 16
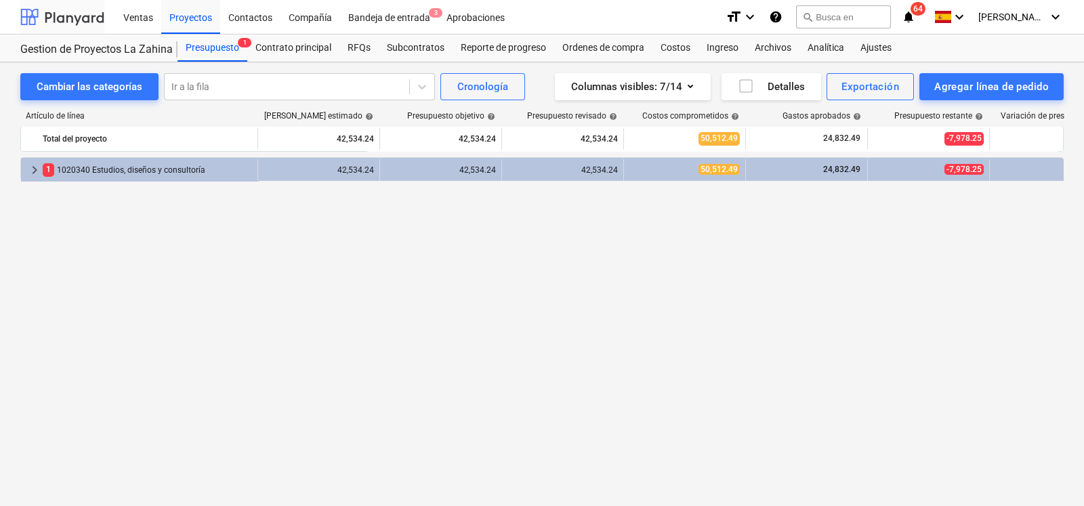
click at [68, 9] on div at bounding box center [62, 17] width 84 height 34
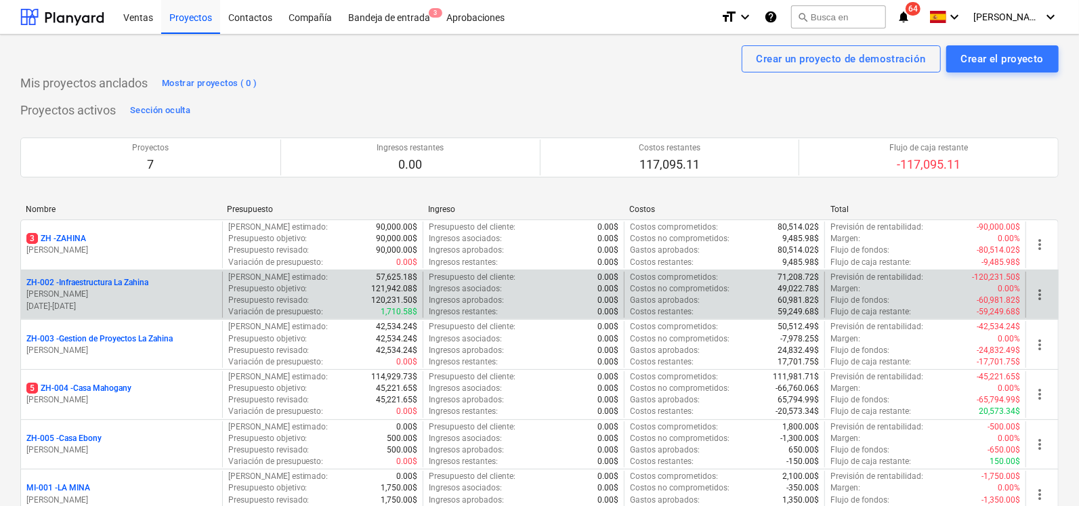
click at [111, 285] on p "ZH-002 - Infraestructura La Zahina" at bounding box center [87, 283] width 122 height 12
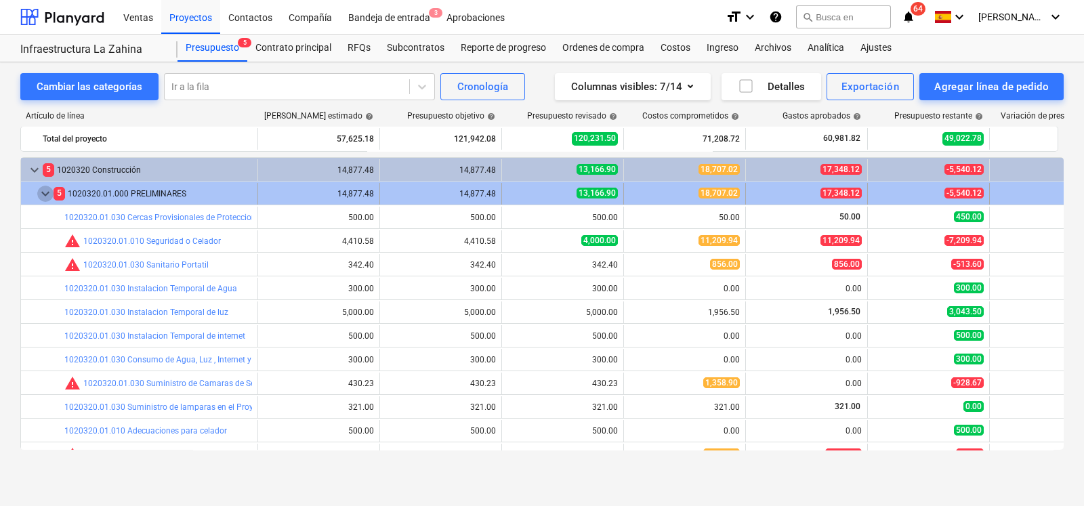
click at [45, 191] on span "keyboard_arrow_down" at bounding box center [45, 194] width 16 height 16
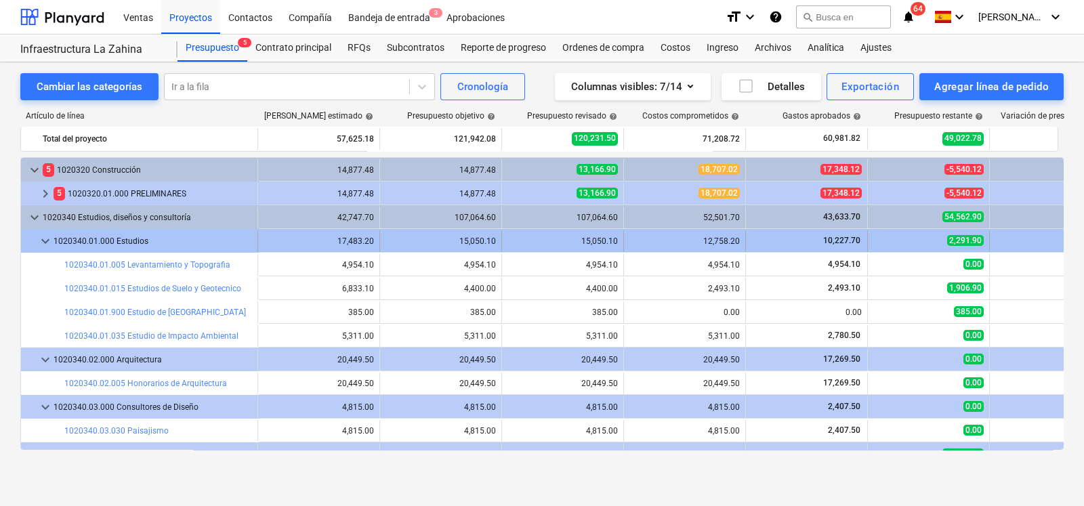
click at [42, 238] on span "keyboard_arrow_down" at bounding box center [45, 241] width 16 height 16
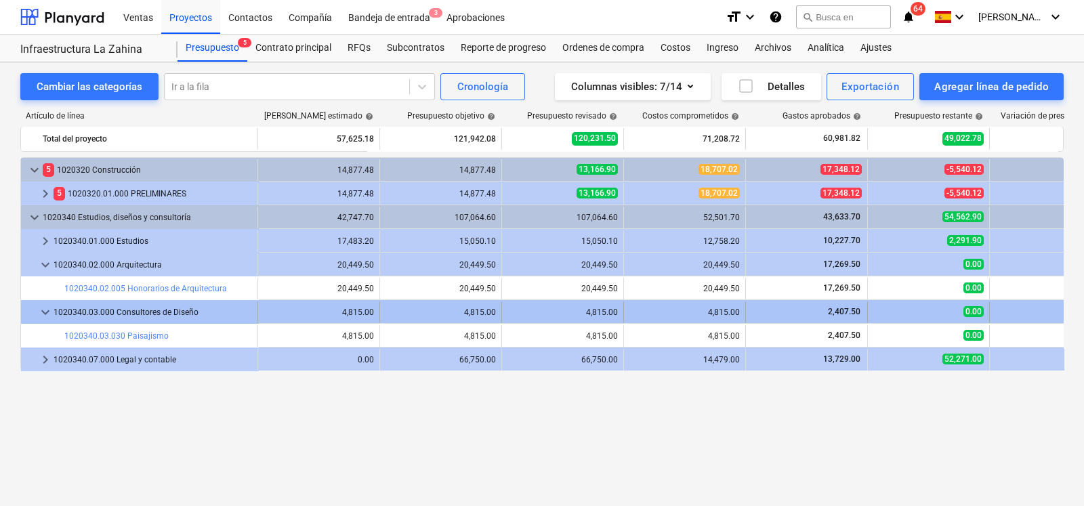
click at [40, 310] on span "keyboard_arrow_down" at bounding box center [45, 312] width 16 height 16
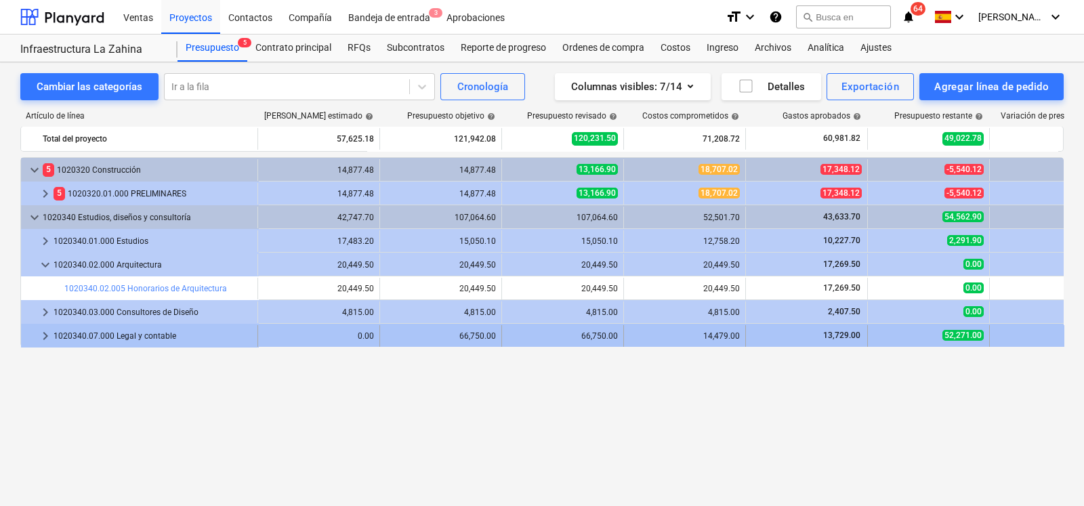
click at [45, 338] on span "keyboard_arrow_right" at bounding box center [45, 336] width 16 height 16
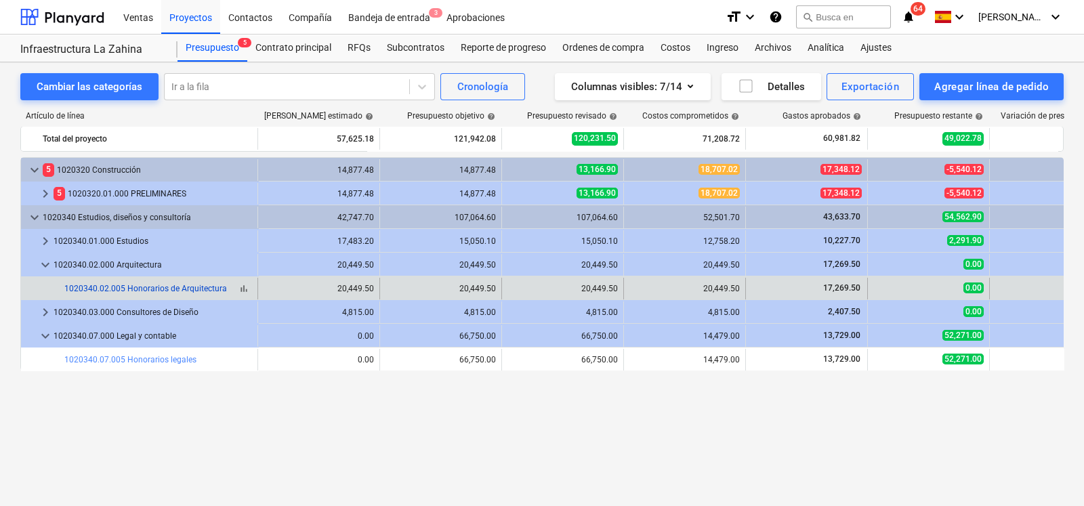
click at [102, 291] on link "1020340.02.005 Honorarios de Arquitectura" at bounding box center [145, 288] width 163 height 9
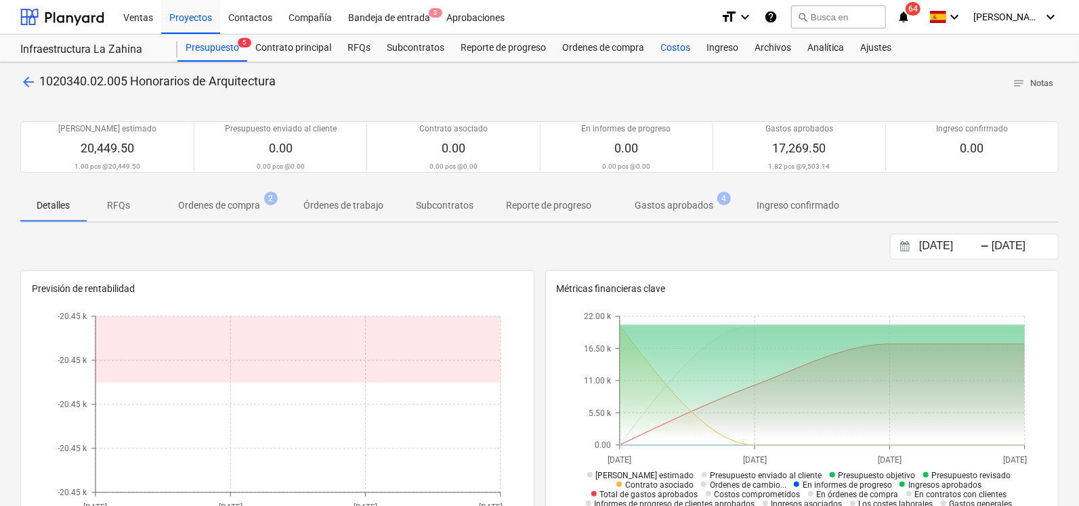
click at [674, 49] on div "Costos" at bounding box center [676, 48] width 46 height 27
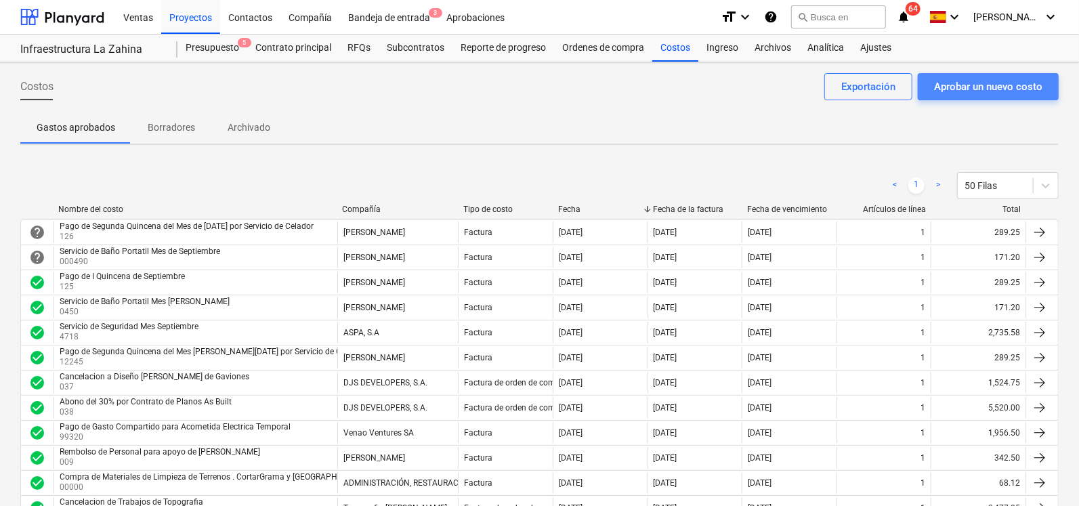
click at [939, 85] on div "Aprobar un nuevo costo" at bounding box center [988, 87] width 108 height 18
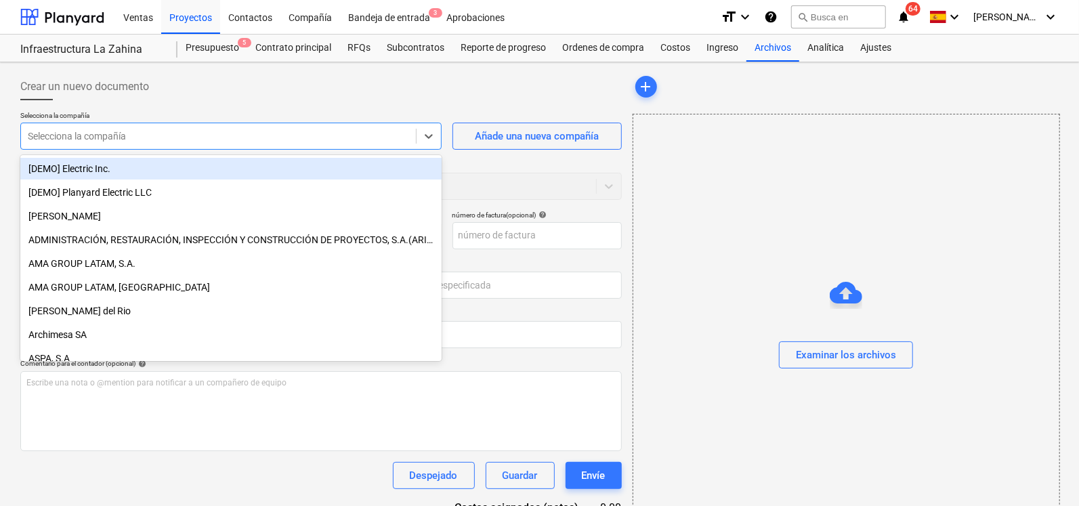
click at [152, 143] on div "Selecciona la compañía" at bounding box center [218, 136] width 395 height 19
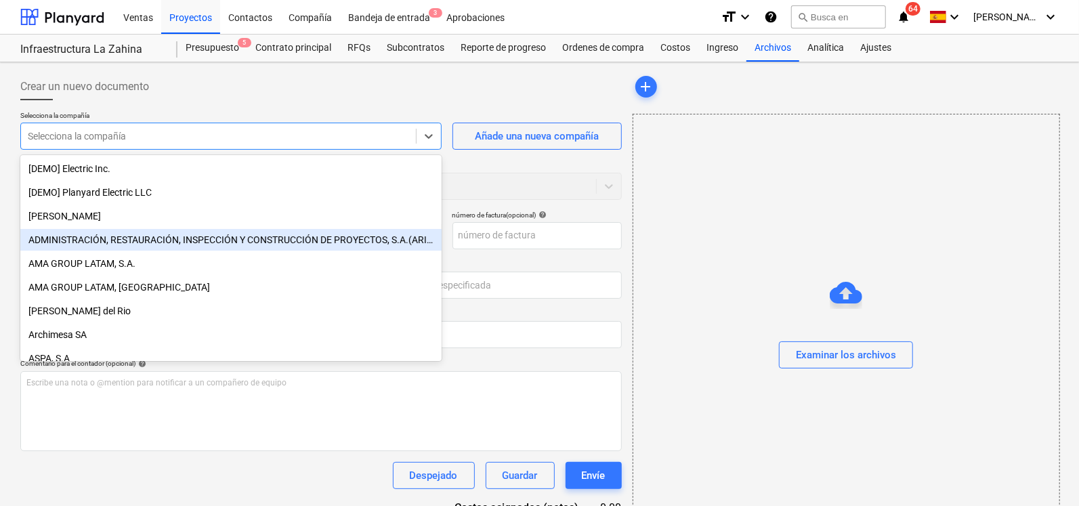
click at [165, 242] on div "ADMINISTRACIÓN, RESTAURACIÓN, INSPECCIÓN Y CONSTRUCCIÓN DE PROYECTOS, S.A.(ARIC…" at bounding box center [230, 240] width 421 height 22
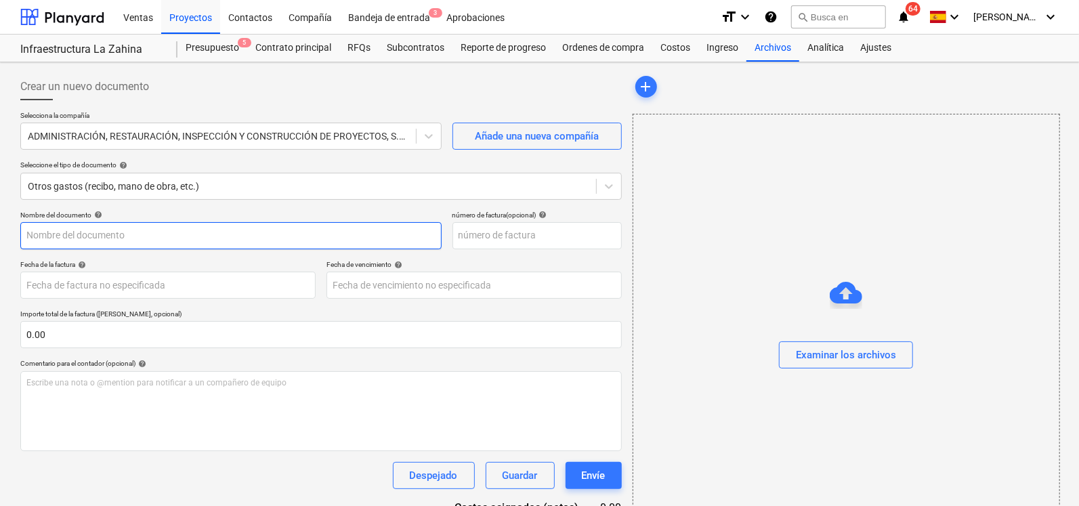
click at [86, 231] on input "text" at bounding box center [230, 235] width 421 height 27
type input "Gastos de Copia de Planos"
click at [1003, 248] on div "Examinar los archivos" at bounding box center [847, 328] width 428 height 428
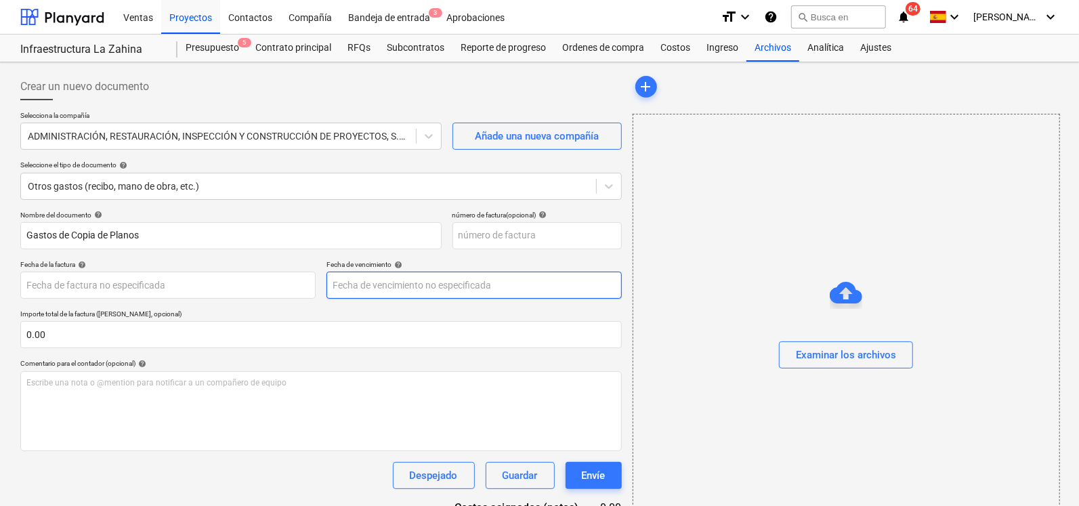
click at [439, 279] on body "Ventas Proyectos Contactos Compañía Bandeja de entrada 3 Aprobaciones format_si…" at bounding box center [539, 253] width 1079 height 506
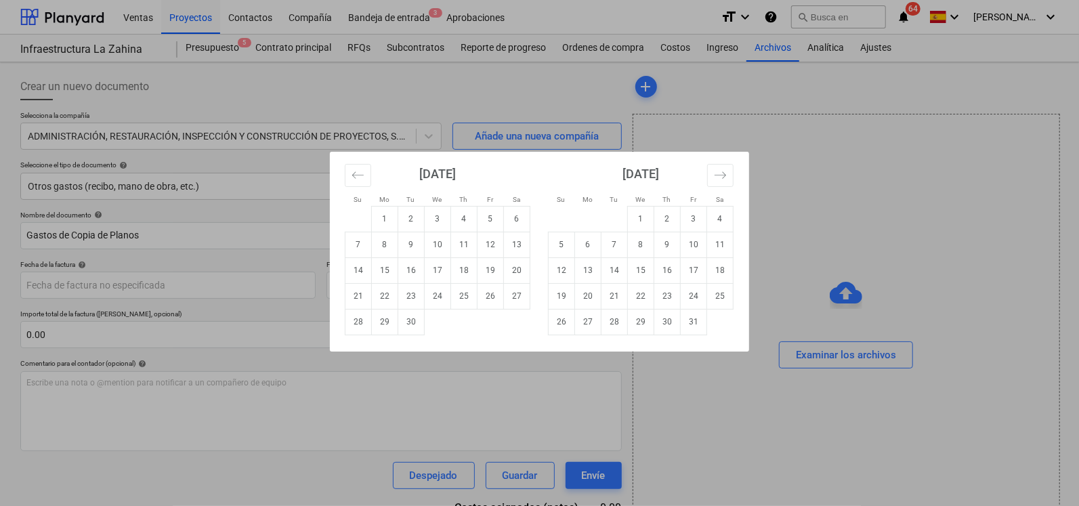
click at [916, 176] on div "Su Mo Tu We Th Fr Sa Su Mo Tu We Th Fr Sa [DATE] 1 2 3 4 5 6 7 8 9 10 11 12 13 …" at bounding box center [539, 253] width 1079 height 506
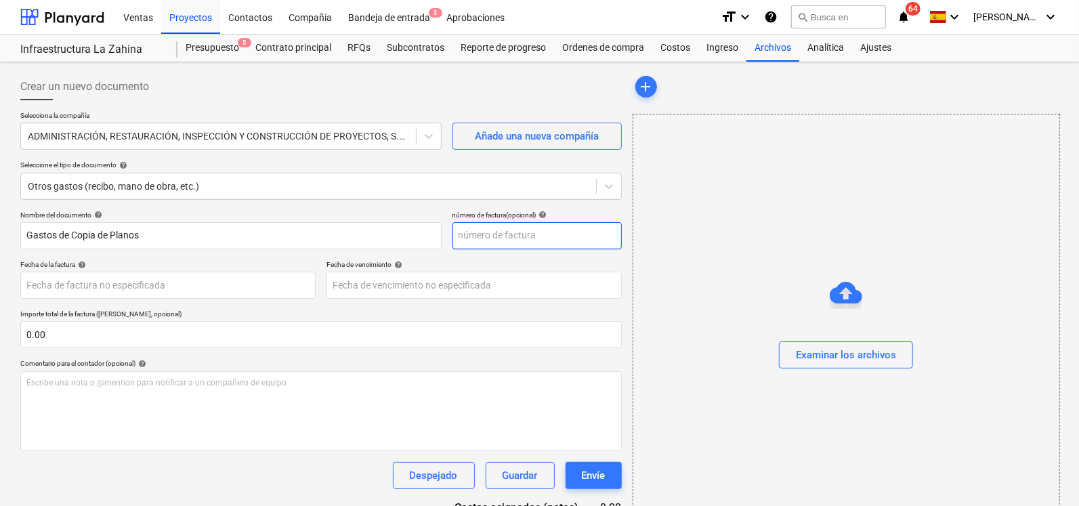
click at [563, 224] on input "text" at bounding box center [537, 235] width 169 height 27
type input "55898"
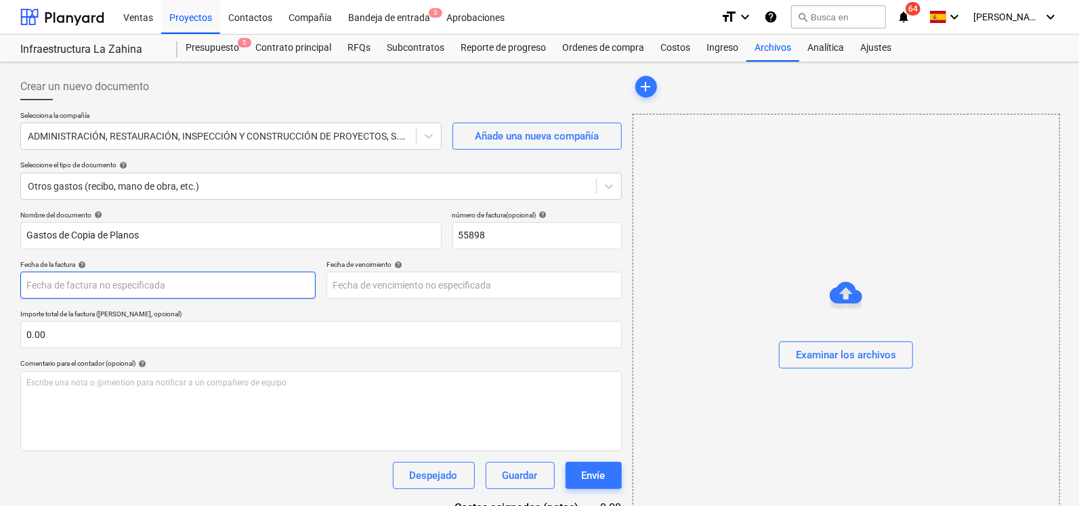
click at [116, 285] on body "Ventas Proyectos Contactos Compañía Bandeja de entrada 3 Aprobaciones format_si…" at bounding box center [539, 253] width 1079 height 506
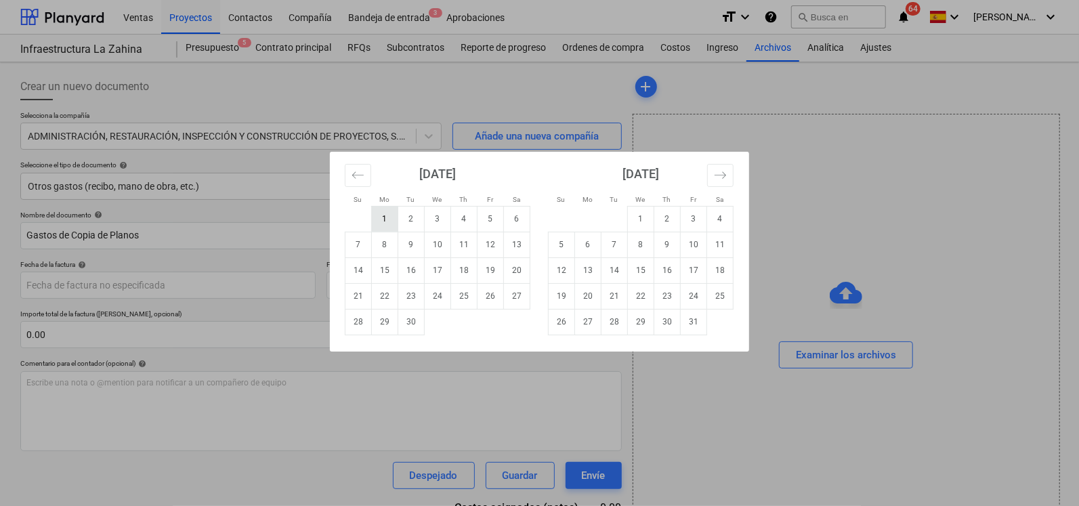
click at [394, 217] on td "1" at bounding box center [385, 219] width 26 height 26
type input "[DATE]"
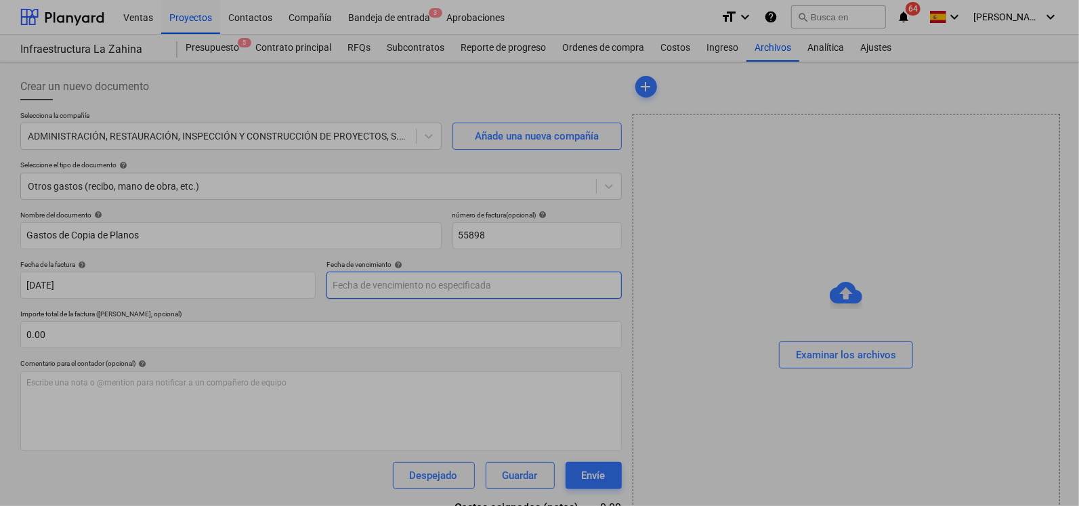
click at [410, 284] on body "Ventas Proyectos Contactos Compañía Bandeja de entrada 3 Aprobaciones format_si…" at bounding box center [539, 253] width 1079 height 506
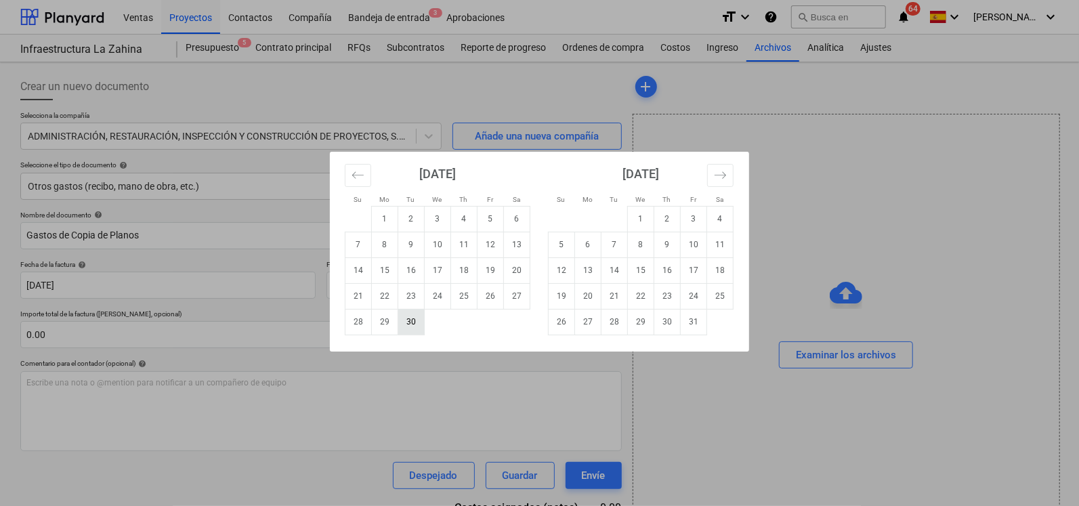
click at [406, 327] on td "30" at bounding box center [411, 322] width 26 height 26
type input "[DATE]"
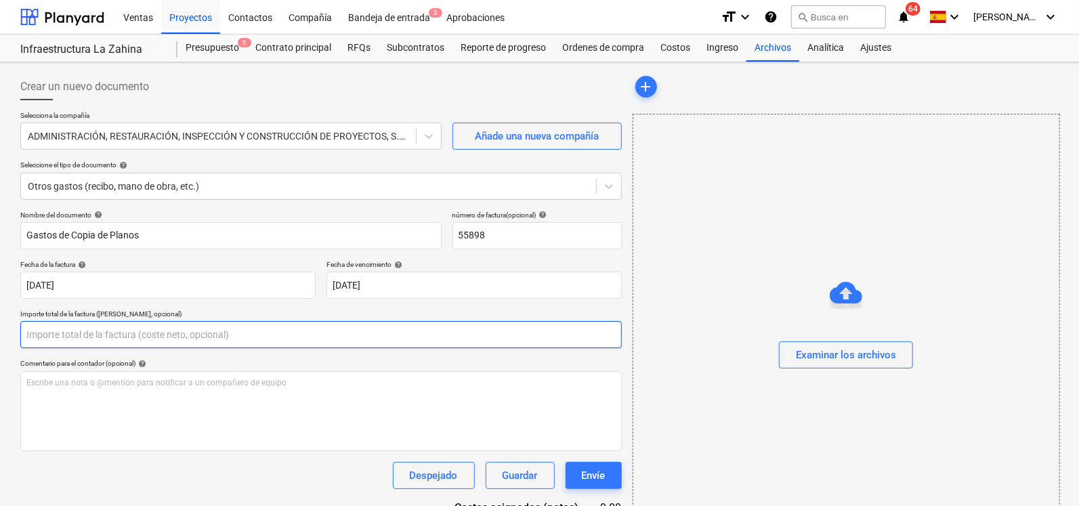
click at [202, 339] on input "text" at bounding box center [321, 334] width 602 height 27
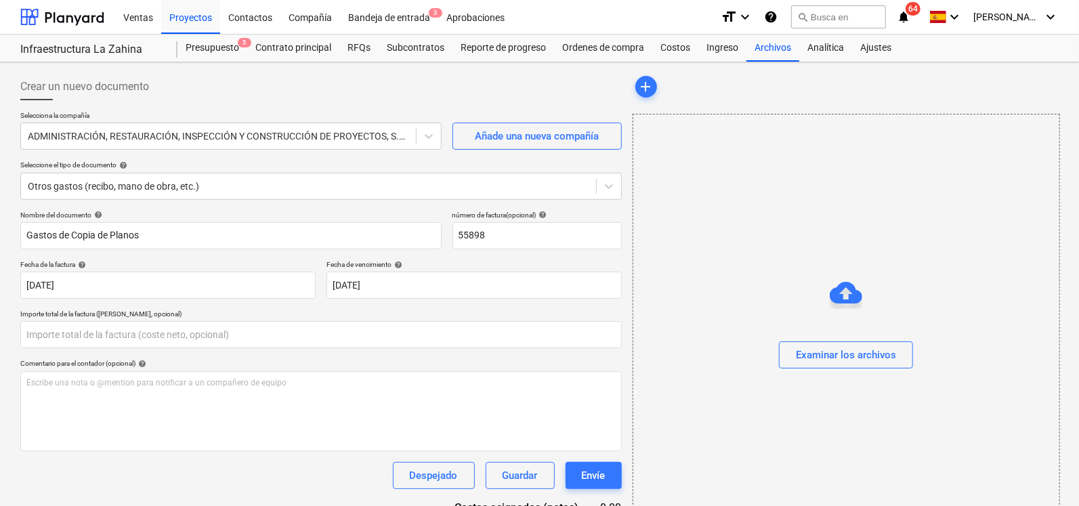
type input "0.00"
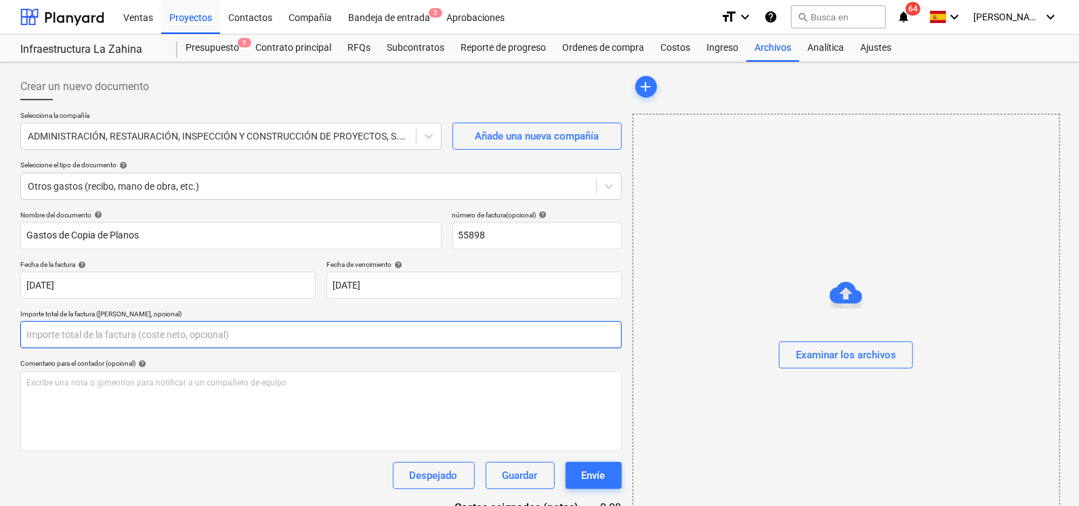
click at [168, 331] on input "text" at bounding box center [321, 334] width 602 height 27
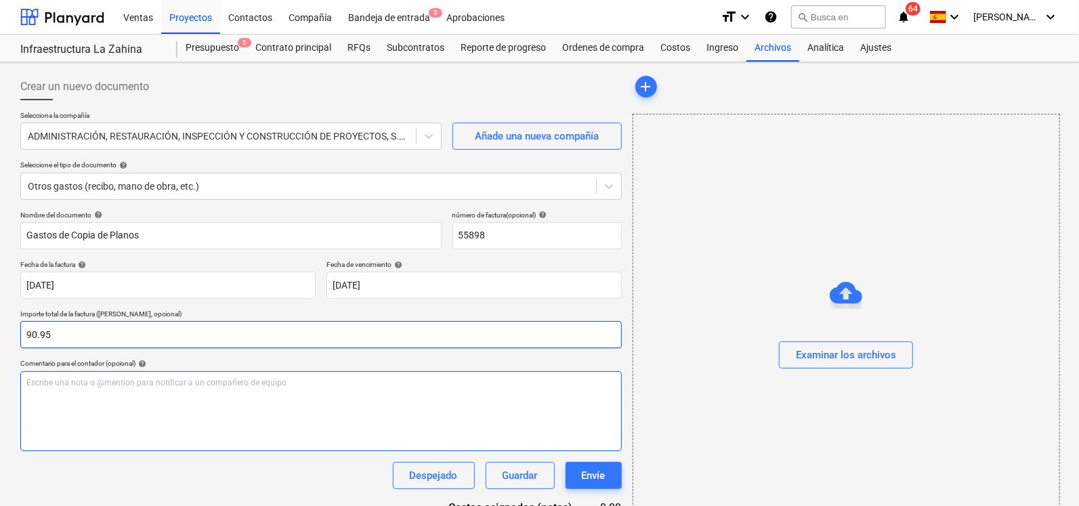
type input "90.95"
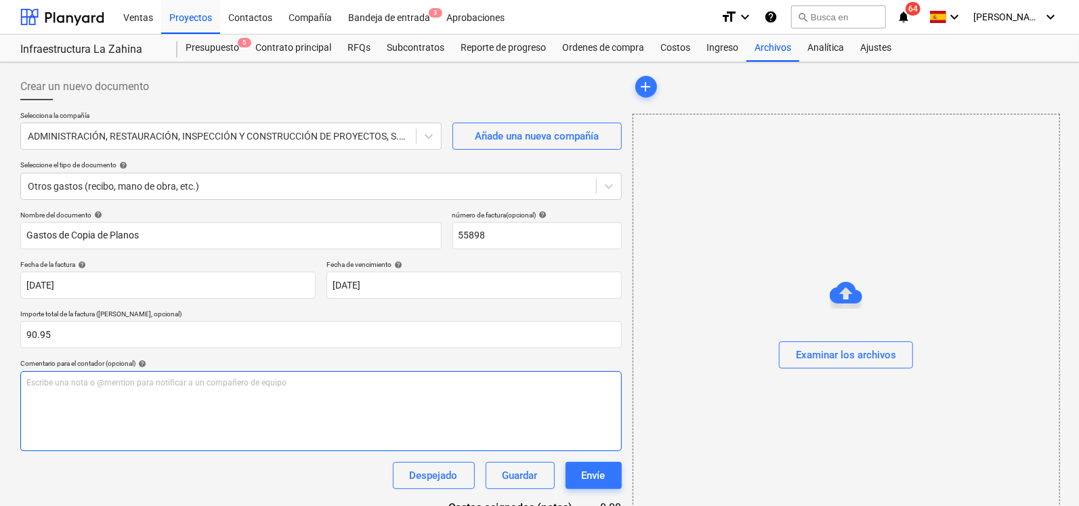
click at [129, 399] on div "Escribe una nota o @mention para notificar a un compañero de equipo ﻿" at bounding box center [321, 411] width 602 height 80
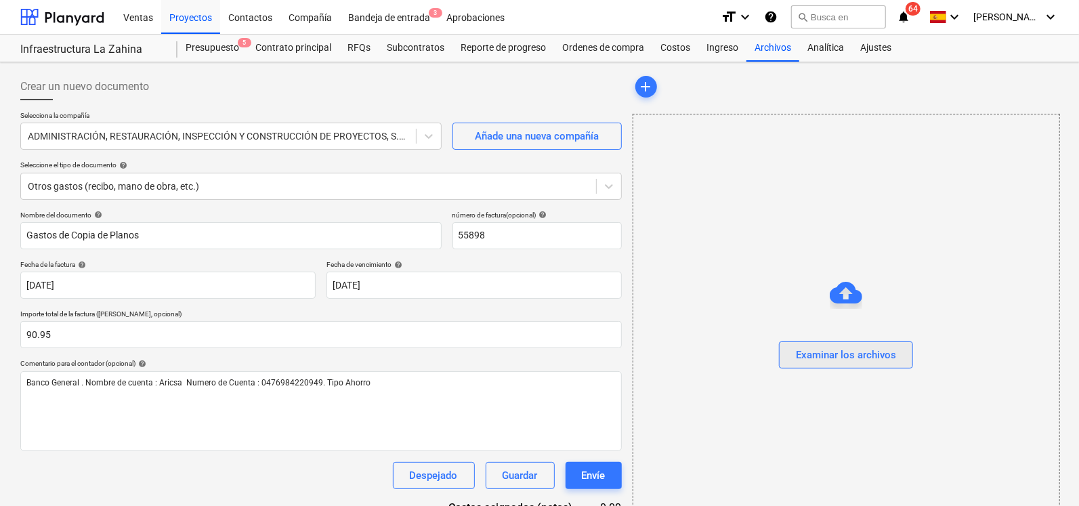
click at [863, 347] on div "Examinar los archivos" at bounding box center [846, 355] width 100 height 18
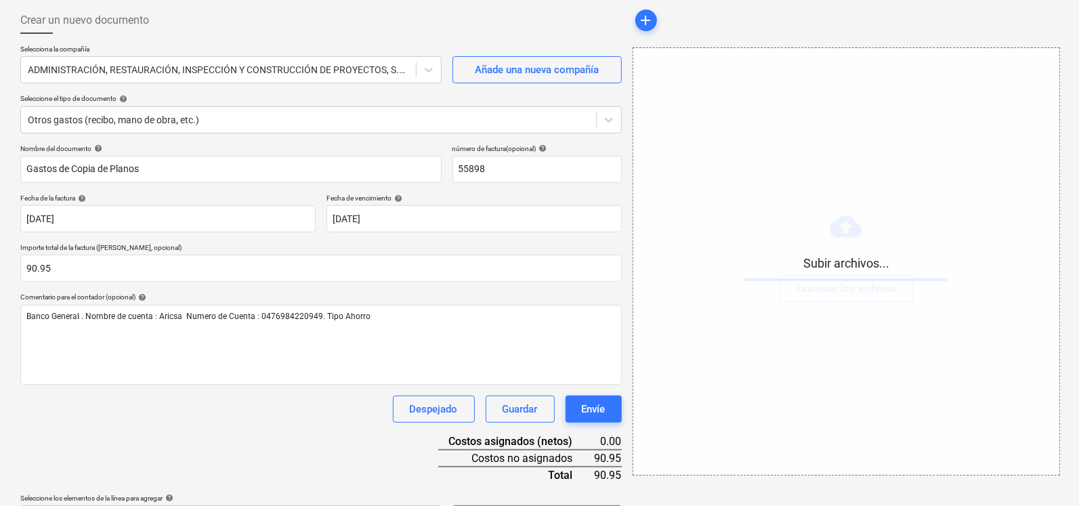
scroll to position [103, 0]
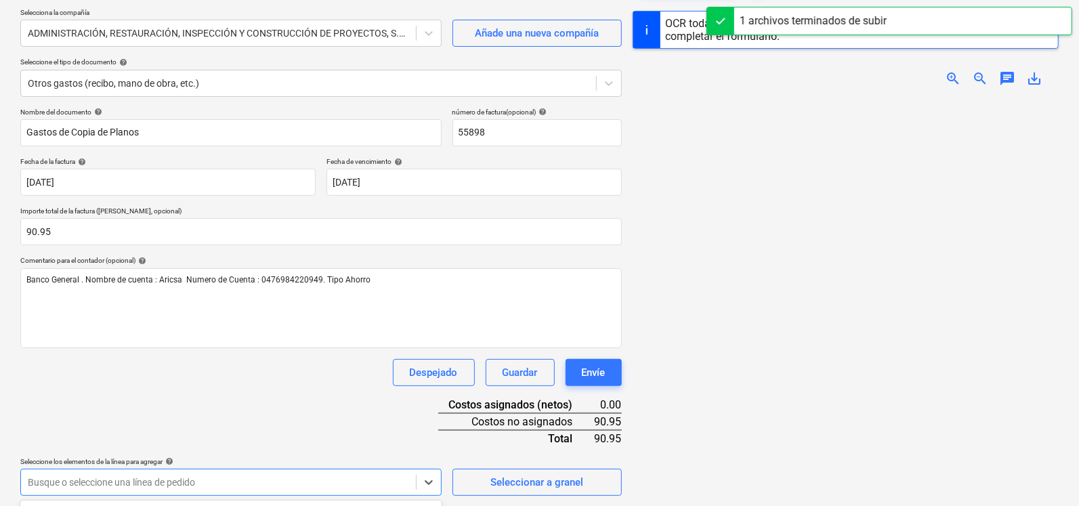
scroll to position [304, 0]
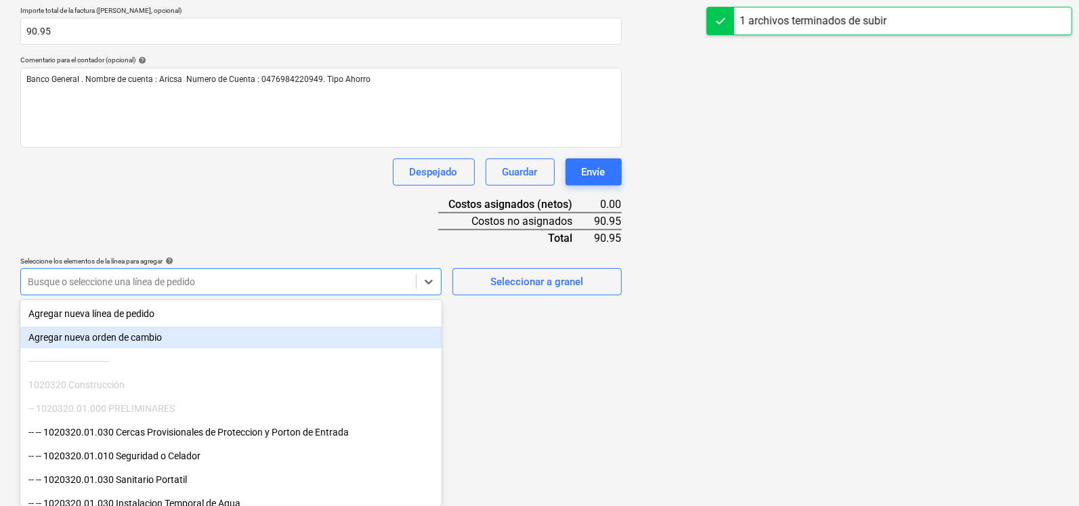
drag, startPoint x: 440, startPoint y: 333, endPoint x: 437, endPoint y: 349, distance: 15.8
click at [437, 349] on div "Agregar nueva línea de pedido Agregar nueva orden de cambio -------------------…" at bounding box center [230, 404] width 421 height 203
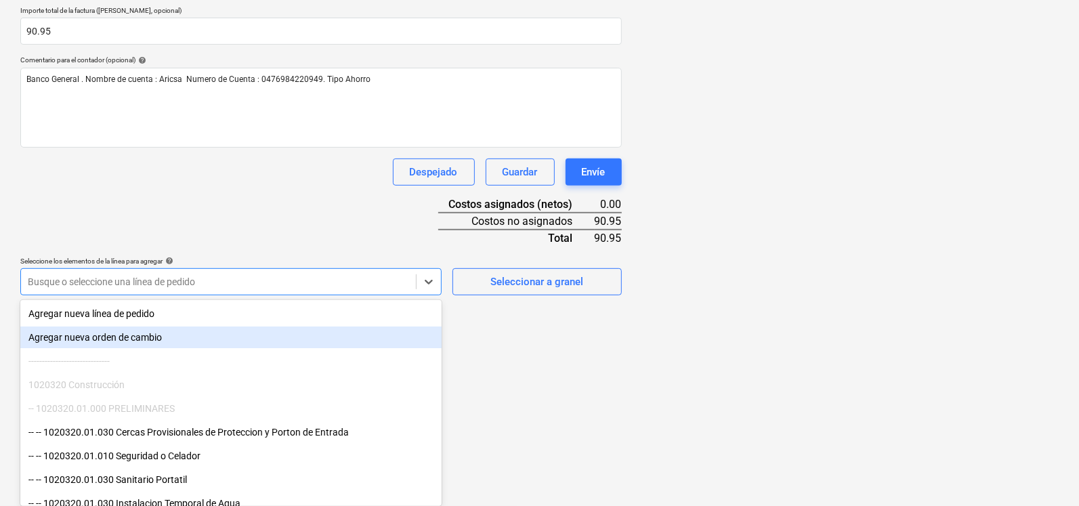
drag, startPoint x: 436, startPoint y: 350, endPoint x: 435, endPoint y: 377, distance: 27.1
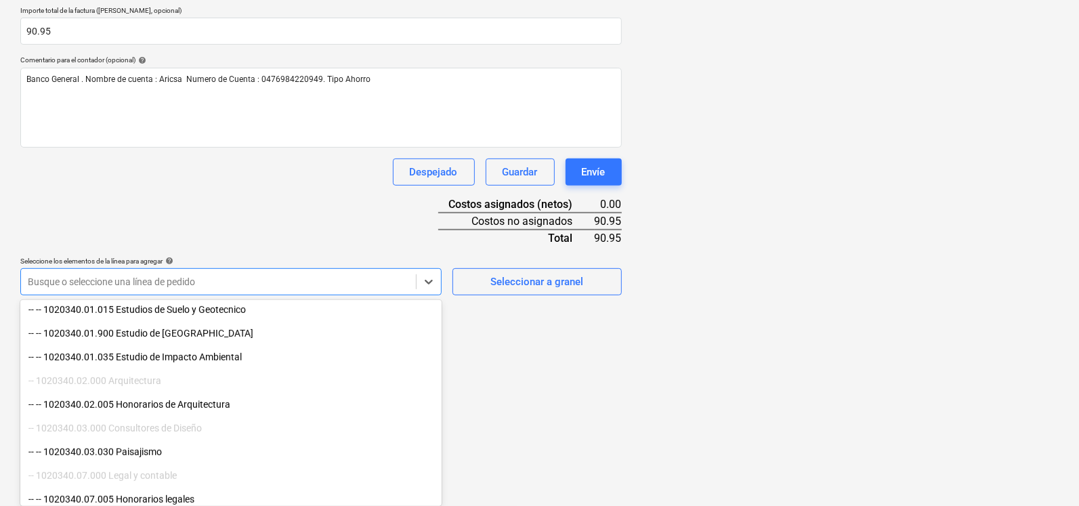
scroll to position [485, 0]
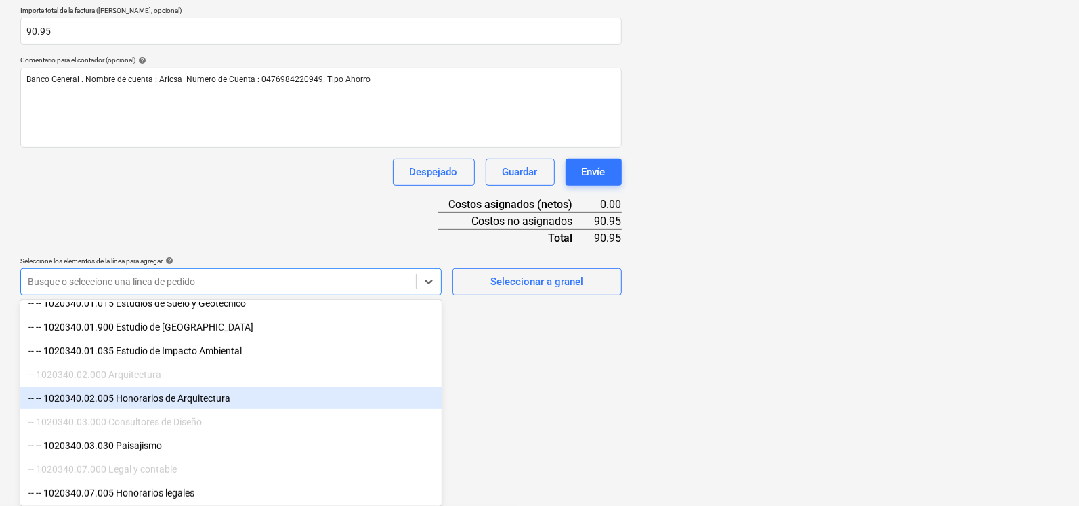
click at [180, 396] on div "-- -- 1020340.02.005 Honorarios de Arquitectura" at bounding box center [230, 399] width 421 height 22
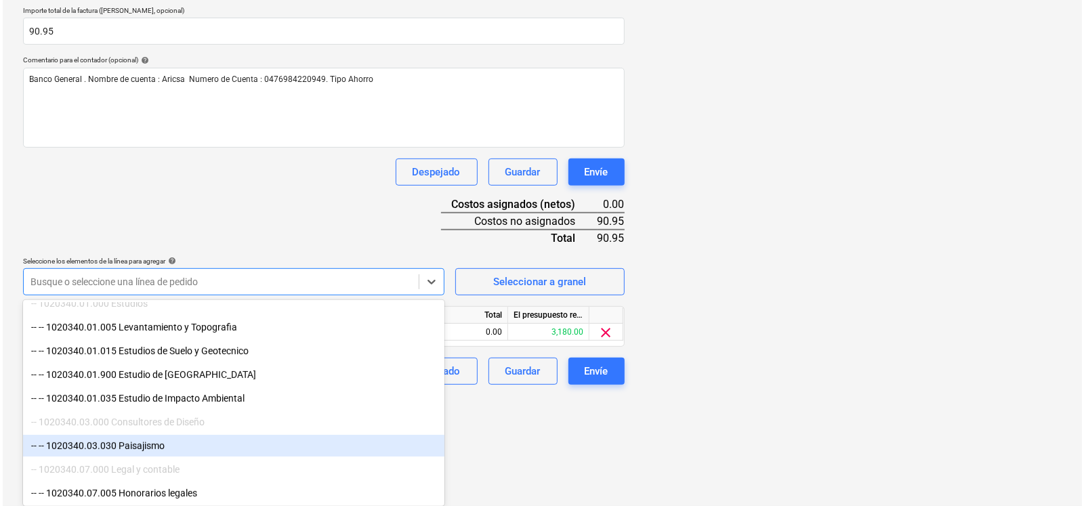
scroll to position [192, 0]
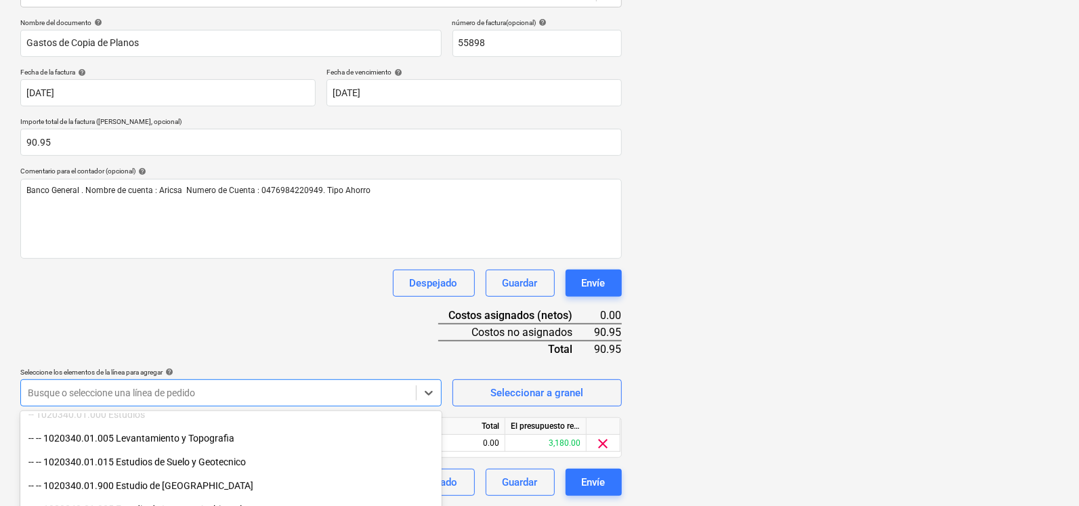
click at [530, 314] on html "Ventas Proyectos Contactos Compañía Bandeja de entrada 3 Aprobaciones format_si…" at bounding box center [539, 61] width 1079 height 506
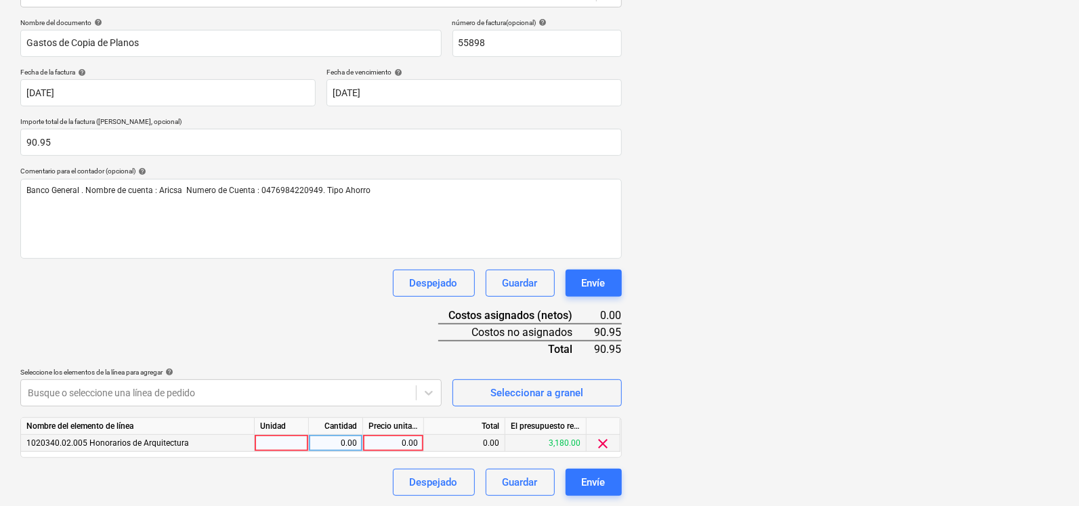
click at [390, 445] on div "0.00" at bounding box center [393, 443] width 49 height 17
type input "1"
type input "90.95"
click at [346, 445] on div "0.00" at bounding box center [335, 443] width 43 height 17
click at [793, 434] on div at bounding box center [846, 204] width 427 height 468
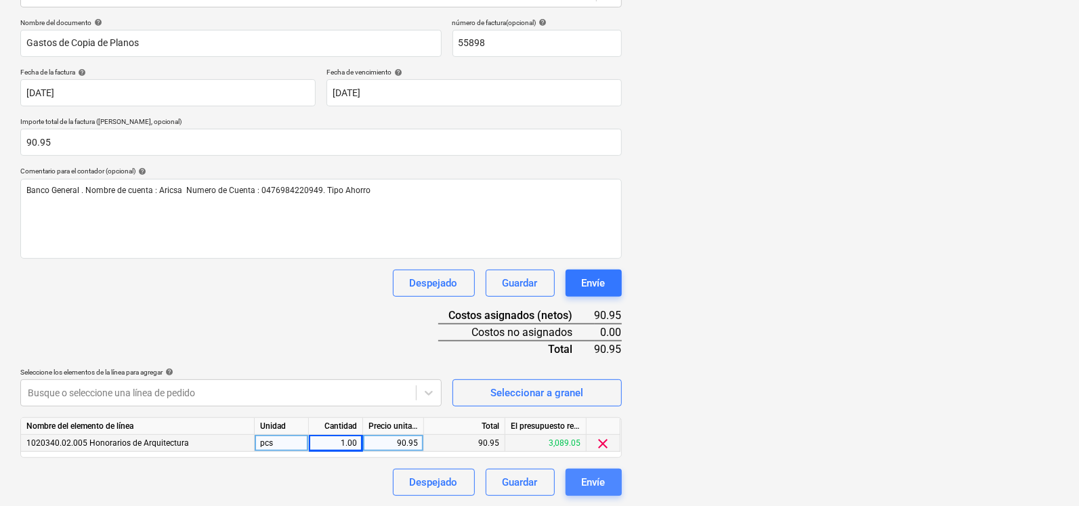
click at [583, 487] on div "Envíe" at bounding box center [594, 483] width 24 height 18
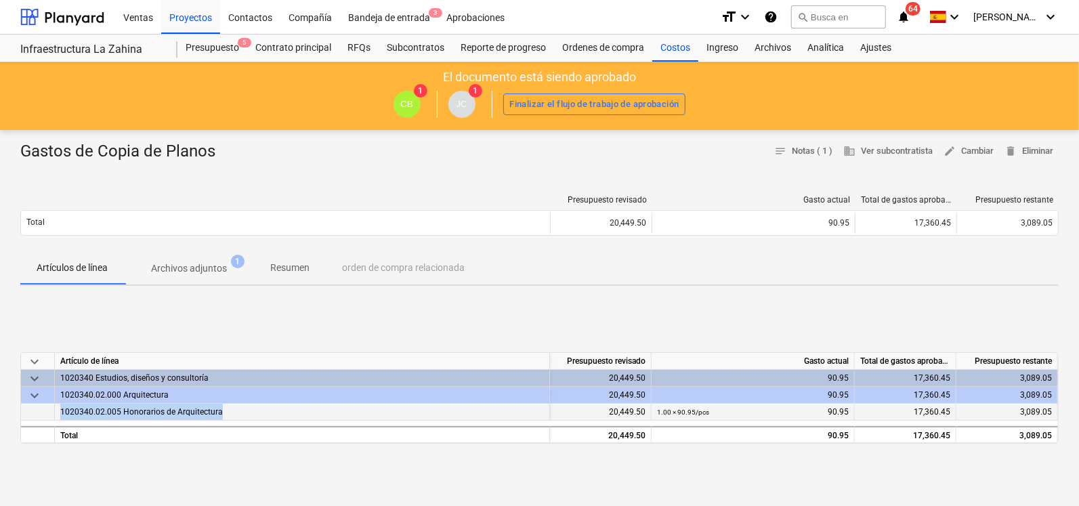
drag, startPoint x: 57, startPoint y: 415, endPoint x: 218, endPoint y: 411, distance: 161.3
click at [218, 411] on div "1020340.02.005 Honorarios de Arquitectura" at bounding box center [302, 412] width 495 height 17
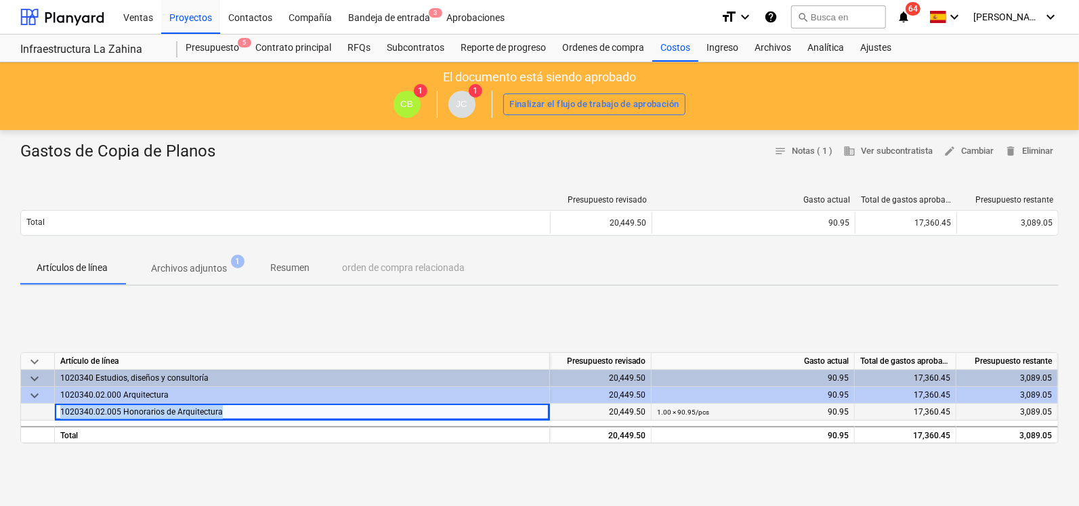
drag, startPoint x: 218, startPoint y: 411, endPoint x: 195, endPoint y: 417, distance: 23.8
copy span "1020340.02.005 Honorarios de Arquitectura"
click at [96, 14] on div at bounding box center [62, 17] width 84 height 34
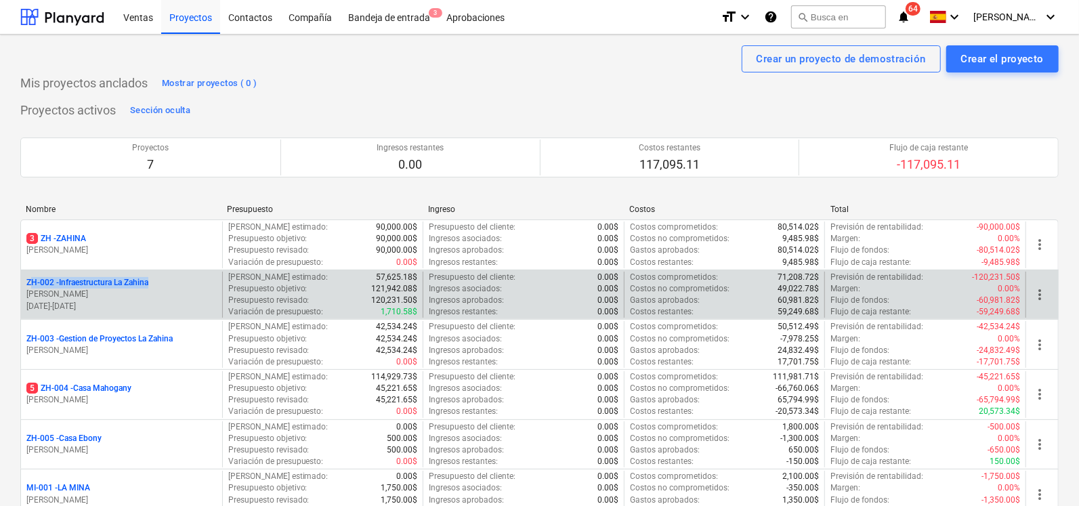
drag, startPoint x: 23, startPoint y: 284, endPoint x: 168, endPoint y: 279, distance: 145.1
click at [168, 279] on div "ZH-002 - Infraestructura La Zahina [PERSON_NAME] [DATE] - [DATE]" at bounding box center [121, 295] width 201 height 47
copy p "ZH-002 - Infraestructura La Zahina"
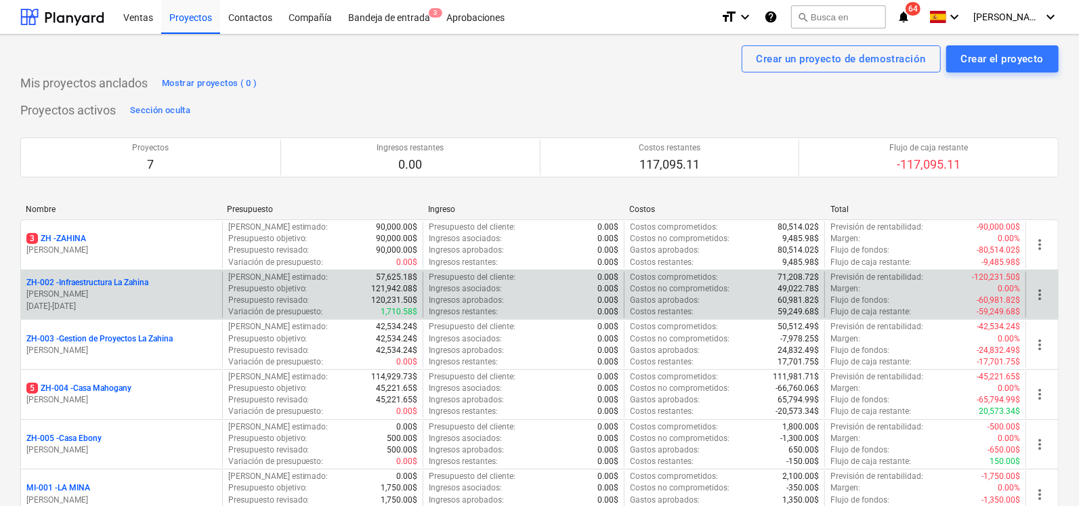
click at [104, 283] on p "ZH-002 - Infraestructura La Zahina" at bounding box center [87, 283] width 122 height 12
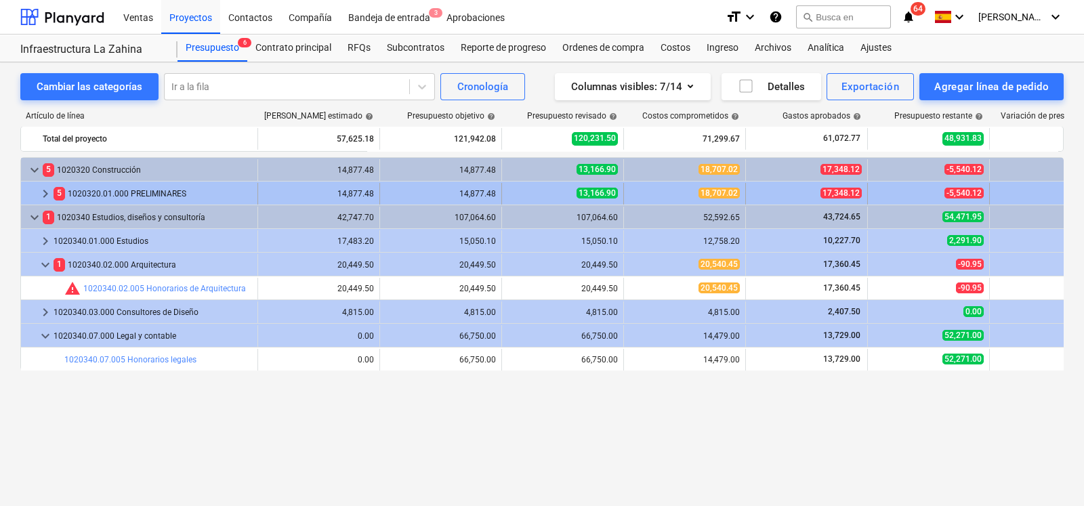
click at [47, 188] on span "keyboard_arrow_right" at bounding box center [45, 194] width 16 height 16
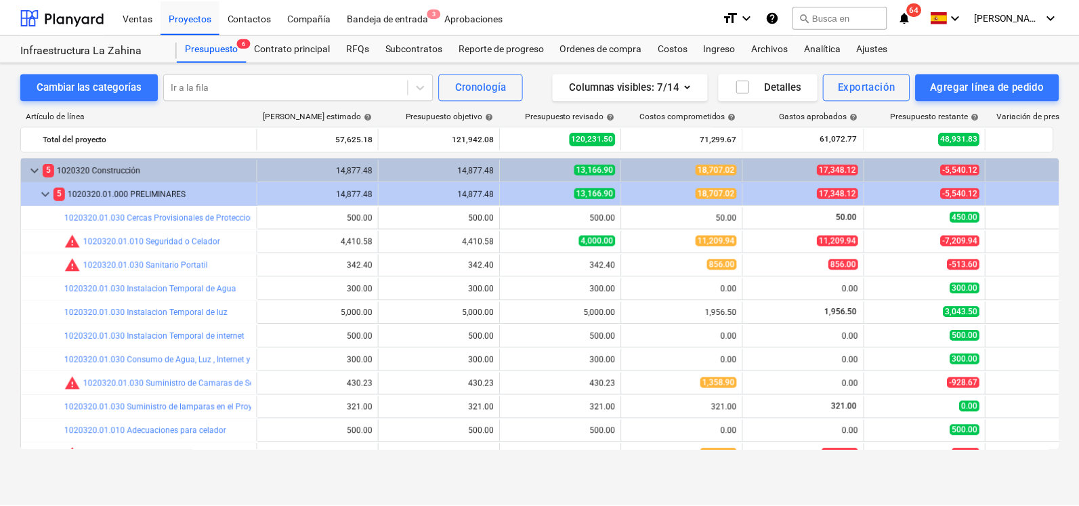
scroll to position [81, 0]
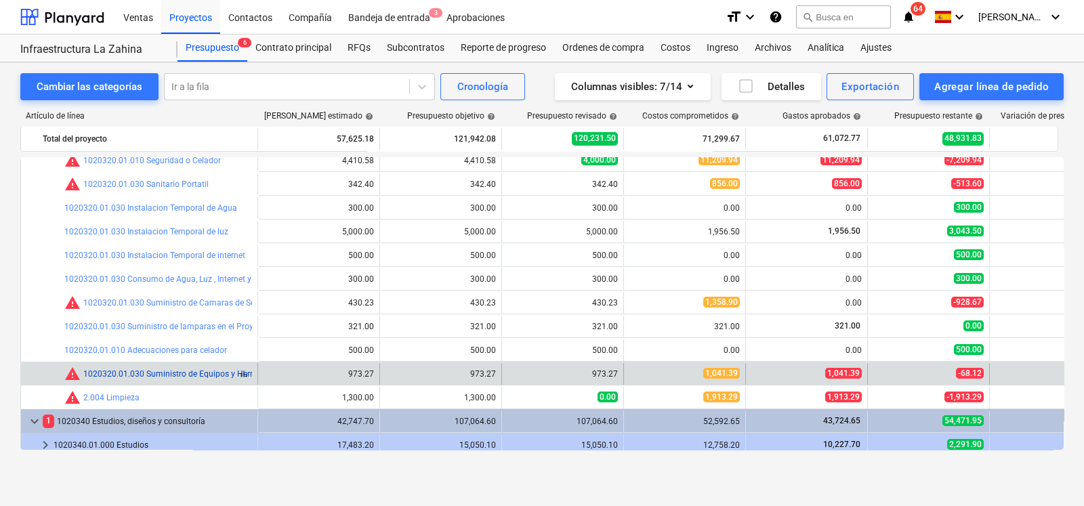
click at [173, 374] on link "1020320.01.030 Suministro de Equipos y Herramientas" at bounding box center [185, 373] width 204 height 9
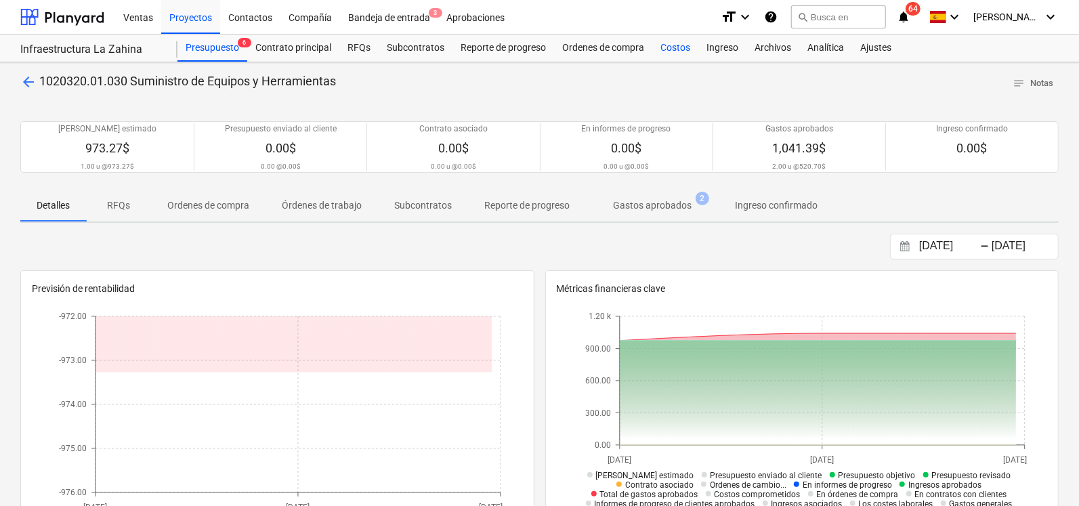
click at [678, 49] on div "Costos" at bounding box center [676, 48] width 46 height 27
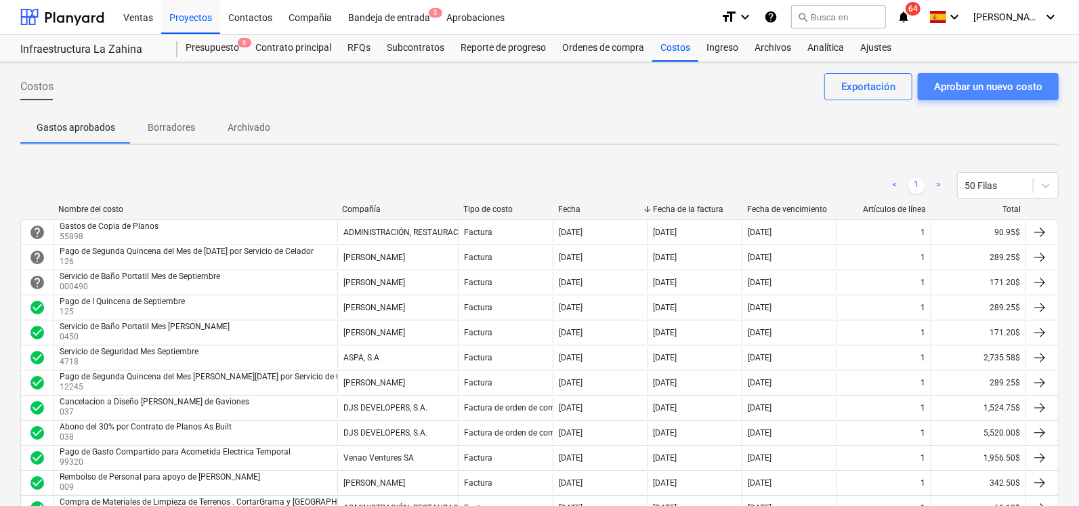
click at [966, 84] on div "Aprobar un nuevo costo" at bounding box center [988, 87] width 108 height 18
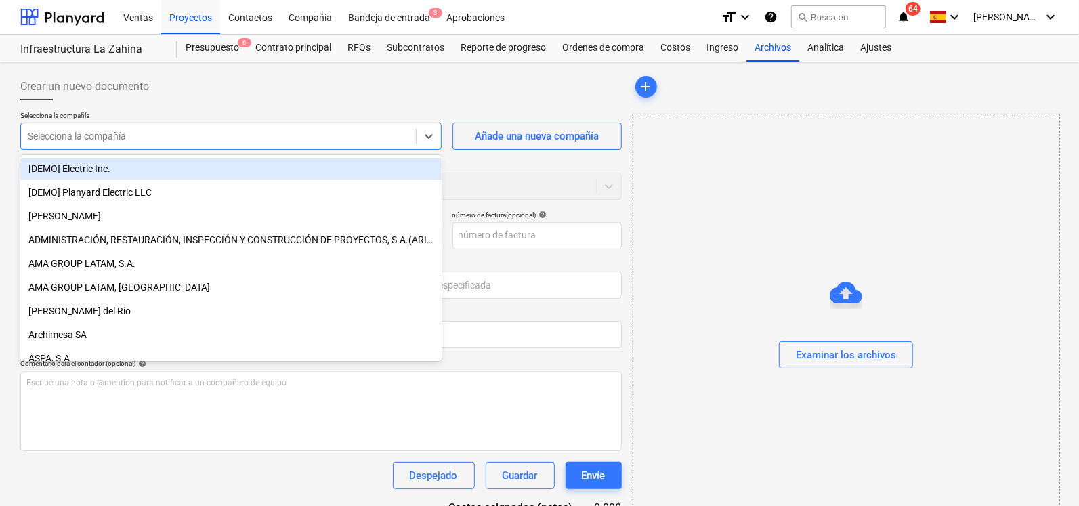
click at [197, 138] on div at bounding box center [219, 136] width 382 height 14
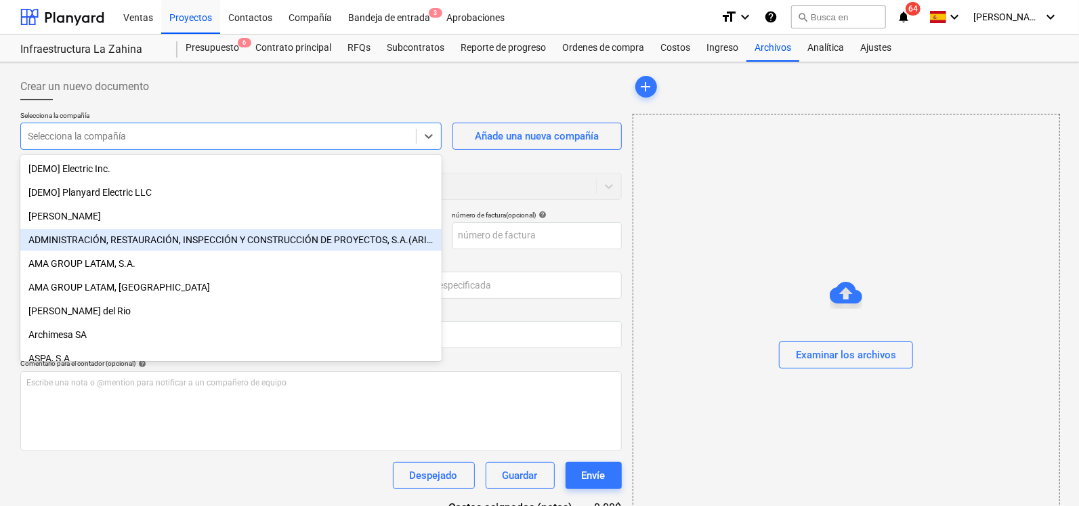
click at [161, 248] on div "ADMINISTRACIÓN, RESTAURACIÓN, INSPECCIÓN Y CONSTRUCCIÓN DE PROYECTOS, S.A.(ARIC…" at bounding box center [230, 240] width 421 height 22
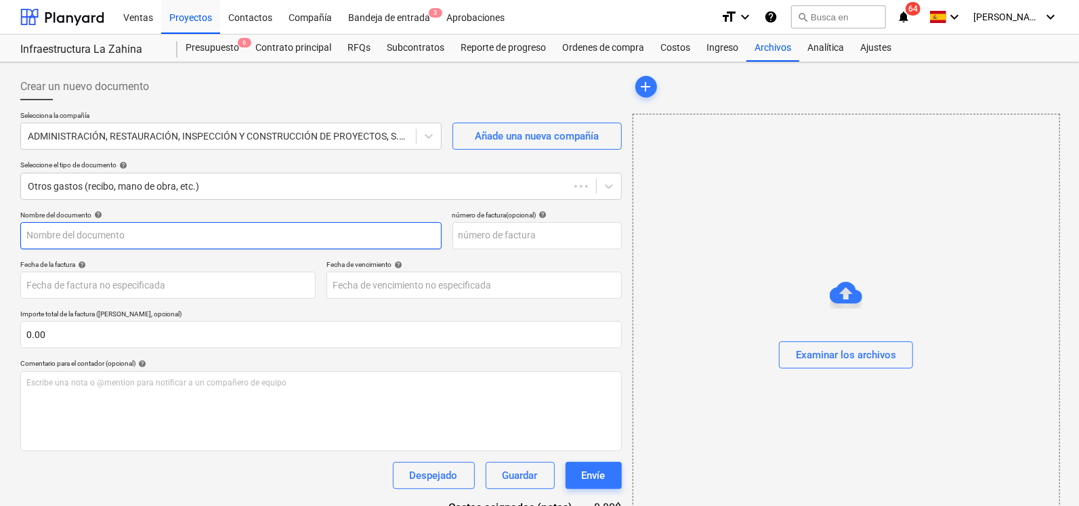
click at [145, 241] on input "text" at bounding box center [230, 235] width 421 height 27
type input "Compra de Herramientas para Limpieza"
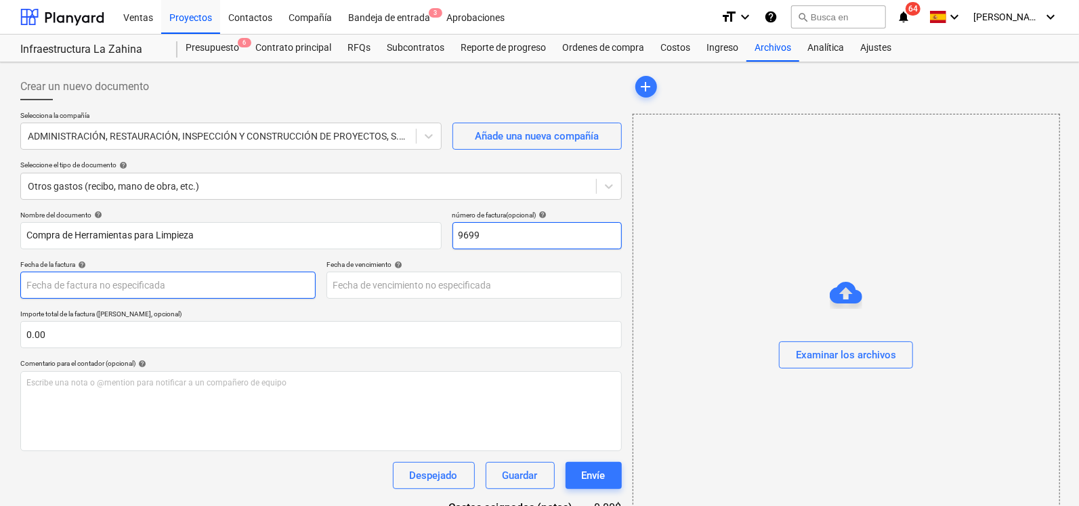
type input "9699"
click at [235, 287] on body "Ventas Proyectos Contactos Compañía Bandeja de entrada 3 Aprobaciones format_si…" at bounding box center [539, 253] width 1079 height 506
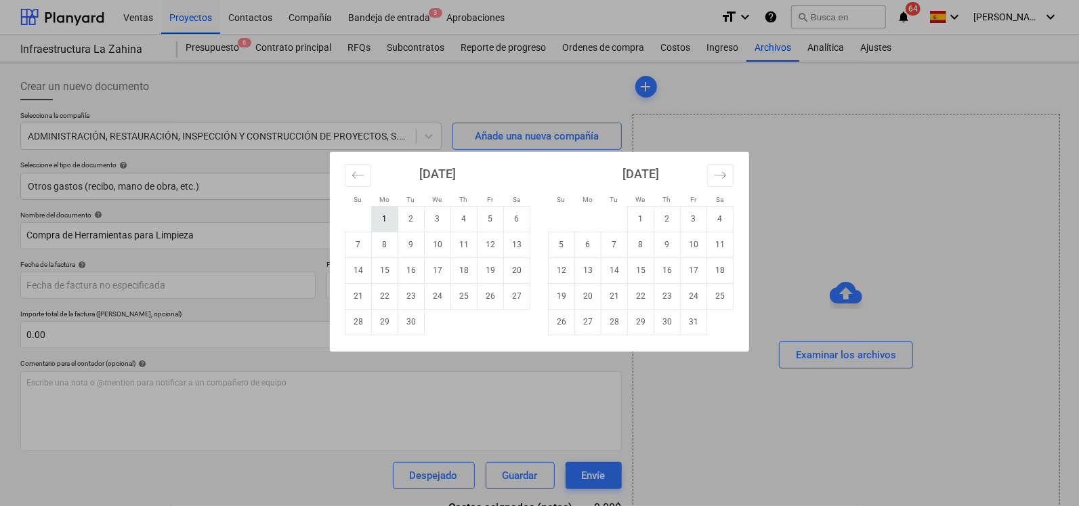
click at [386, 215] on td "1" at bounding box center [385, 219] width 26 height 26
type input "[DATE]"
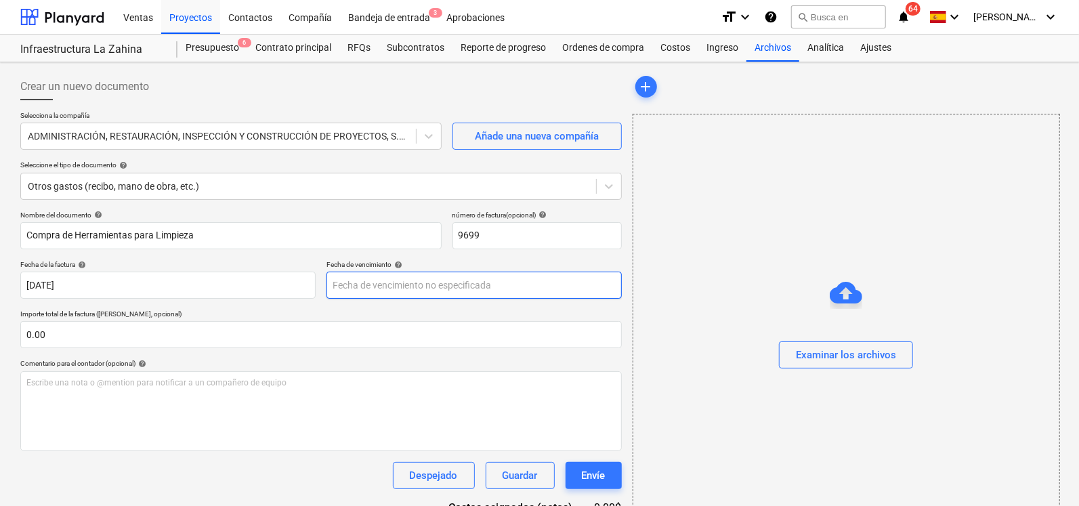
click at [400, 283] on body "Ventas Proyectos Contactos Compañía Bandeja de entrada 3 Aprobaciones format_si…" at bounding box center [539, 253] width 1079 height 506
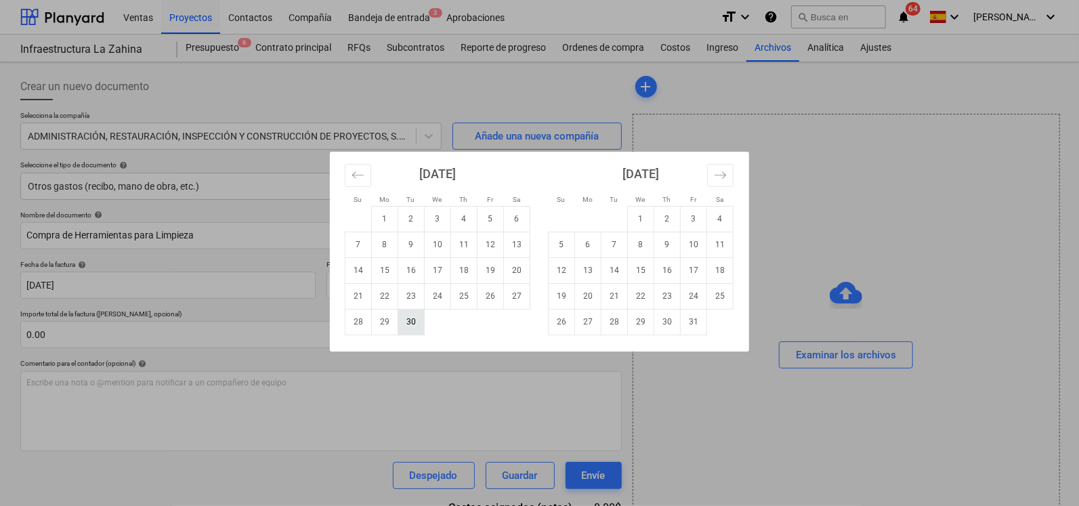
click at [407, 330] on td "30" at bounding box center [411, 322] width 26 height 26
type input "[DATE]"
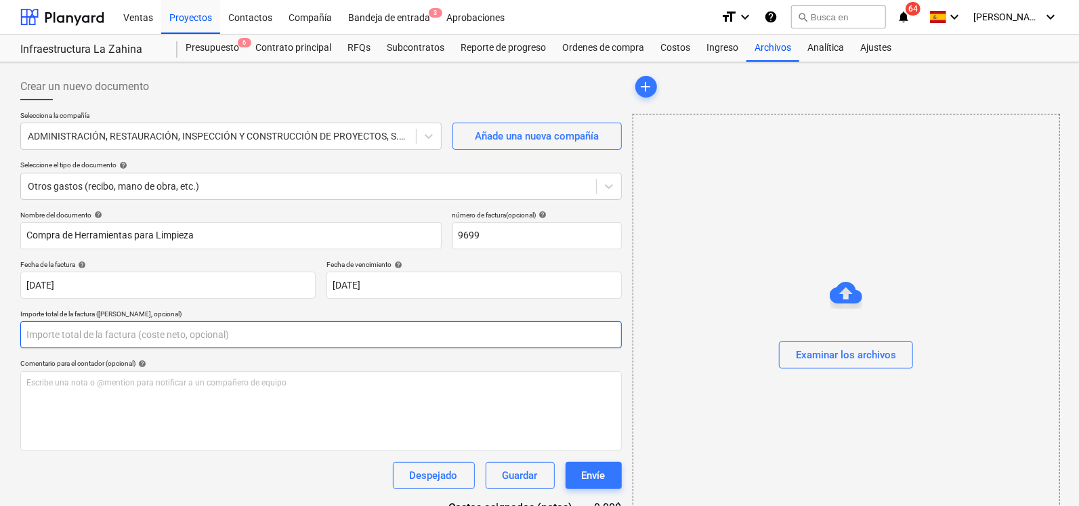
click at [95, 333] on input "text" at bounding box center [321, 334] width 602 height 27
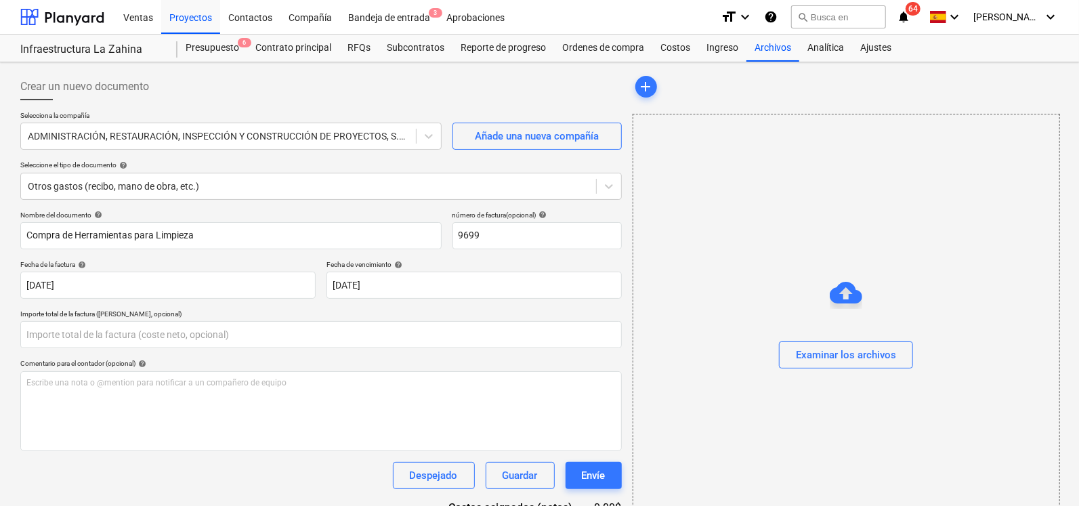
type input "0.00"
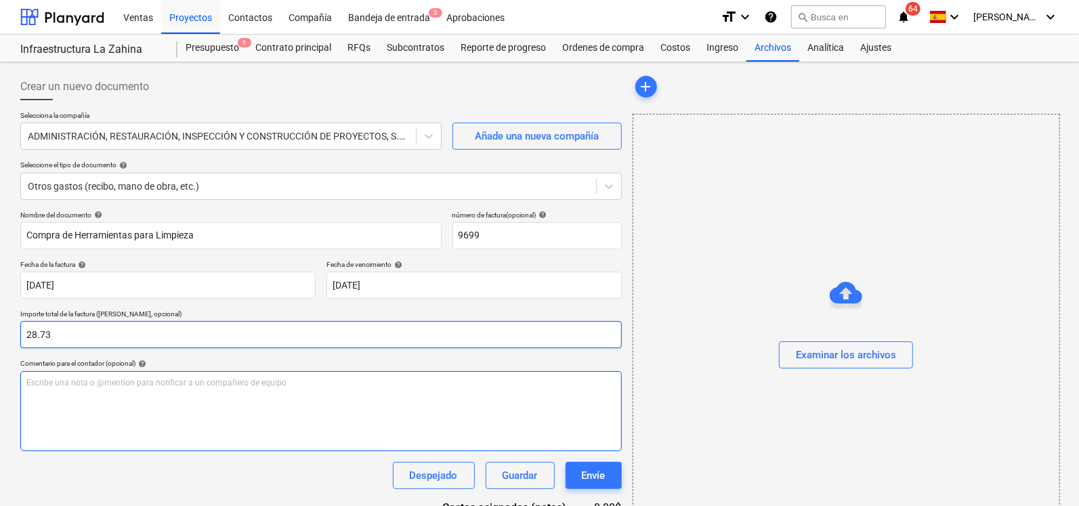
type input "28.73"
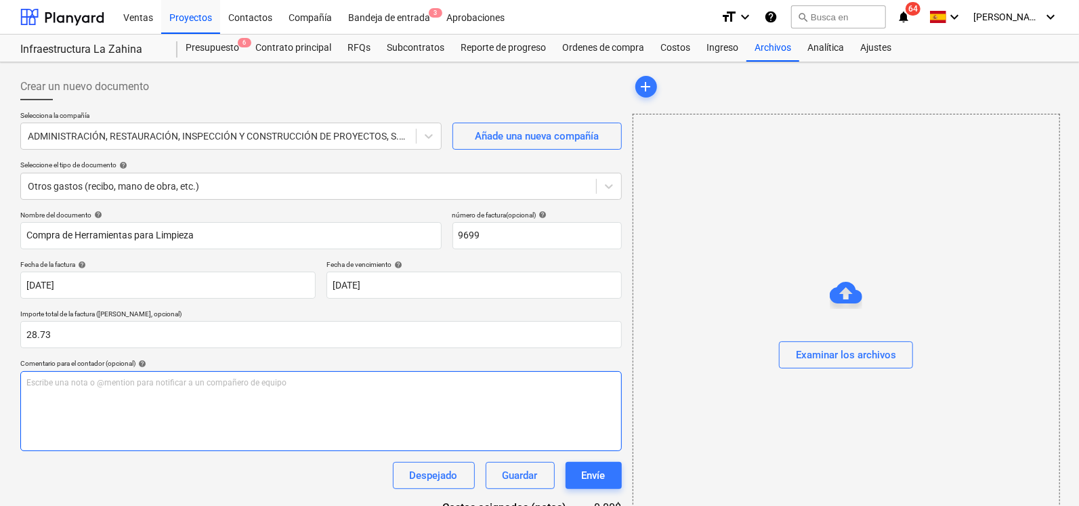
click at [107, 395] on div "Escribe una nota o @mention para notificar a un compañero de equipo ﻿" at bounding box center [321, 411] width 602 height 80
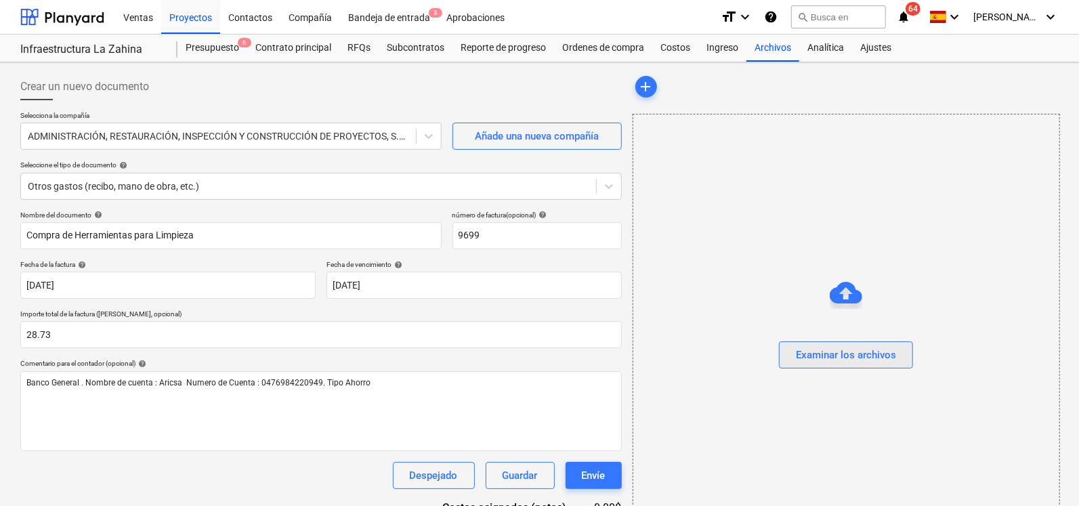
click at [817, 354] on div "Examinar los archivos" at bounding box center [846, 355] width 100 height 18
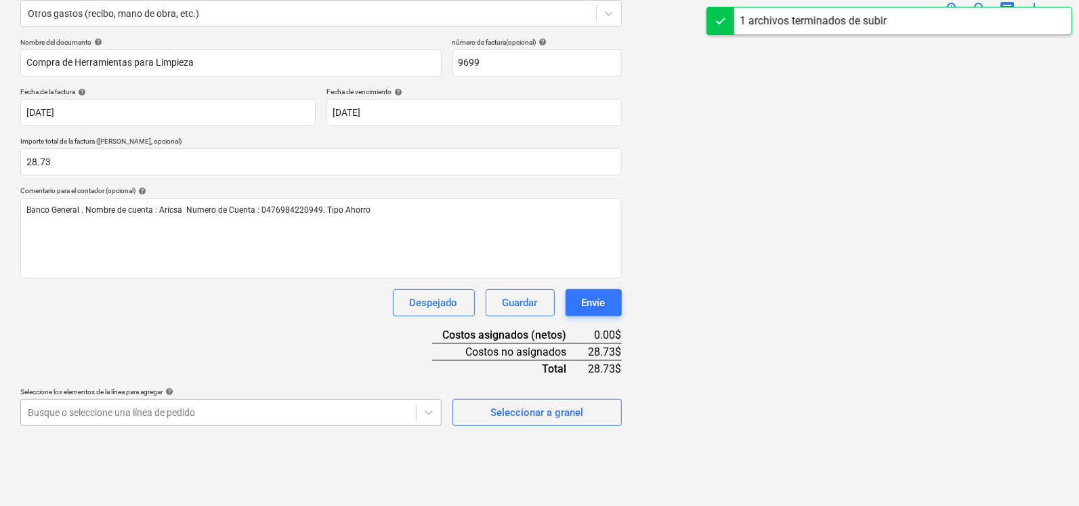
scroll to position [304, 0]
click at [337, 333] on body "Ventas Proyectos Contactos Compañía Bandeja de entrada 3 Aprobaciones format_si…" at bounding box center [539, 80] width 1079 height 506
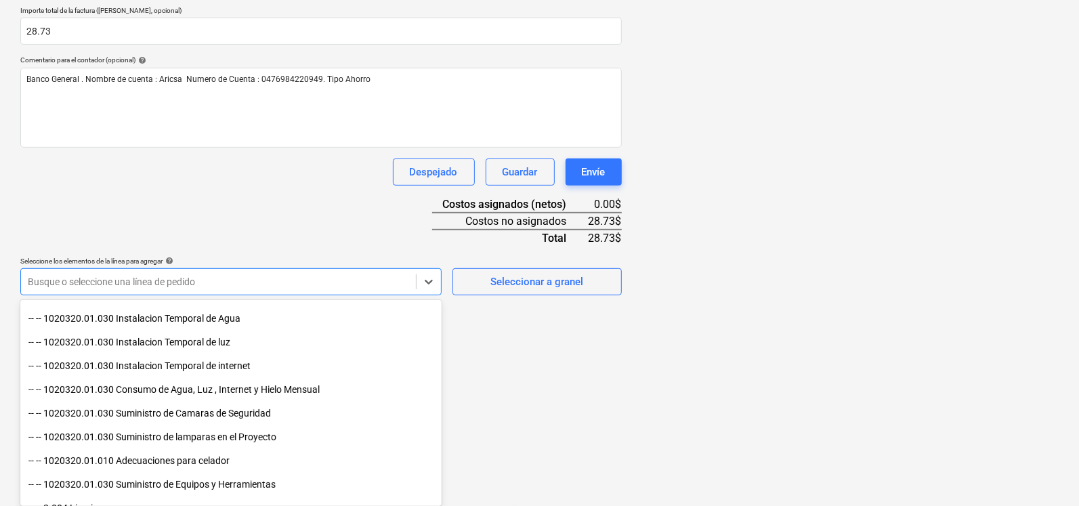
scroll to position [197, 0]
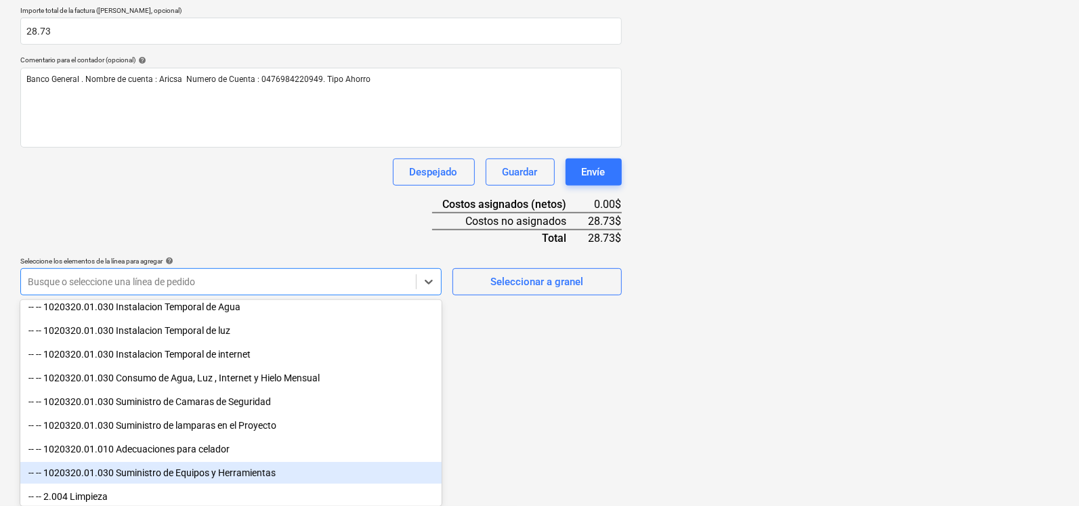
click at [272, 480] on div "-- -- 1020320.01.030 Suministro de Equipos y Herramientas" at bounding box center [230, 473] width 421 height 22
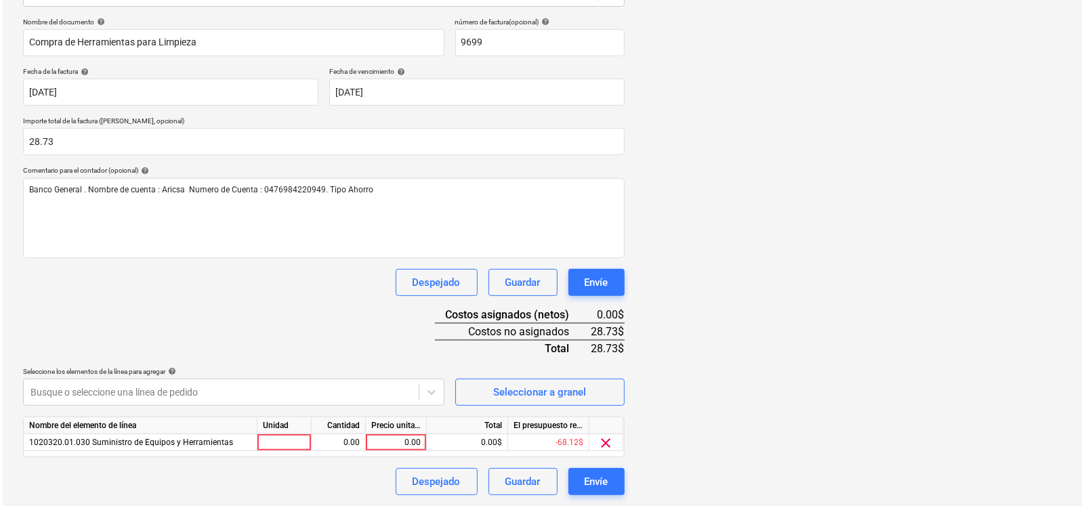
scroll to position [192, 0]
click at [562, 314] on html "Ventas Proyectos Contactos Compañía Bandeja de entrada 3 Aprobaciones format_si…" at bounding box center [539, 61] width 1079 height 506
click at [346, 442] on div "0.00" at bounding box center [335, 443] width 43 height 17
type input "1"
click at [398, 438] on div "0.00" at bounding box center [393, 443] width 49 height 17
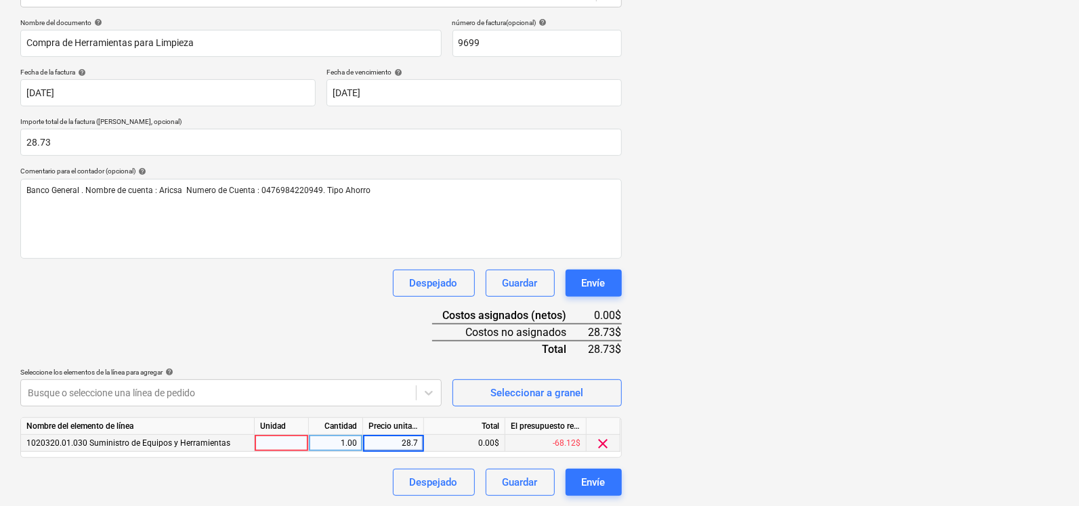
type input "28.73"
click at [290, 437] on div at bounding box center [282, 443] width 54 height 17
type input "u"
click at [335, 316] on div "Nombre del documento help Compra de Herramientas para Limpieza número de factur…" at bounding box center [321, 257] width 602 height 478
click at [597, 481] on div "Envíe" at bounding box center [594, 483] width 24 height 18
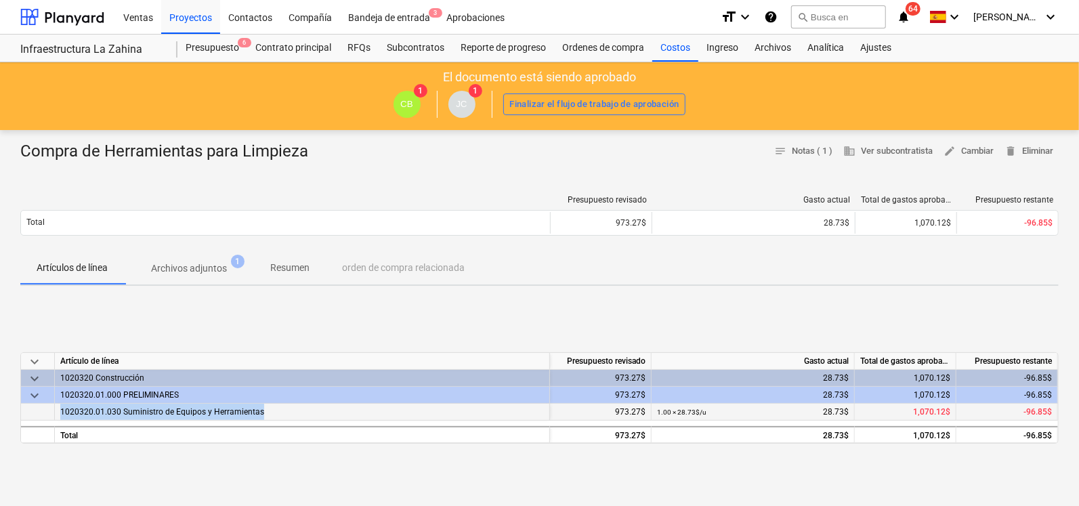
drag, startPoint x: 58, startPoint y: 415, endPoint x: 276, endPoint y: 418, distance: 217.5
click at [276, 418] on div "1020320.01.030 Suministro de Equipos y Herramientas" at bounding box center [302, 412] width 495 height 17
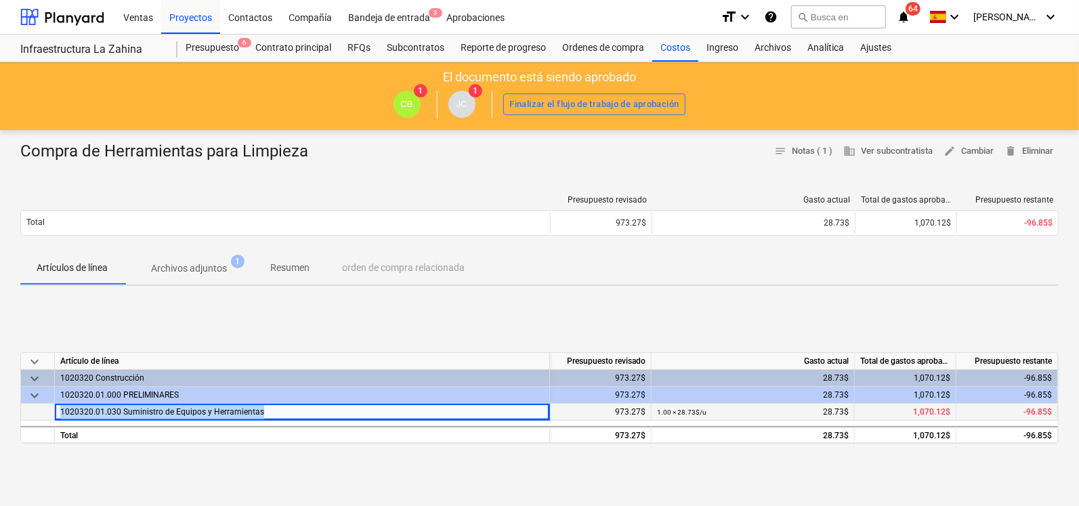
drag, startPoint x: 276, startPoint y: 418, endPoint x: 236, endPoint y: 415, distance: 39.4
copy span "1020320.01.030 Suministro de Equipos y Herramientas"
click at [46, 47] on div "Infraestructura La Zahina" at bounding box center [90, 50] width 141 height 14
click at [78, 16] on div at bounding box center [62, 17] width 84 height 34
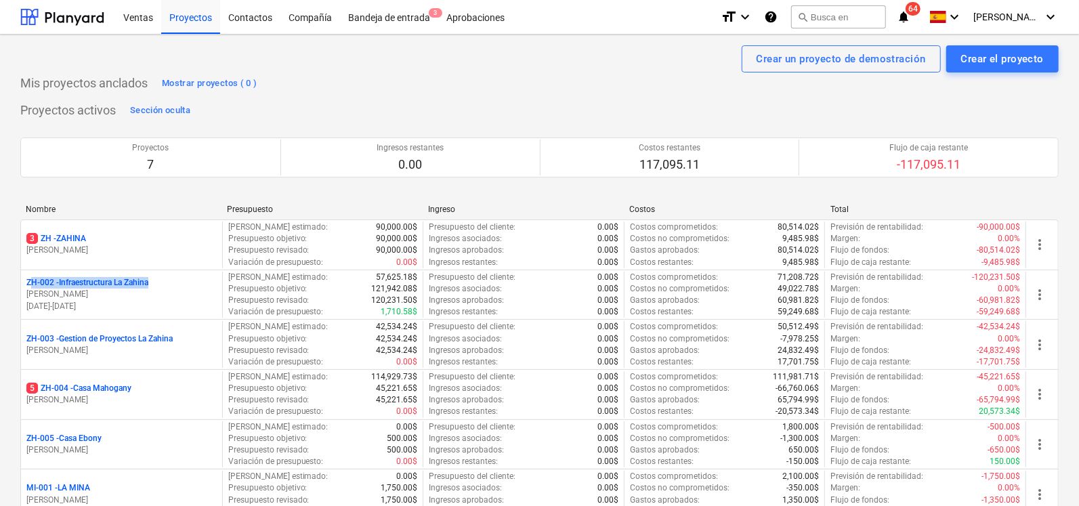
drag, startPoint x: 172, startPoint y: 286, endPoint x: 3, endPoint y: 285, distance: 169.4
copy p "ZH-002 - Infraestructura La Zahina"
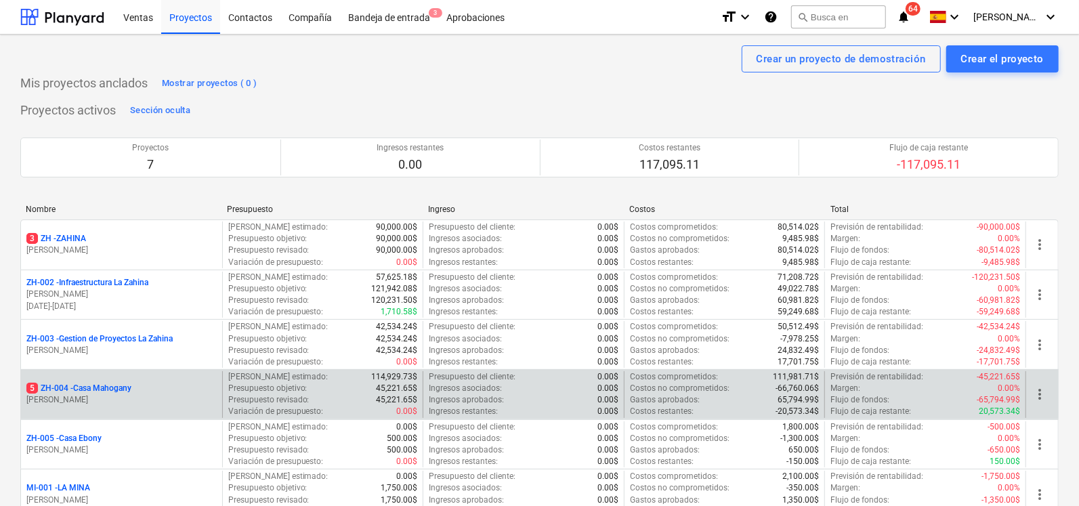
click at [91, 386] on p "5 ZH-004 - Casa Mahogany" at bounding box center [78, 389] width 105 height 12
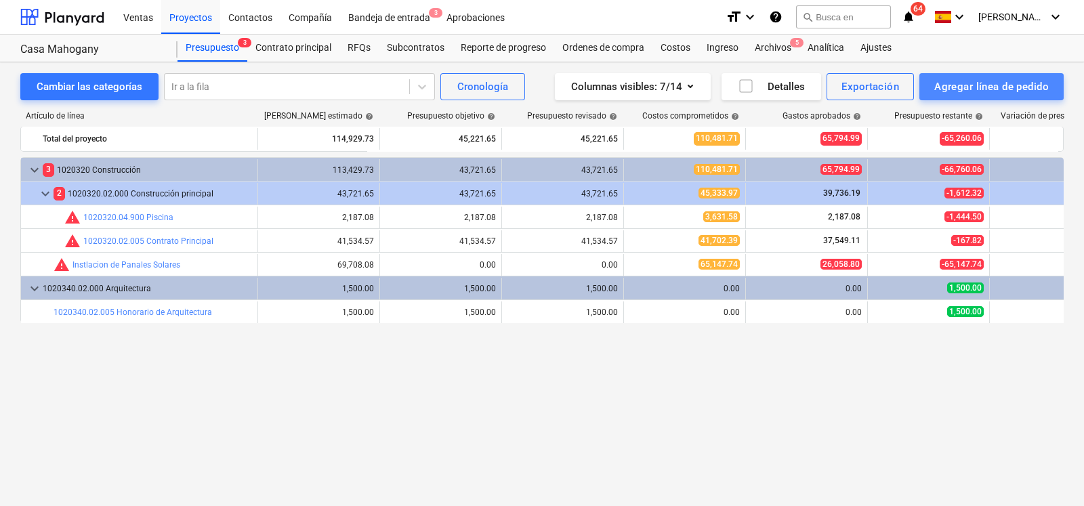
click at [1005, 92] on div "Agregar línea de pedido" at bounding box center [991, 87] width 115 height 18
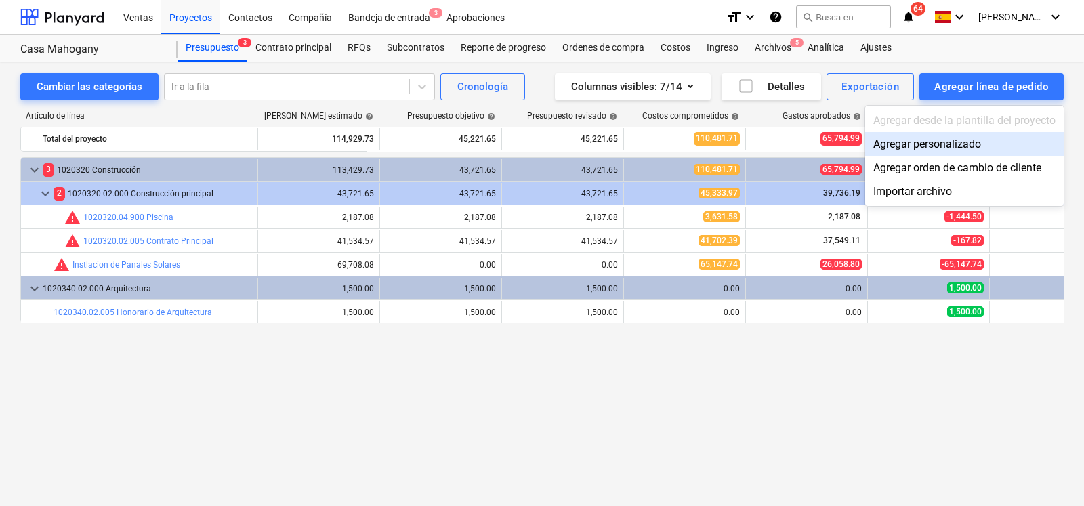
click at [949, 142] on div "Agregar personalizado" at bounding box center [964, 144] width 199 height 24
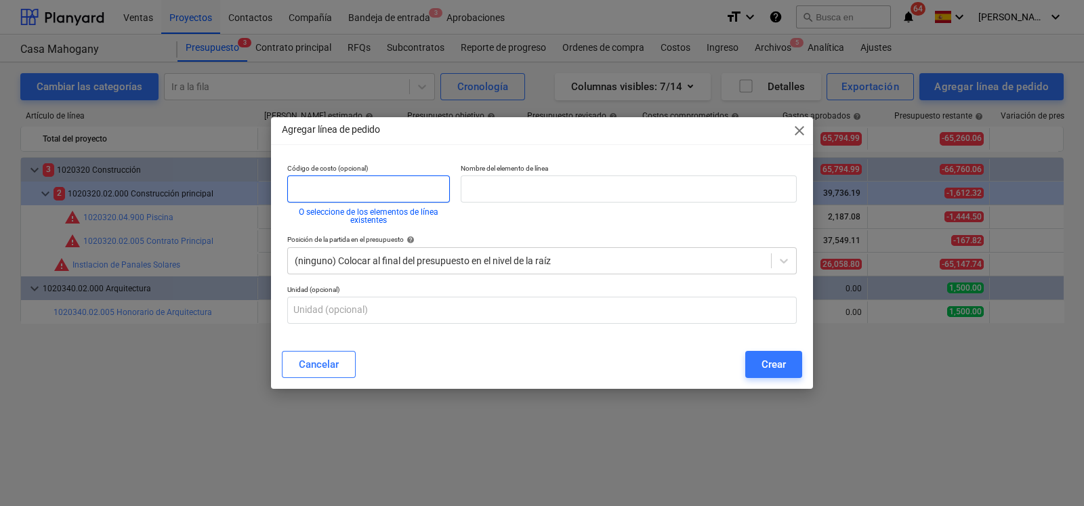
click at [394, 192] on input "text" at bounding box center [368, 189] width 163 height 27
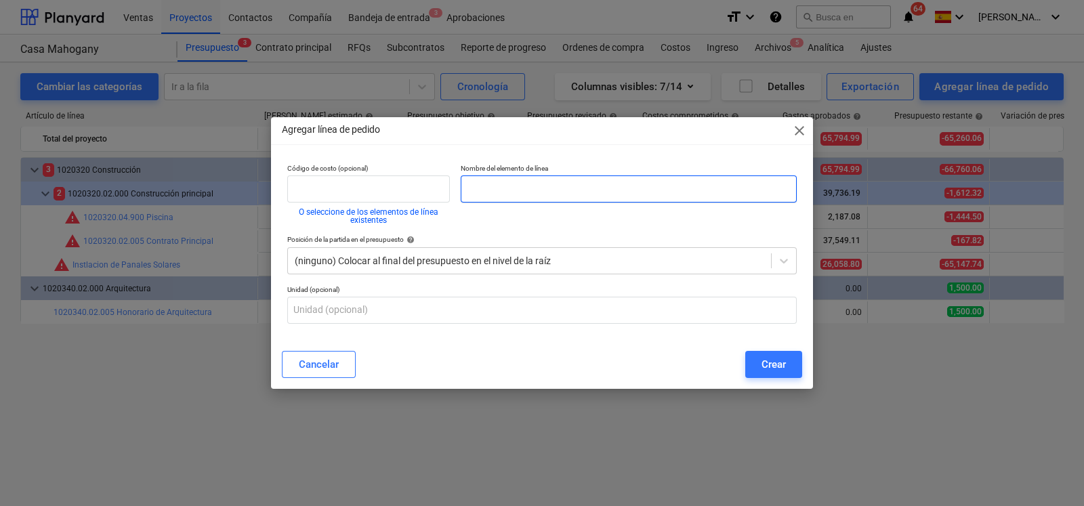
click at [500, 178] on input "text" at bounding box center [629, 189] width 336 height 27
click at [501, 183] on input "text" at bounding box center [629, 189] width 336 height 27
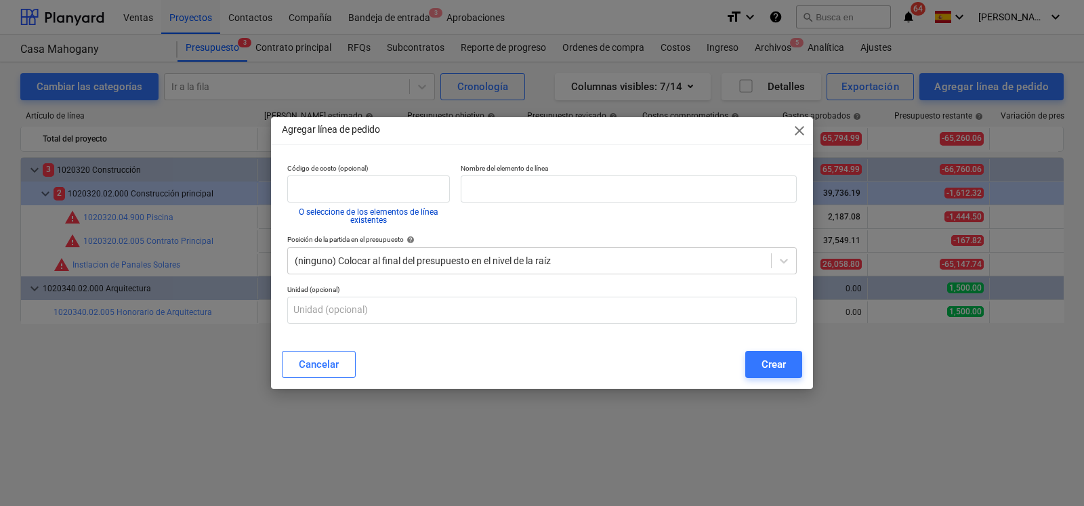
click at [382, 213] on button "O seleccione de los elementos de línea existentes" at bounding box center [368, 216] width 163 height 16
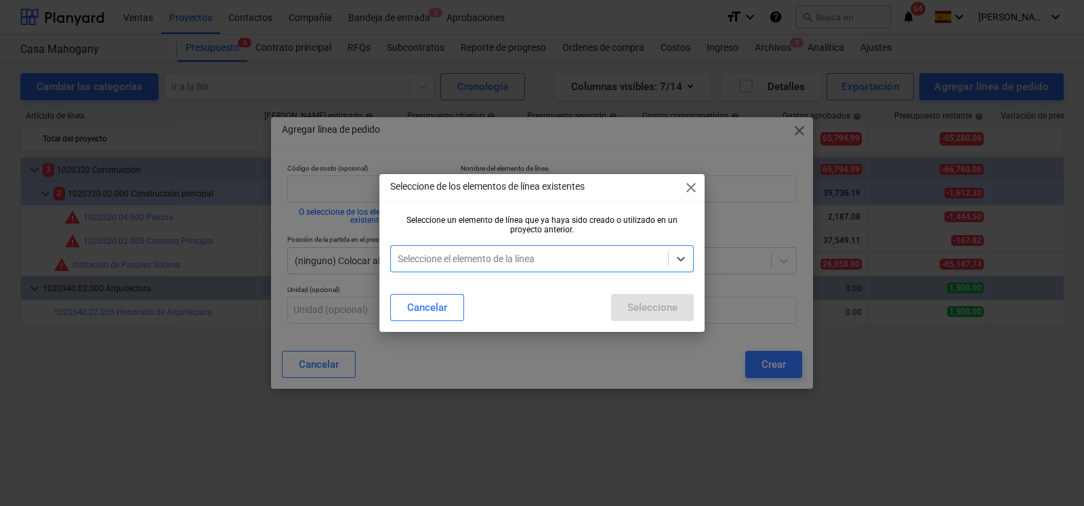
click at [472, 268] on div "Seleccione el elemento de la línea" at bounding box center [529, 258] width 277 height 19
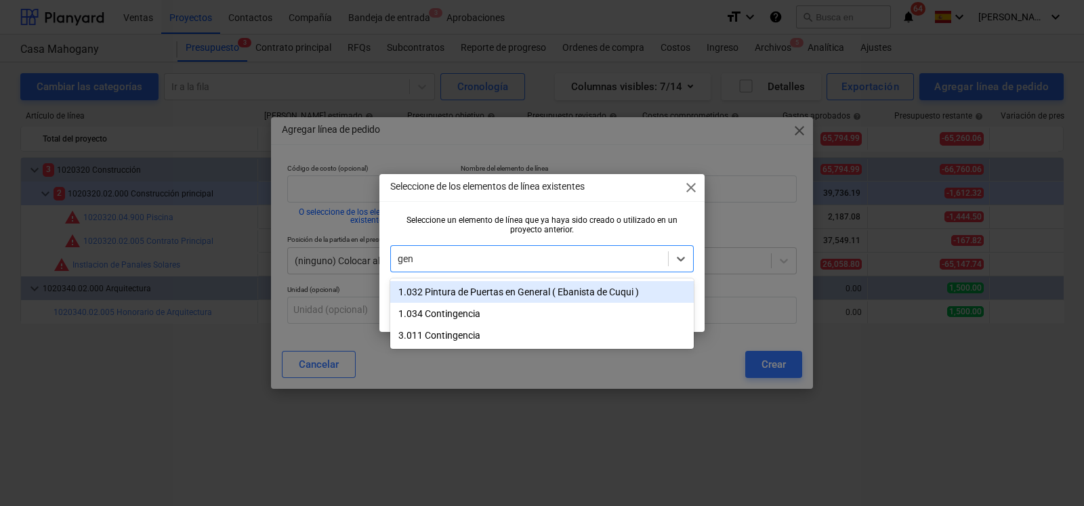
type input "ge"
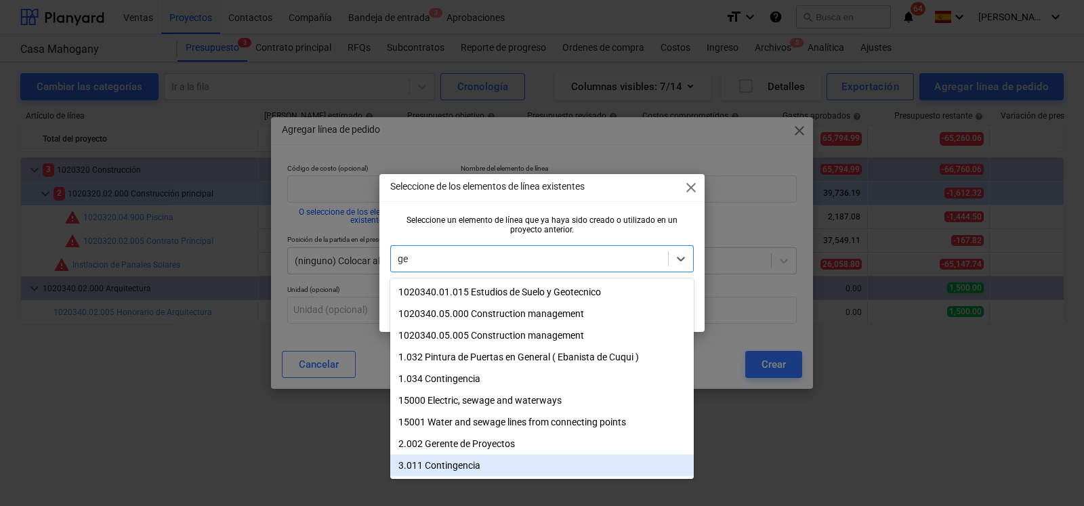
click at [443, 472] on div "3.011 Contingencia" at bounding box center [542, 466] width 304 height 22
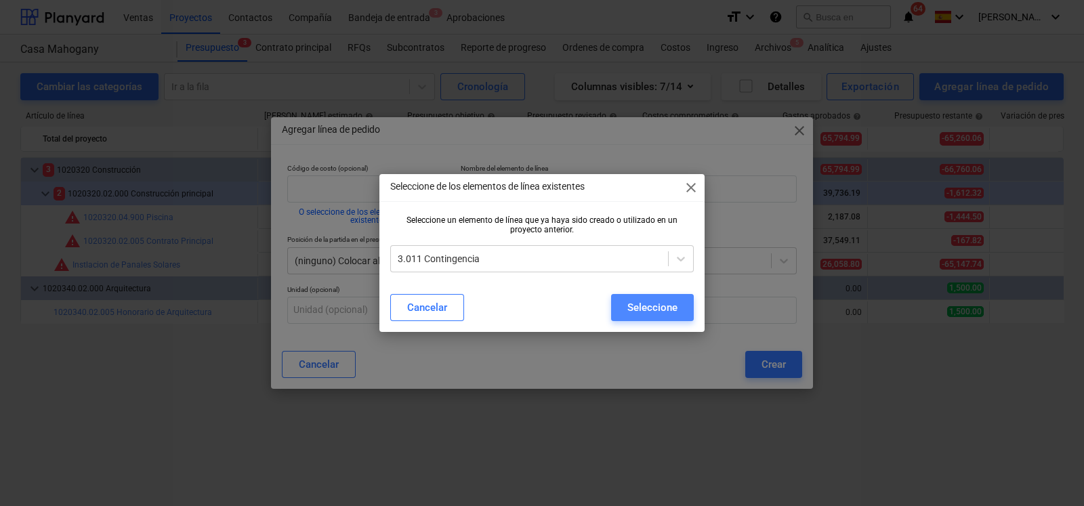
click at [634, 302] on div "Seleccione" at bounding box center [652, 308] width 50 height 18
type input "3.011"
type input "Contingencia"
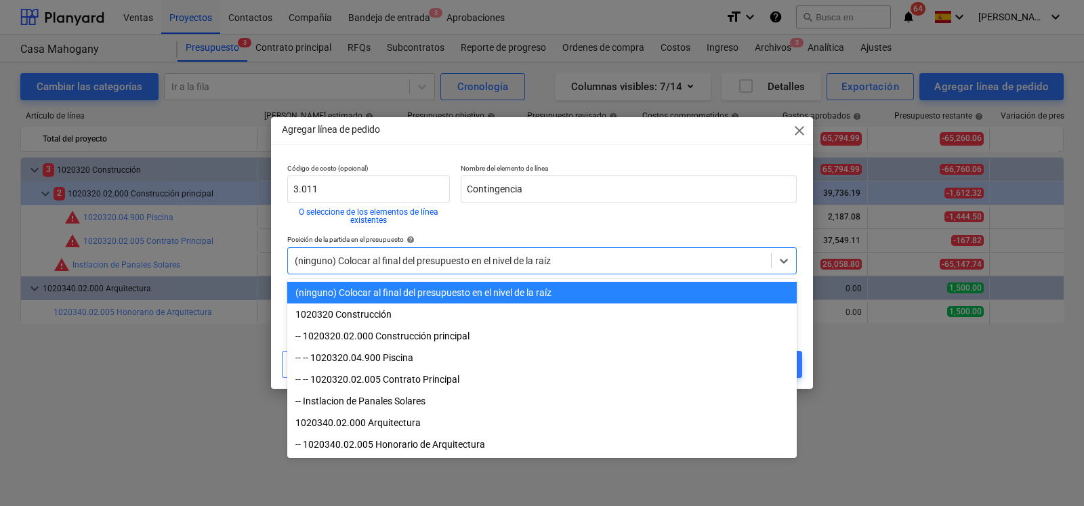
click at [374, 260] on div at bounding box center [530, 261] width 470 height 14
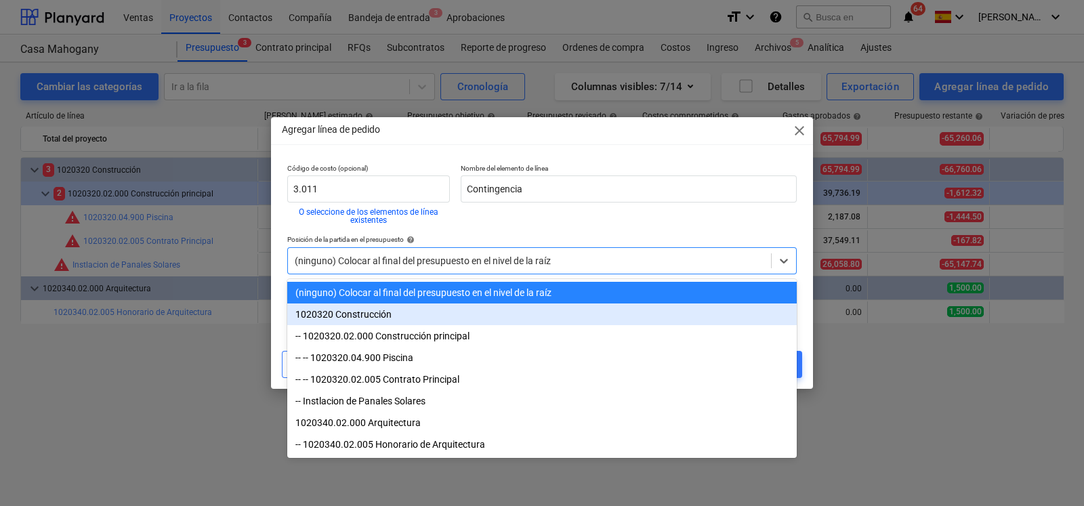
click at [363, 318] on div "1020320 Construcción" at bounding box center [542, 315] width 510 height 22
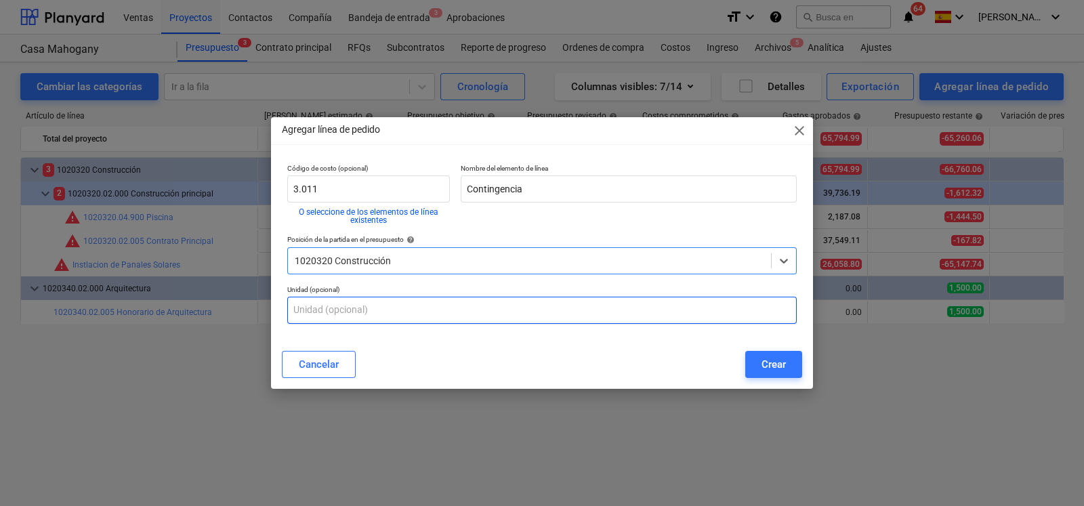
click at [331, 309] on input "text" at bounding box center [542, 310] width 510 height 27
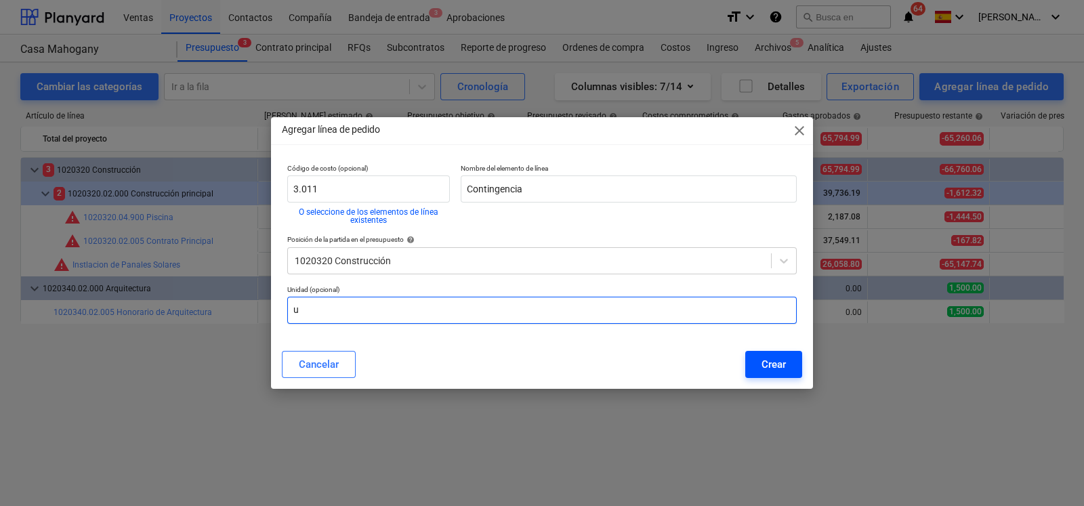
type input "u"
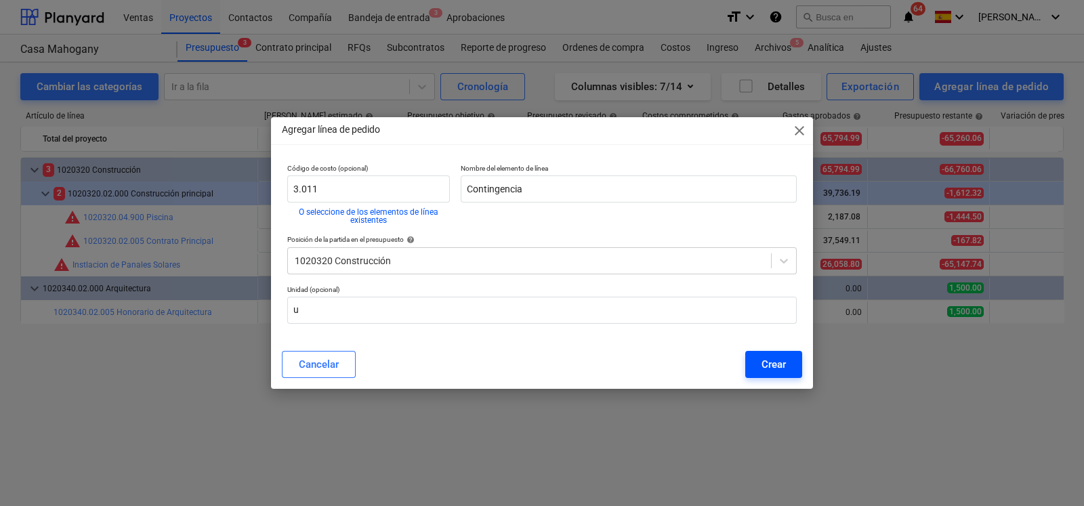
click at [759, 369] on button "Crear" at bounding box center [773, 364] width 57 height 27
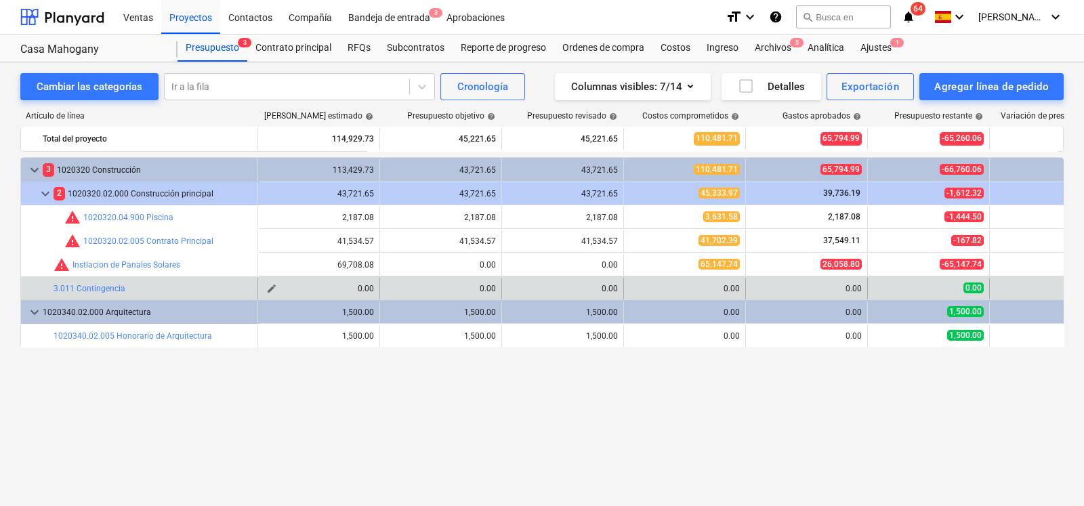
click at [363, 286] on div "0.00" at bounding box center [319, 288] width 110 height 9
click at [270, 290] on span "edit" at bounding box center [271, 288] width 11 height 11
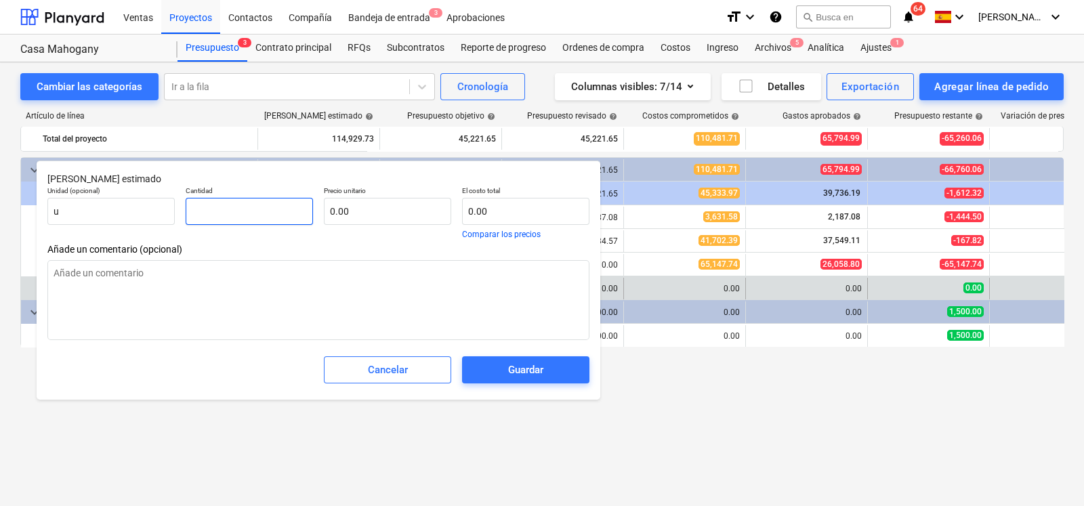
click at [243, 213] on input "text" at bounding box center [249, 211] width 127 height 27
type input "1"
type textarea "x"
type input "1.00"
type textarea "x"
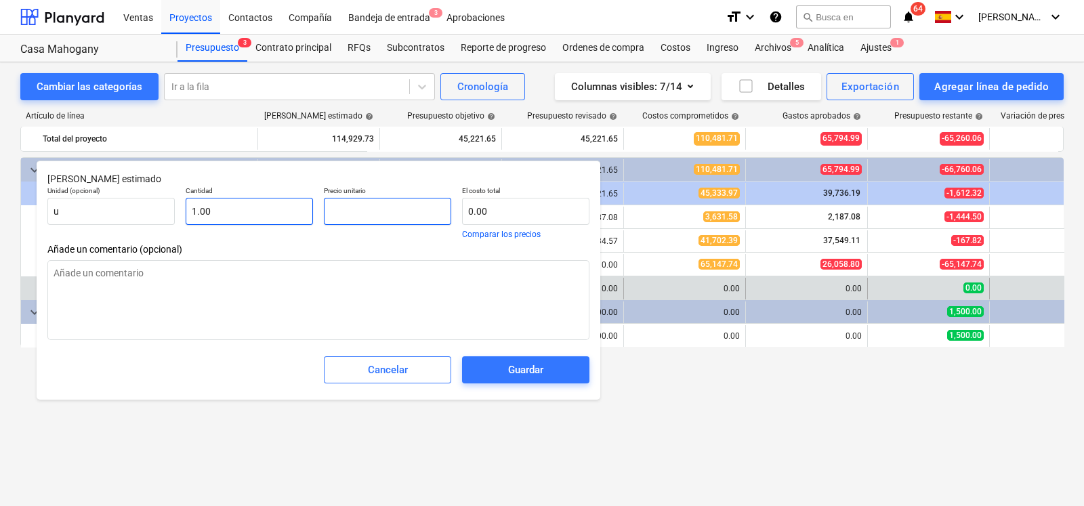
drag, startPoint x: 364, startPoint y: 209, endPoint x: 237, endPoint y: 209, distance: 126.7
click at [237, 209] on div "Unidad (opcional) u Cantidad 1.00 Precio unitario El costo total 0.00 Comparar …" at bounding box center [318, 212] width 553 height 63
type input "0.00"
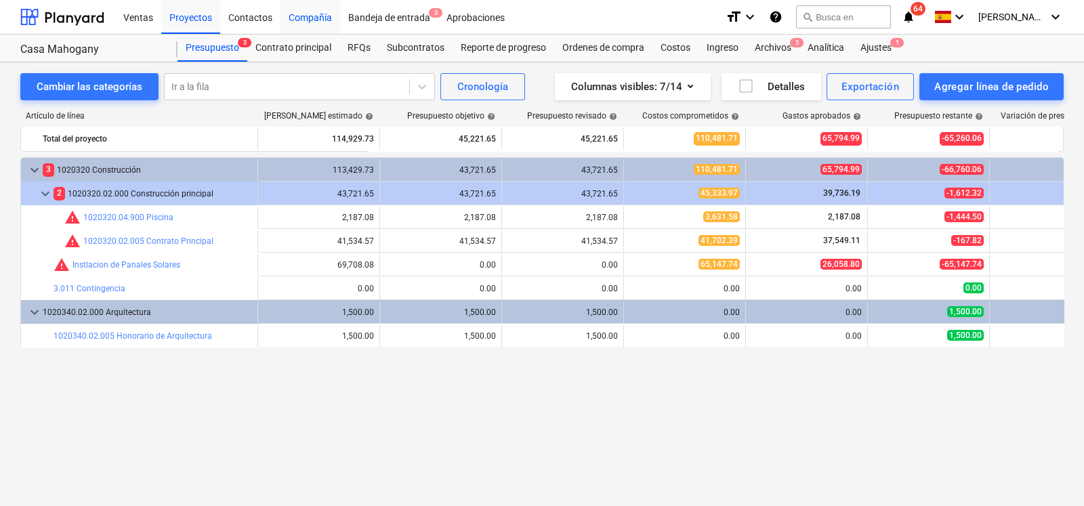
type textarea "x"
type input "1.00"
type input "0.00"
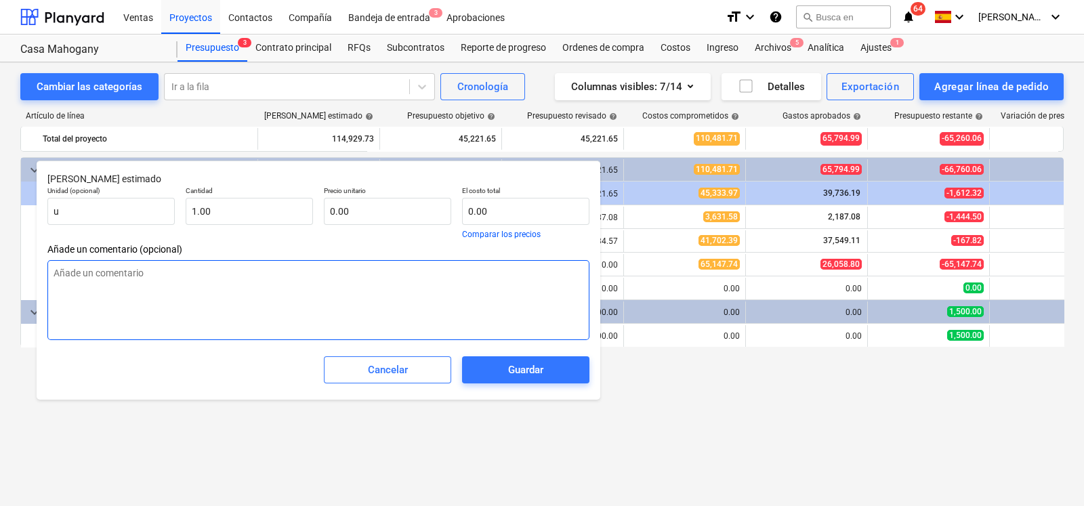
type textarea "x"
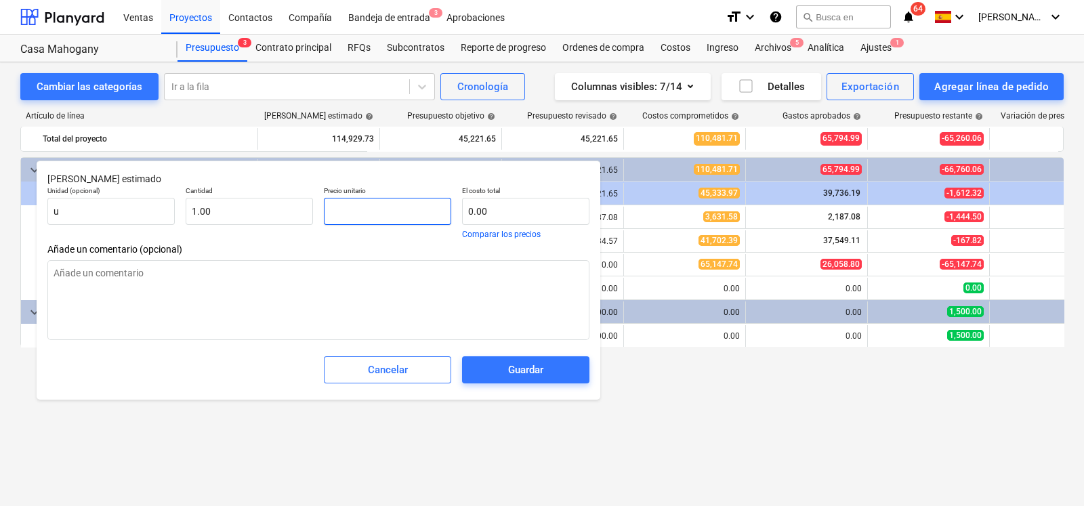
paste input "$6.852"
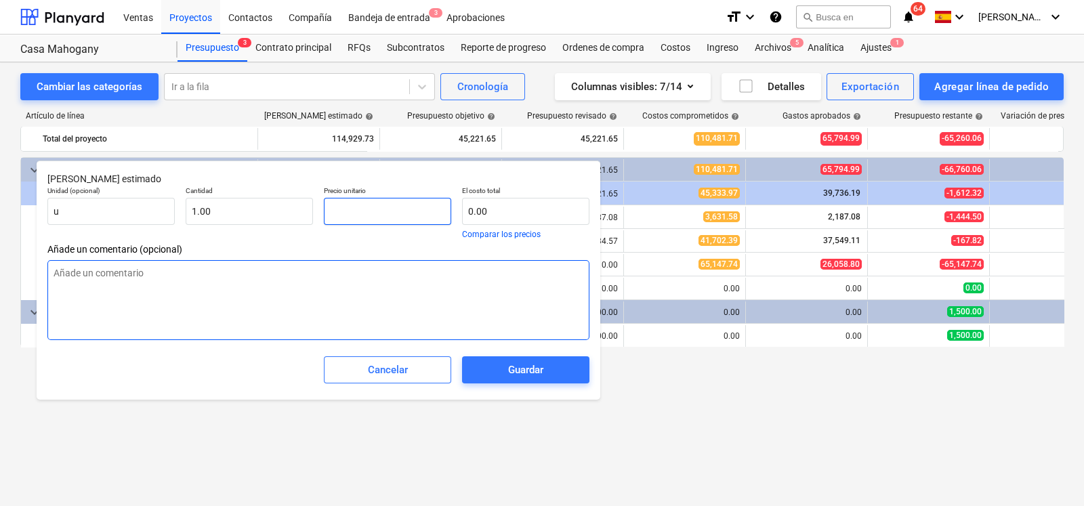
type textarea "x"
type input "$6.852"
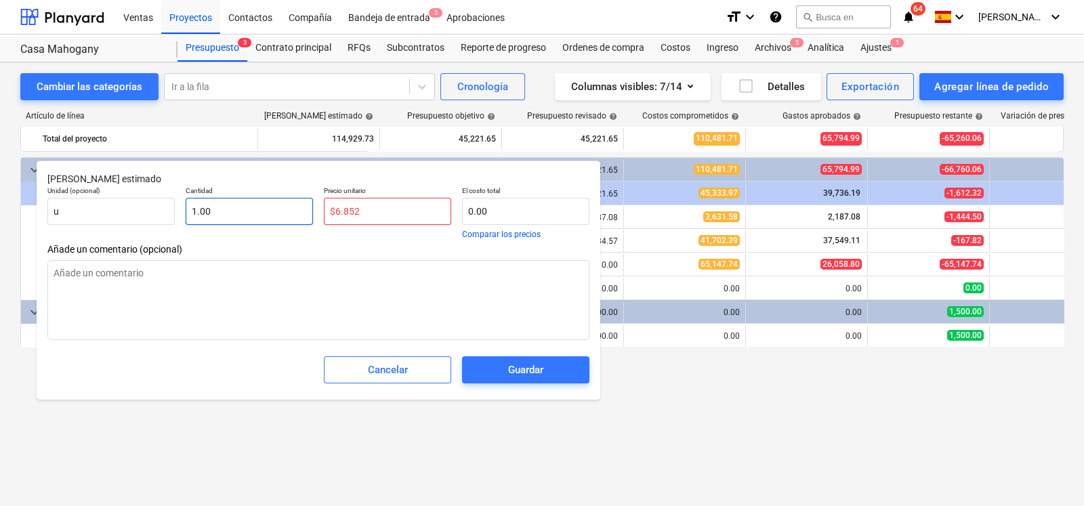
drag, startPoint x: 335, startPoint y: 208, endPoint x: 300, endPoint y: 220, distance: 37.1
click at [300, 220] on div "Unidad (opcional) u Cantidad 1.00 Precio unitario $6.852 El costo total 0.00 Co…" at bounding box center [318, 212] width 553 height 63
type textarea "x"
type input "6.852"
type input "6.85"
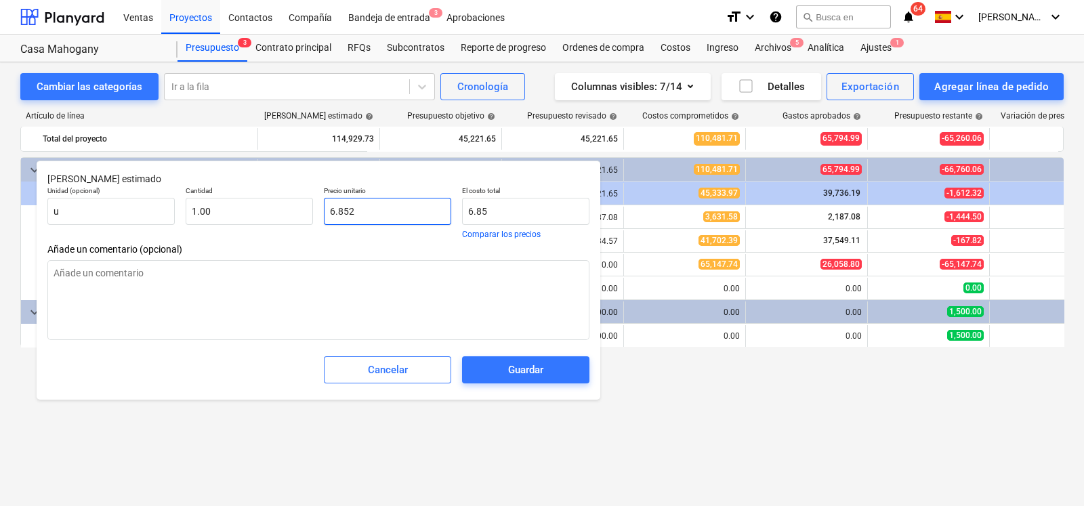
click at [337, 210] on input "6.852" at bounding box center [387, 211] width 127 height 27
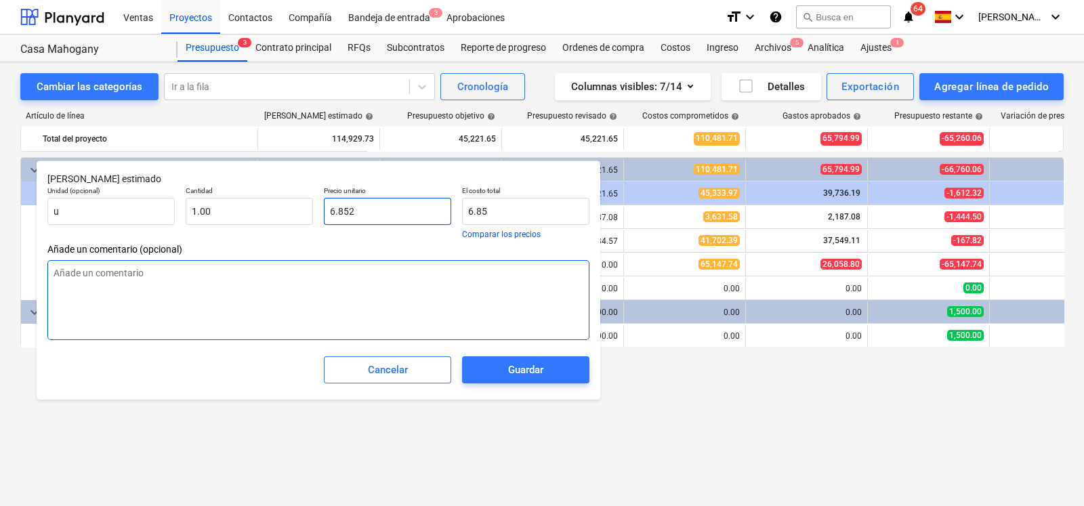
type textarea "x"
type input "6852"
type input "6,852.00"
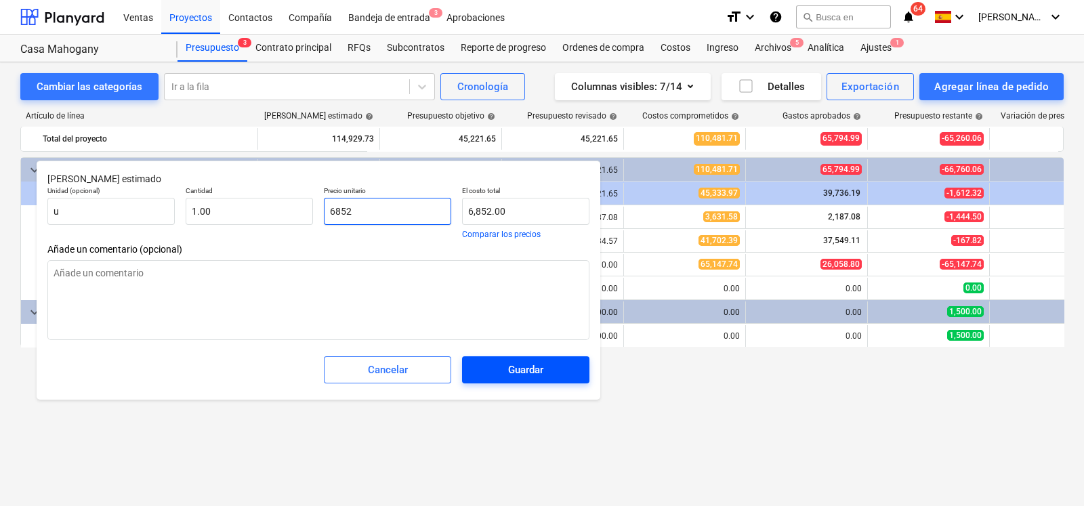
type input "6852"
type textarea "x"
type input "6,852.00"
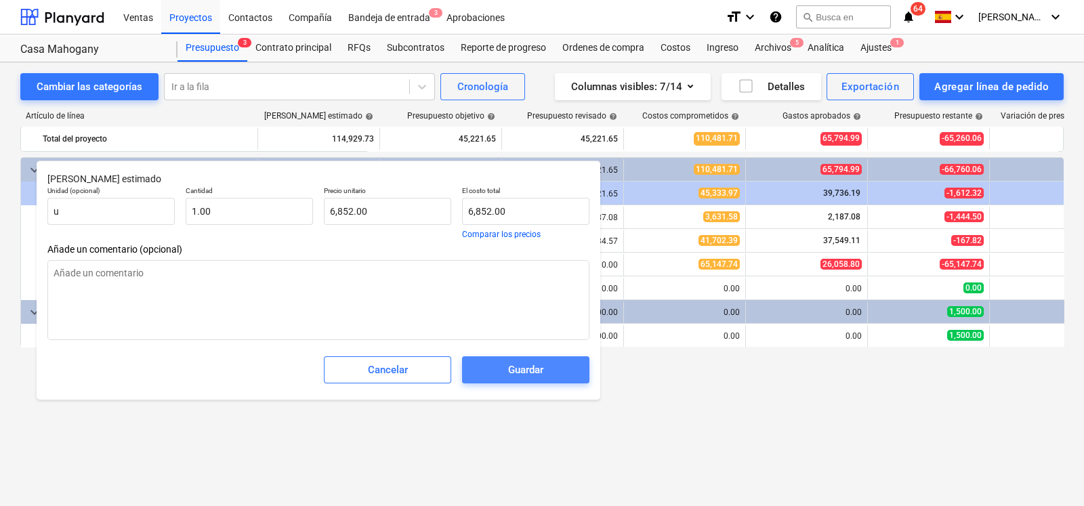
click at [547, 367] on span "Guardar" at bounding box center [525, 370] width 95 height 18
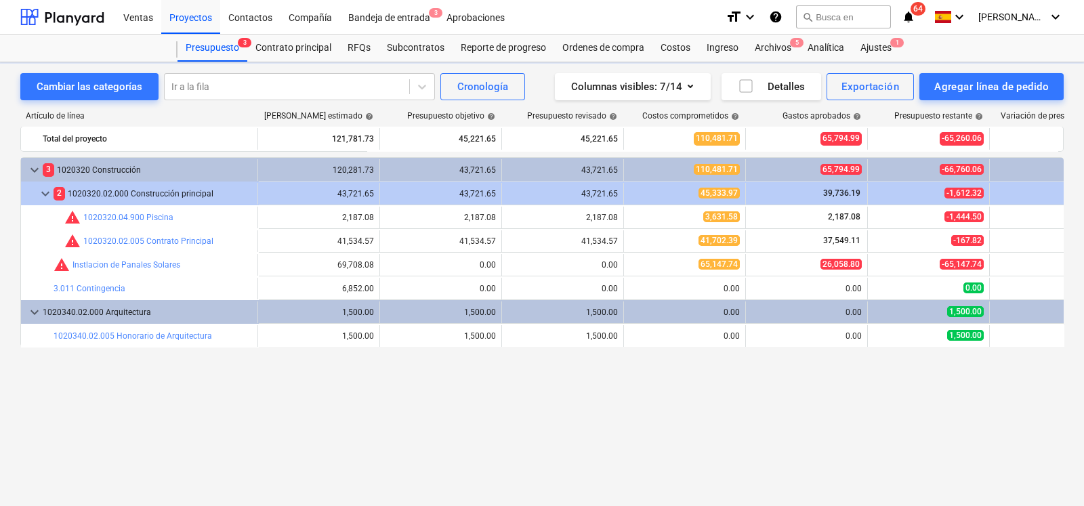
type textarea "x"
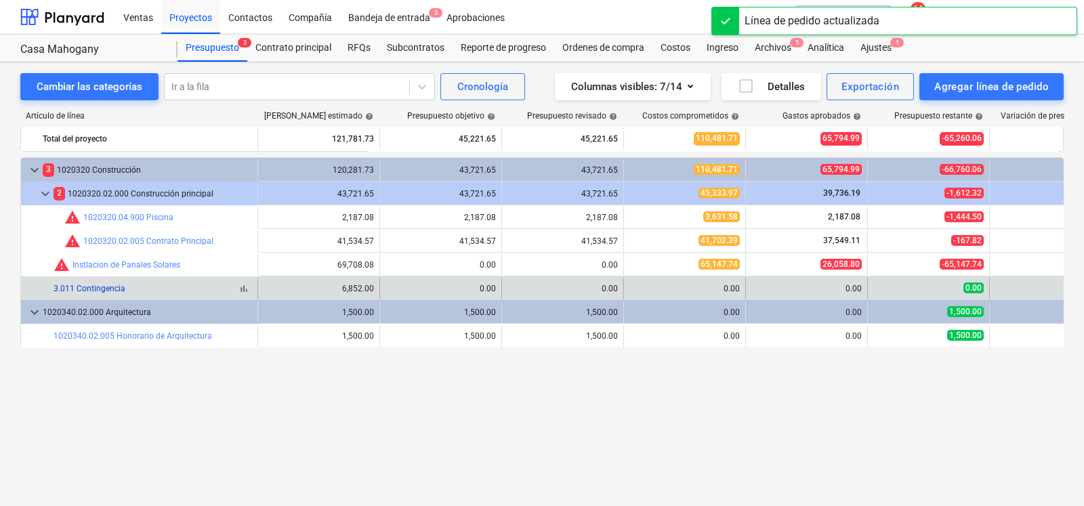
click at [114, 291] on link "3.011 Contingencia" at bounding box center [90, 288] width 72 height 9
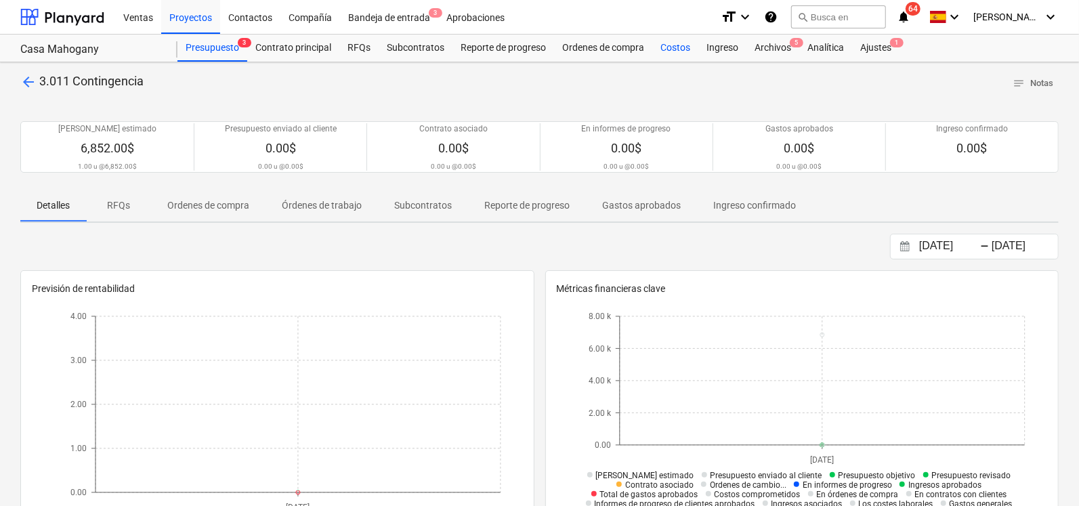
click at [665, 45] on div "Costos" at bounding box center [676, 48] width 46 height 27
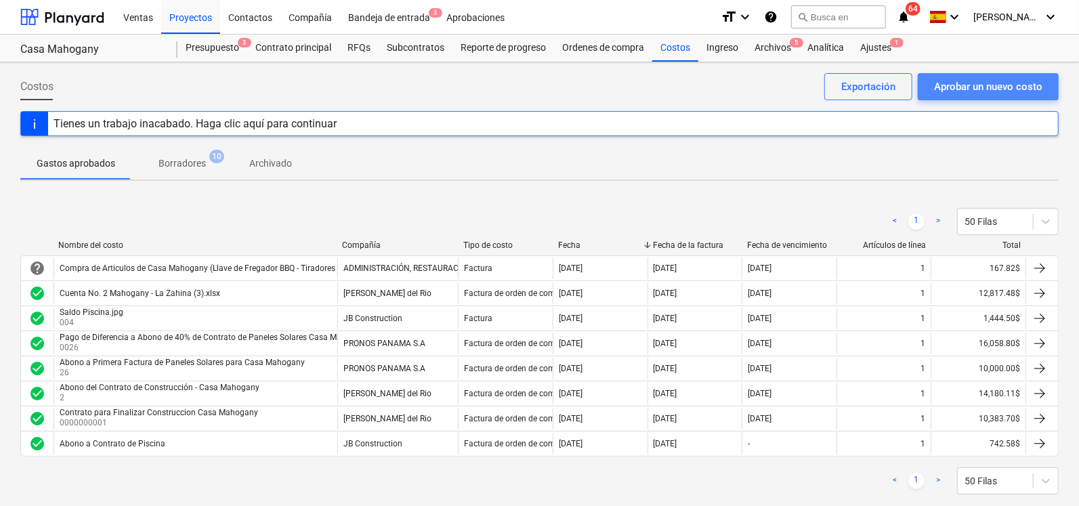
click at [952, 79] on div "Aprobar un nuevo costo" at bounding box center [988, 87] width 108 height 18
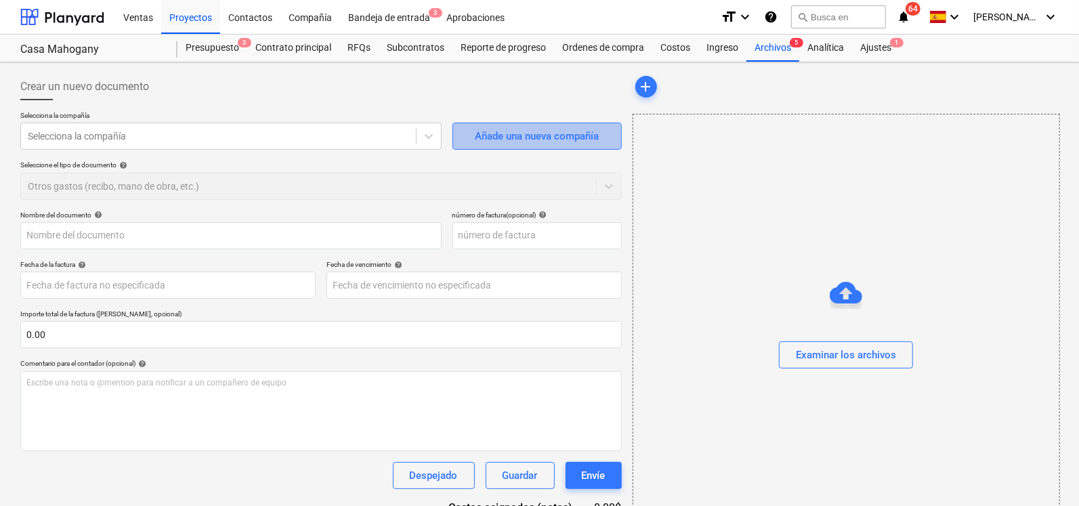
click at [501, 130] on div "Añade una nueva compañía" at bounding box center [537, 136] width 124 height 18
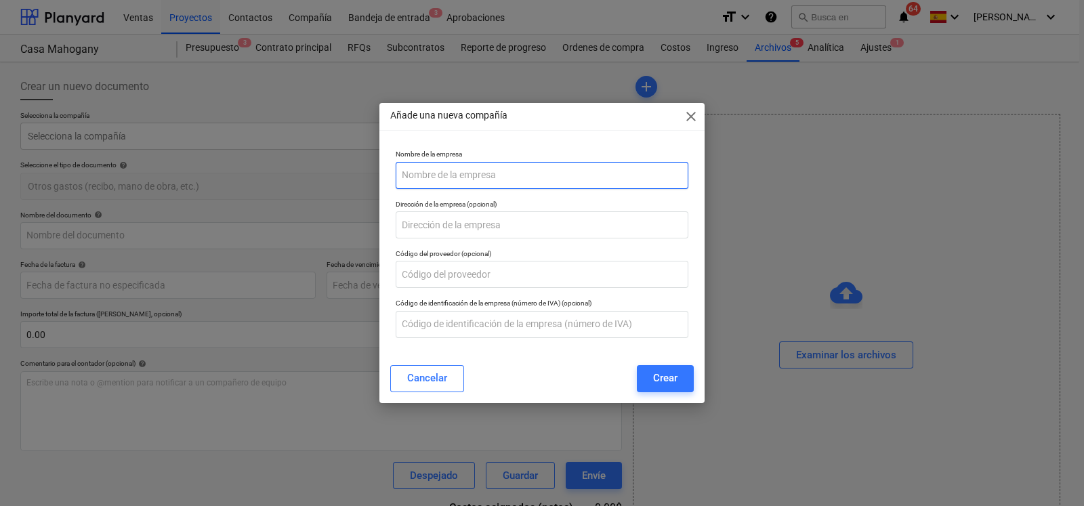
click at [464, 176] on input "text" at bounding box center [542, 175] width 293 height 27
type input "COPAMA"
